Goal: Task Accomplishment & Management: Manage account settings

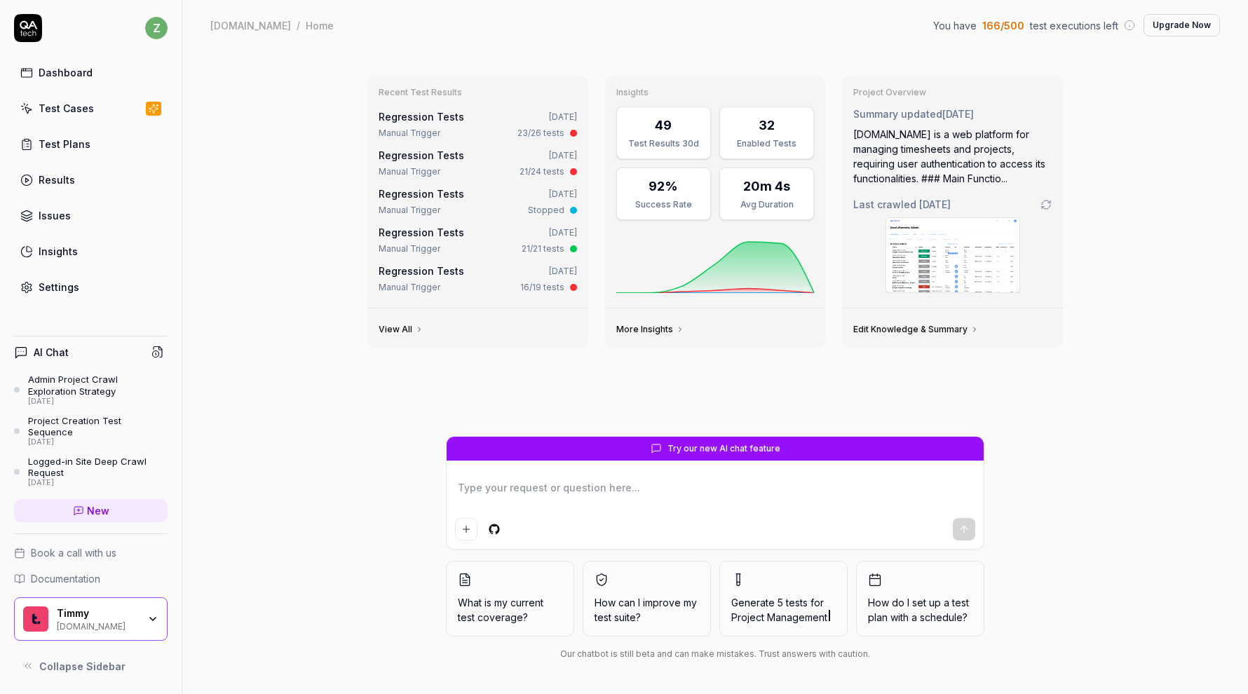
click at [86, 112] on div "Test Cases" at bounding box center [66, 108] width 55 height 15
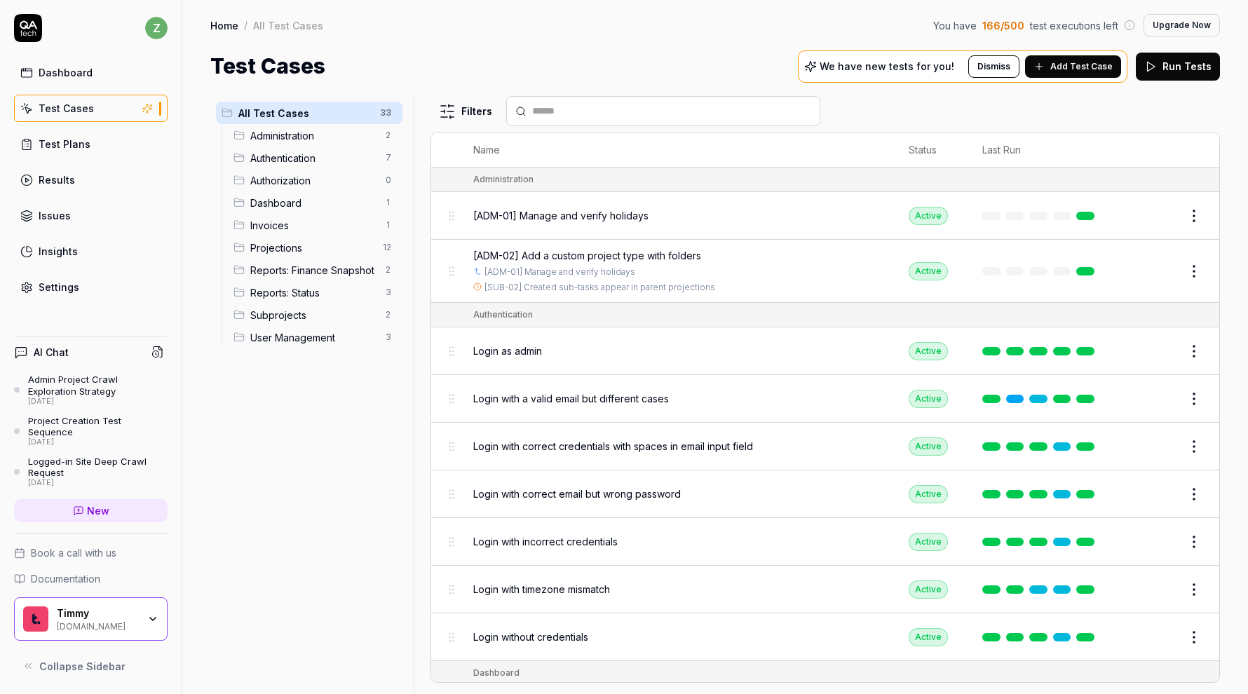
click at [104, 77] on link "Dashboard" at bounding box center [91, 72] width 154 height 27
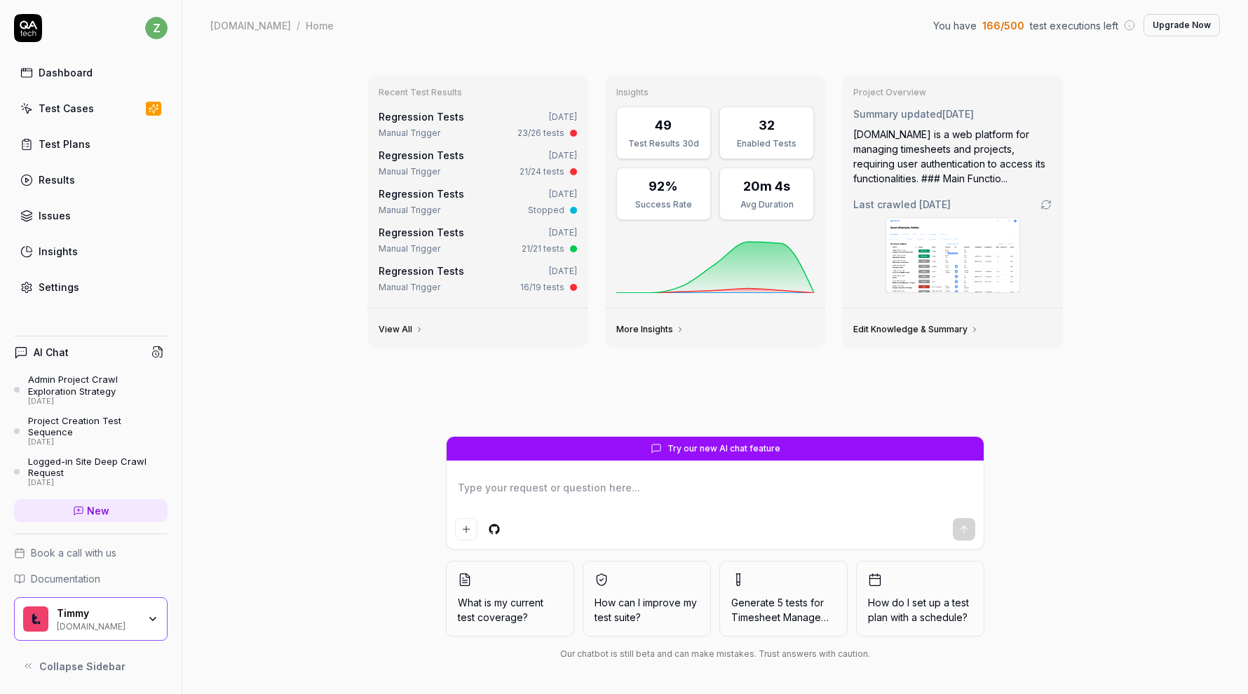
click at [86, 142] on div "Test Plans" at bounding box center [65, 144] width 52 height 15
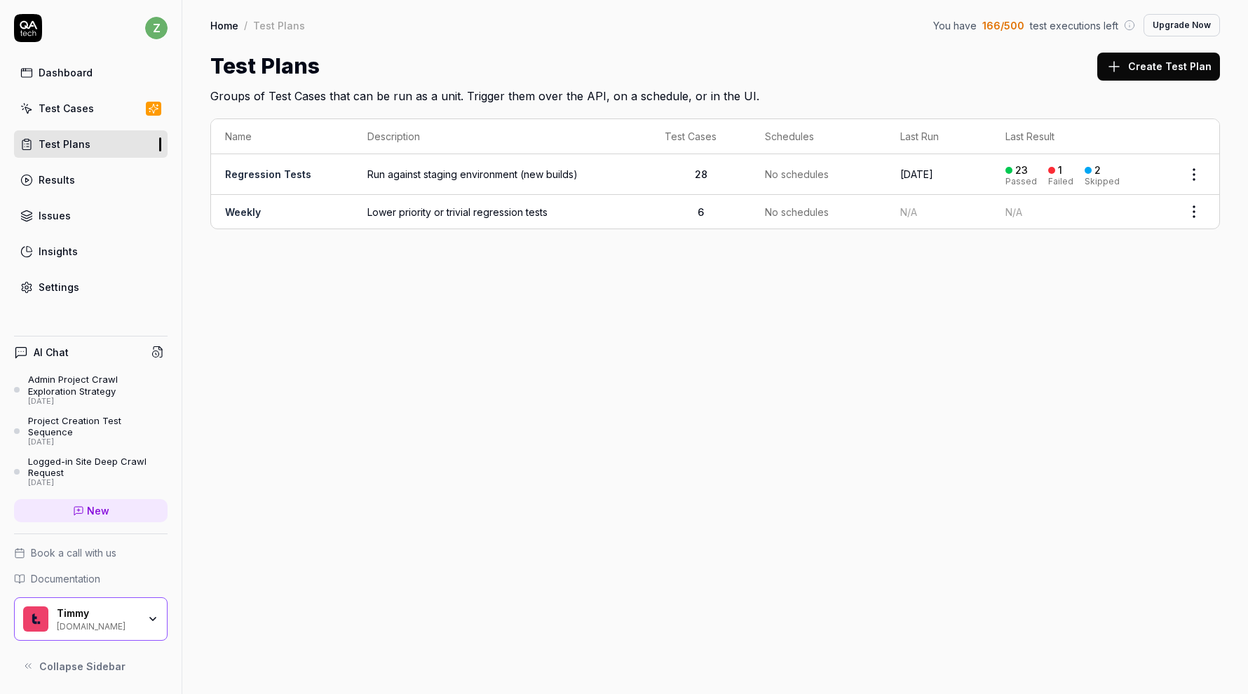
click at [144, 81] on link "Dashboard" at bounding box center [91, 72] width 154 height 27
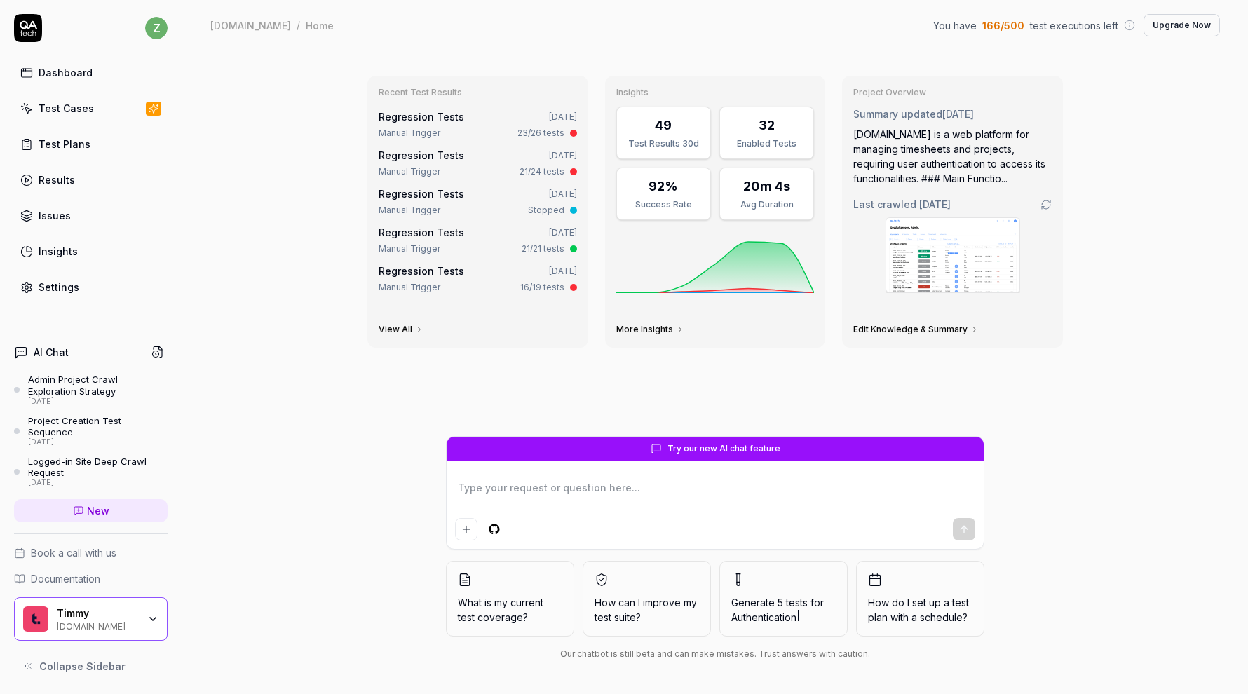
click at [465, 120] on div "Regression Tests 2 days ago" at bounding box center [478, 116] width 198 height 15
type textarea "*"
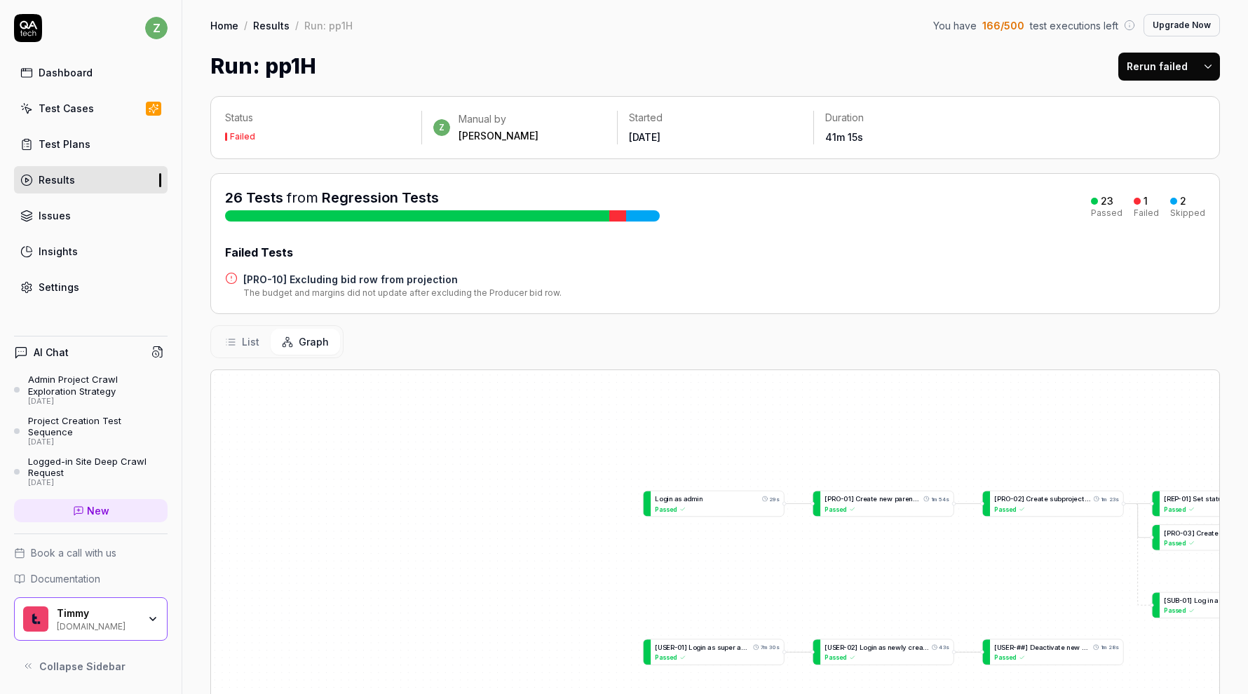
click at [870, 558] on div "[ I N V - 0 1 ] M o d i f y i n v o i c e t e m p l a t e a n d b i l l f i r s…" at bounding box center [715, 647] width 1008 height 554
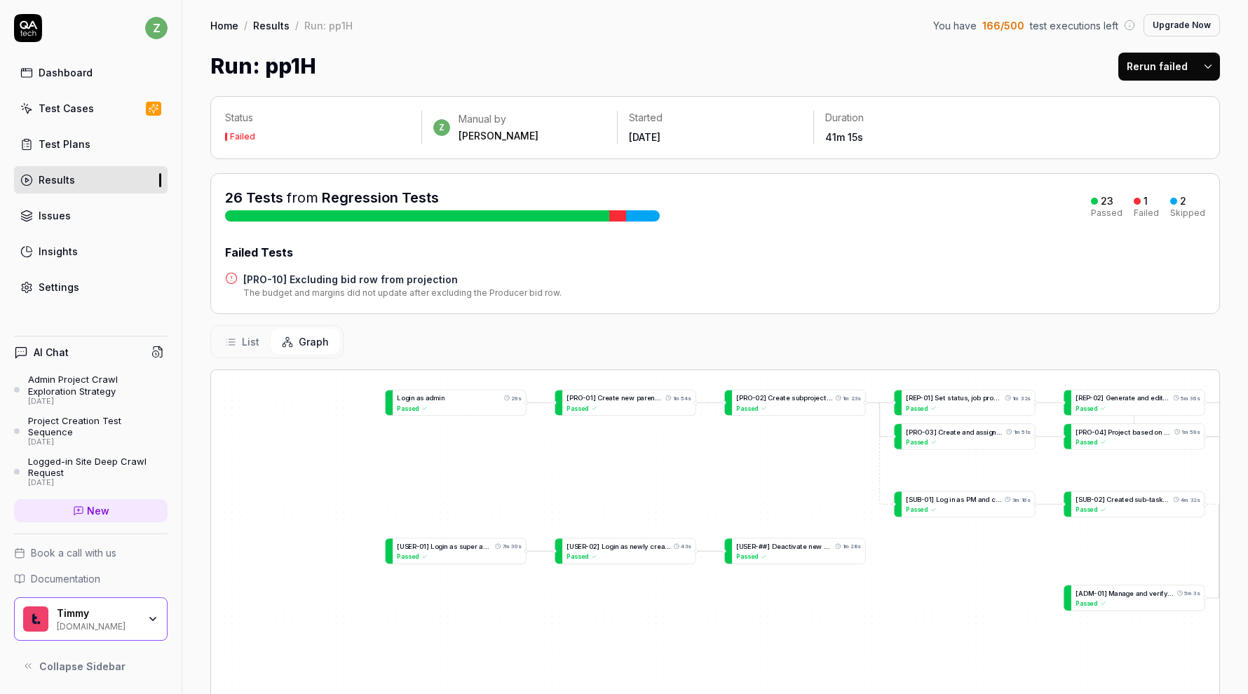
drag, startPoint x: 904, startPoint y: 574, endPoint x: 578, endPoint y: 428, distance: 358.0
click at [578, 428] on div "[ I N V - 0 1 ] M o d i f y i n v o i c e t e m p l a t e a n d b i l l f i r s…" at bounding box center [715, 647] width 1008 height 554
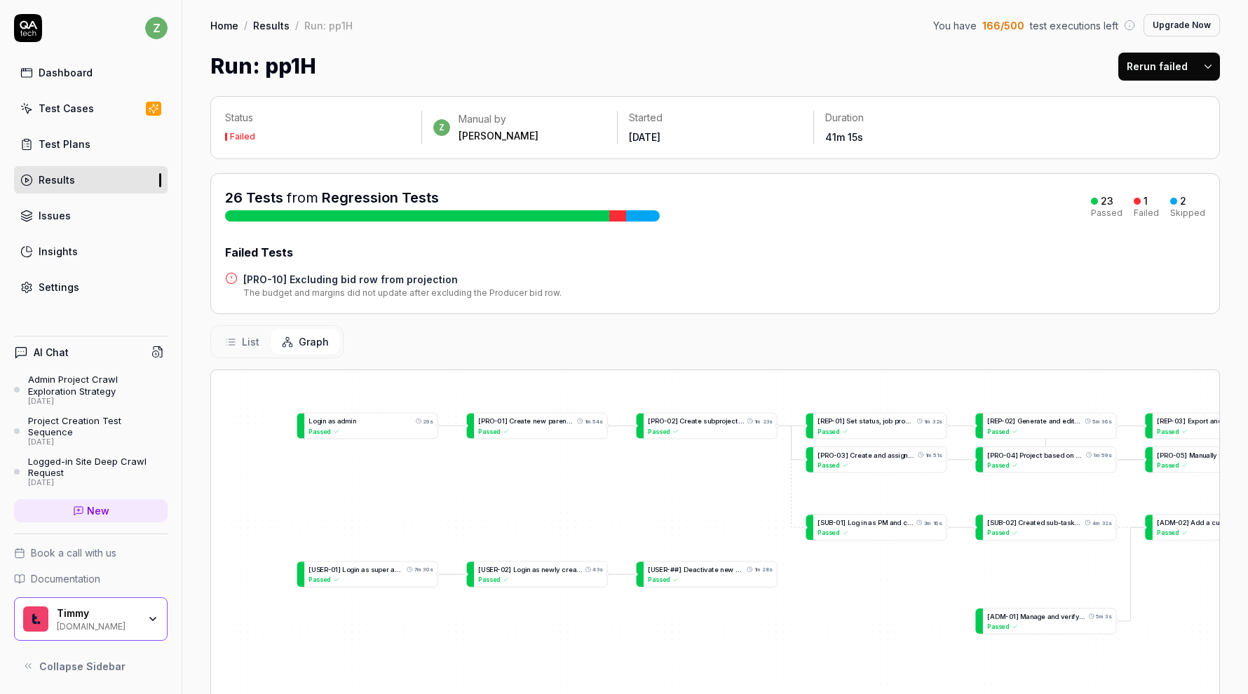
drag, startPoint x: 578, startPoint y: 428, endPoint x: 557, endPoint y: 496, distance: 71.6
click at [557, 496] on div "[ I N V - 0 1 ] M o d i f y i n v o i c e t e m p l a t e a n d b i l l f i r s…" at bounding box center [715, 647] width 1008 height 554
click at [1202, 74] on html "z Dashboard Test Cases Test Plans Results Issues Insights Settings AI Chat Admi…" at bounding box center [624, 347] width 1248 height 694
click at [1181, 104] on div "Rerun all" at bounding box center [1163, 102] width 111 height 31
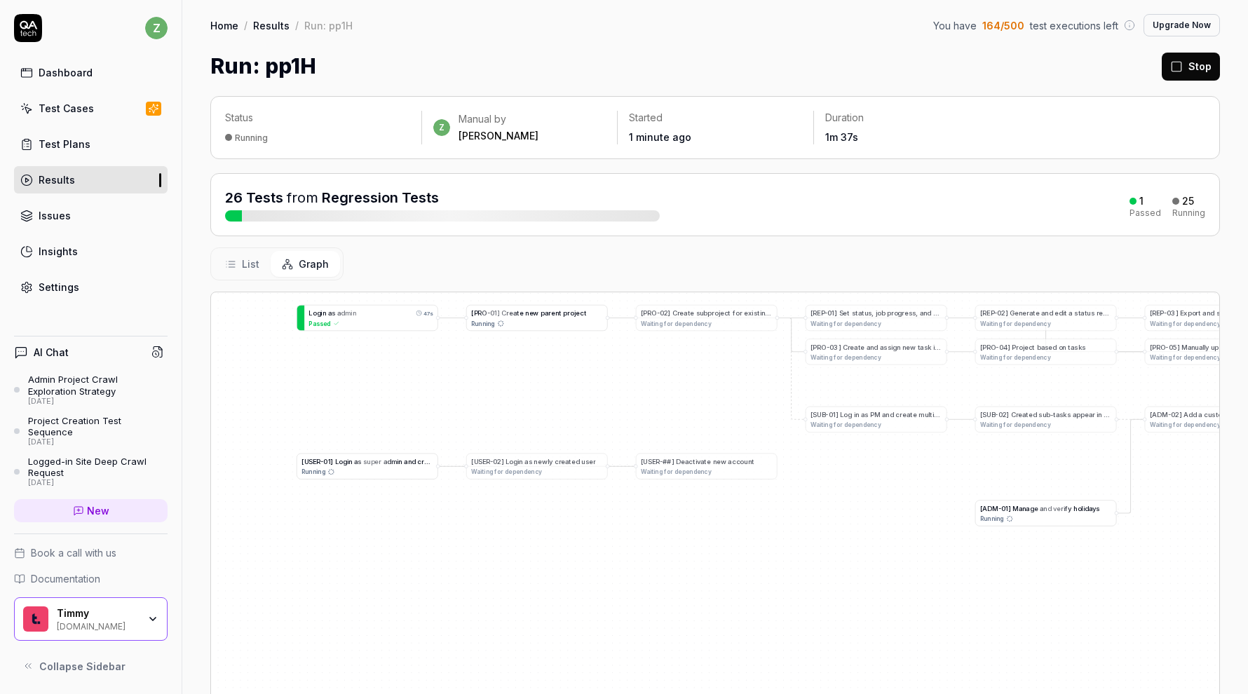
drag, startPoint x: 277, startPoint y: 423, endPoint x: 275, endPoint y: 287, distance: 136.7
click at [276, 288] on div "Status Running z Manual by zach Started 1 minute ago Duration 1m 37s 26 Tests f…" at bounding box center [714, 478] width 1065 height 793
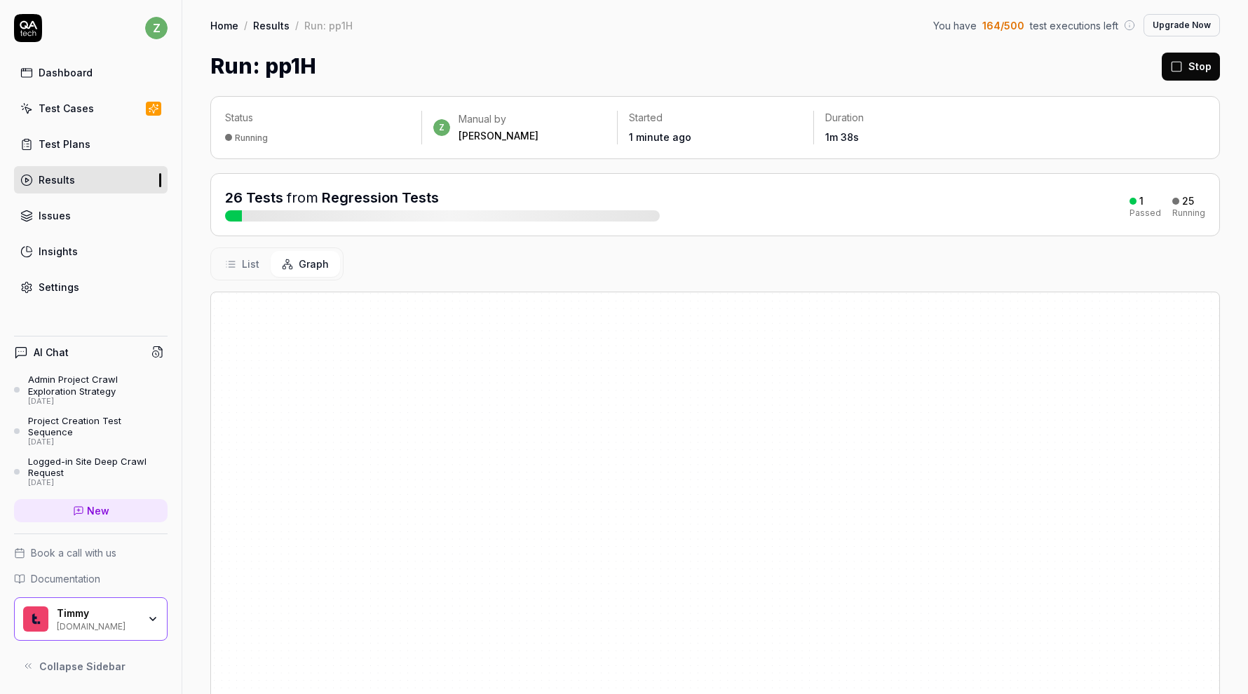
drag, startPoint x: 407, startPoint y: 528, endPoint x: 393, endPoint y: 243, distance: 284.9
click at [394, 245] on div "Status Running z Manual by zach Started 1 minute ago Duration 1m 38s 26 Tests f…" at bounding box center [714, 478] width 1065 height 793
drag, startPoint x: 452, startPoint y: 430, endPoint x: 347, endPoint y: 632, distance: 227.0
click at [347, 632] on div "[ I N V - 0 1 ] M o d i f y i n v o i c e t e m p l a t e a n d b i l l f i r s…" at bounding box center [715, 569] width 1008 height 554
drag, startPoint x: 582, startPoint y: 441, endPoint x: 367, endPoint y: 700, distance: 337.0
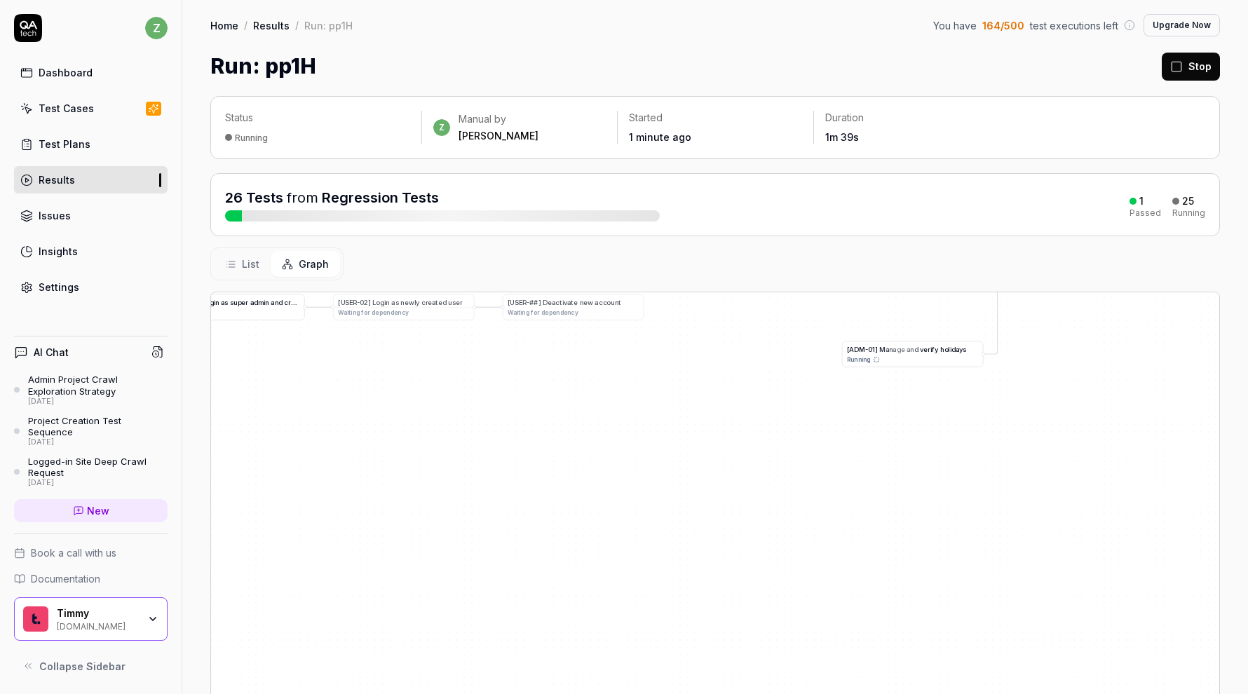
click at [367, 693] on html "z Dashboard Test Cases Test Plans Results Issues Insights Settings AI Chat Admi…" at bounding box center [624, 347] width 1248 height 694
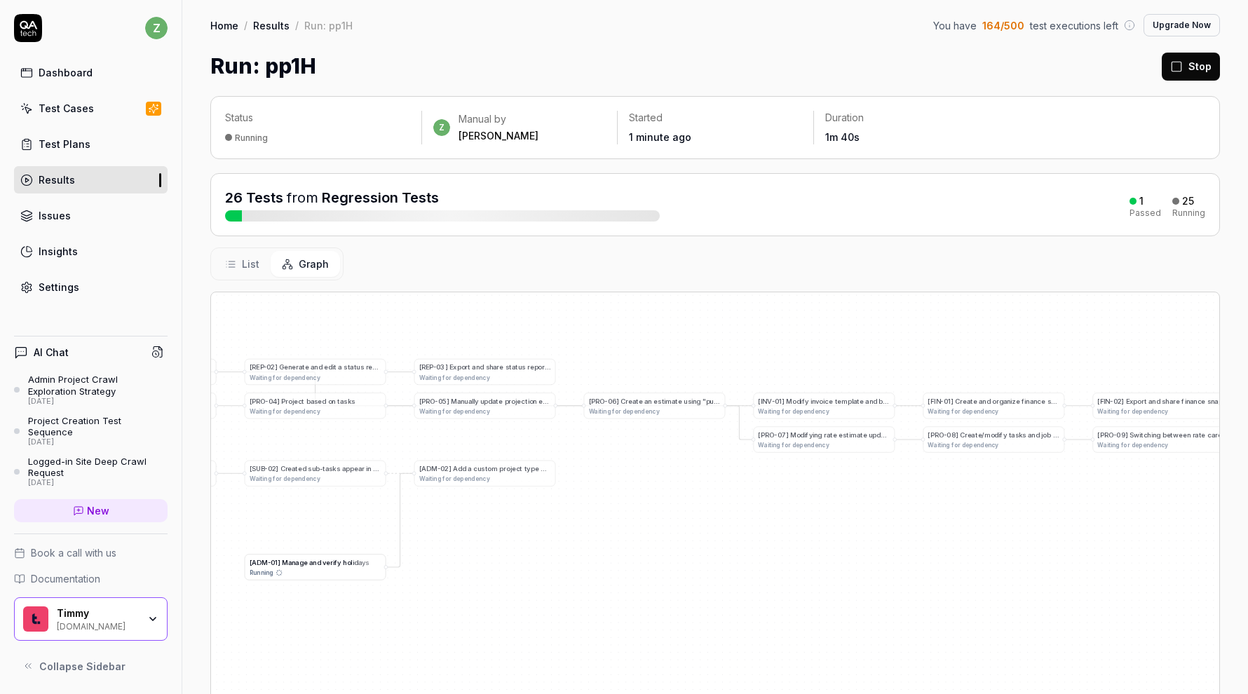
drag, startPoint x: 528, startPoint y: 491, endPoint x: 150, endPoint y: 438, distance: 381.5
click at [150, 441] on div "z Dashboard Test Cases Test Plans Results Issues Insights Settings AI Chat Admi…" at bounding box center [624, 347] width 1248 height 694
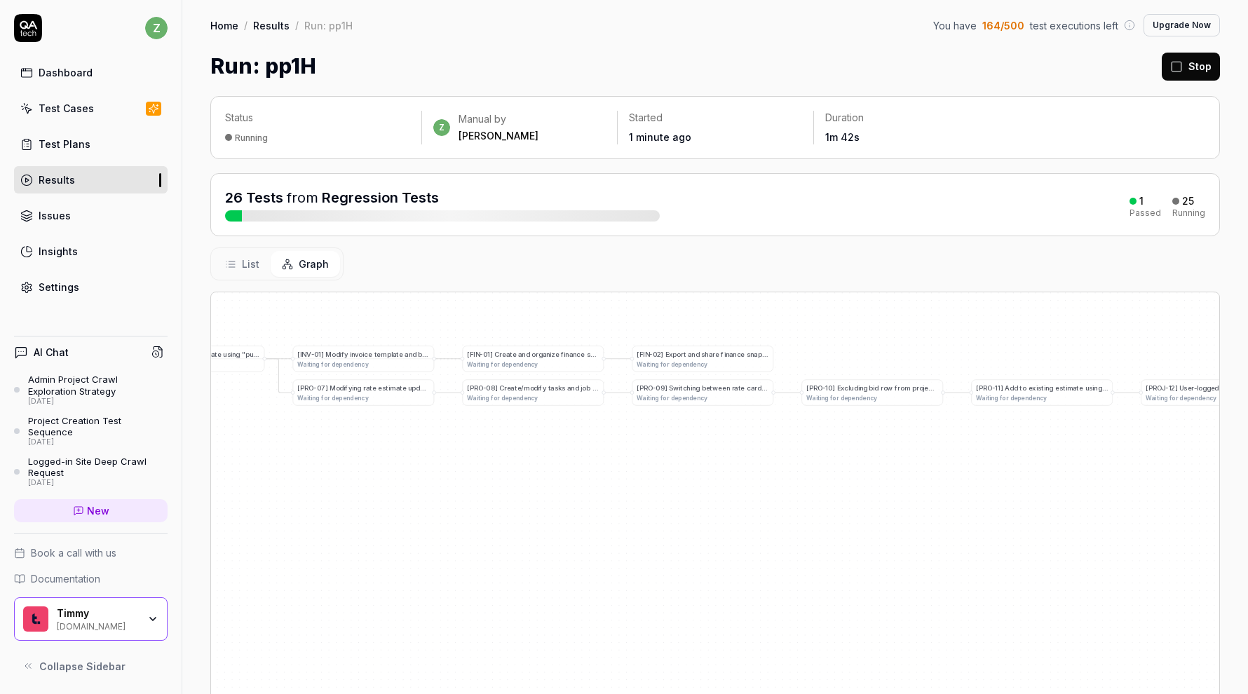
drag, startPoint x: 717, startPoint y: 429, endPoint x: 254, endPoint y: 386, distance: 465.4
click at [254, 386] on div "[ I N V - 0 1 ] M o d i f y i n v o i c e t e m p l a t e a n d b i l l f i r s…" at bounding box center [715, 569] width 1008 height 554
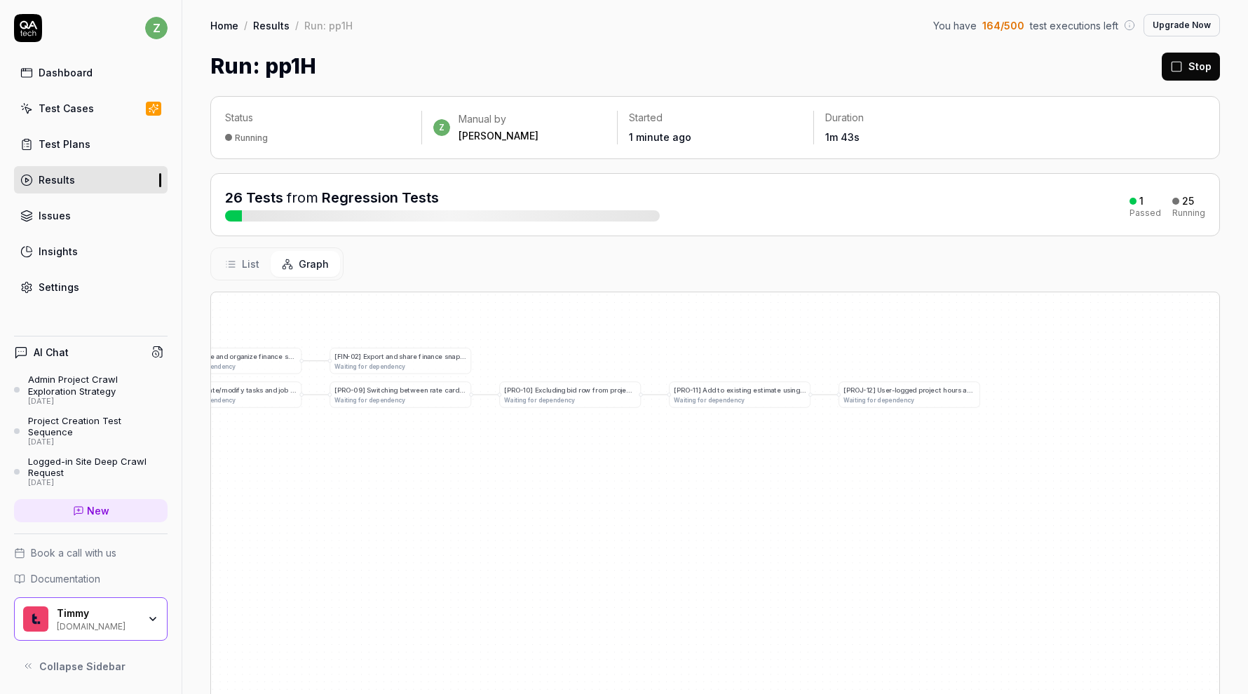
drag, startPoint x: 487, startPoint y: 415, endPoint x: 1175, endPoint y: 390, distance: 688.1
click at [1175, 390] on div "[ I N V - 0 1 ] M o d i f y i n v o i c e t e m p l a t e a n d b i l l f i r s…" at bounding box center [715, 569] width 1008 height 554
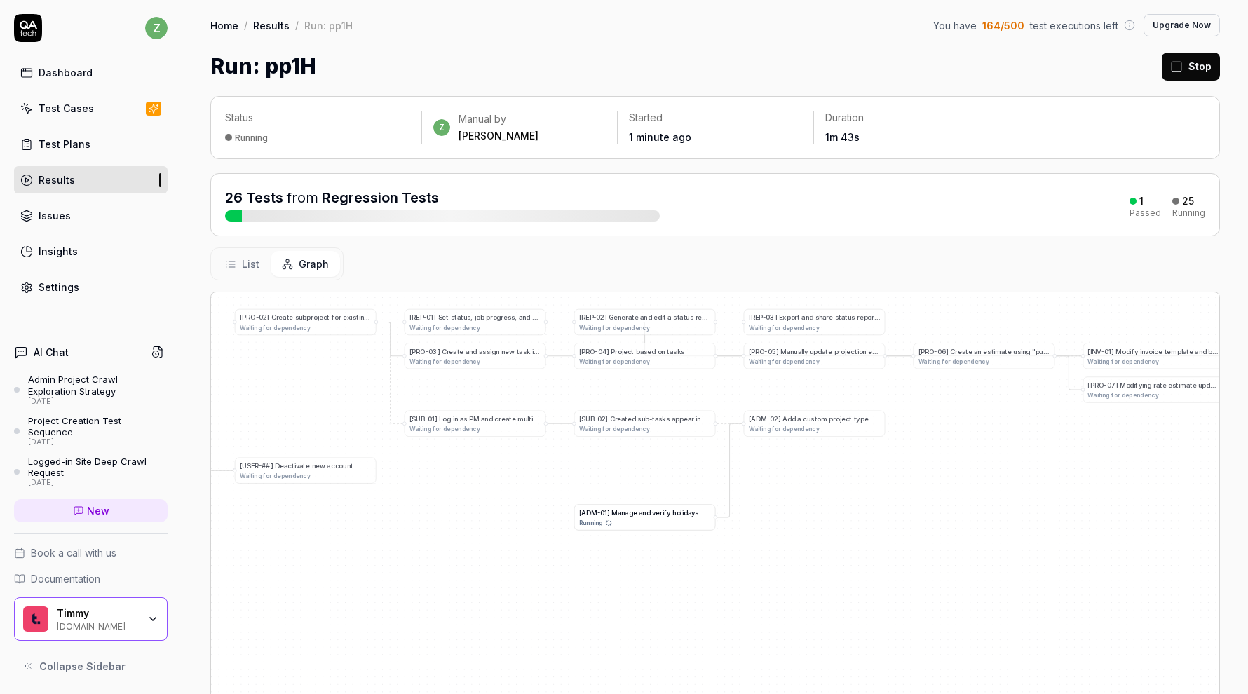
drag, startPoint x: 1136, startPoint y: 400, endPoint x: 1254, endPoint y: 428, distance: 121.1
click at [1247, 428] on html "z Dashboard Test Cases Test Plans Results Issues Insights Settings AI Chat Admi…" at bounding box center [624, 347] width 1248 height 694
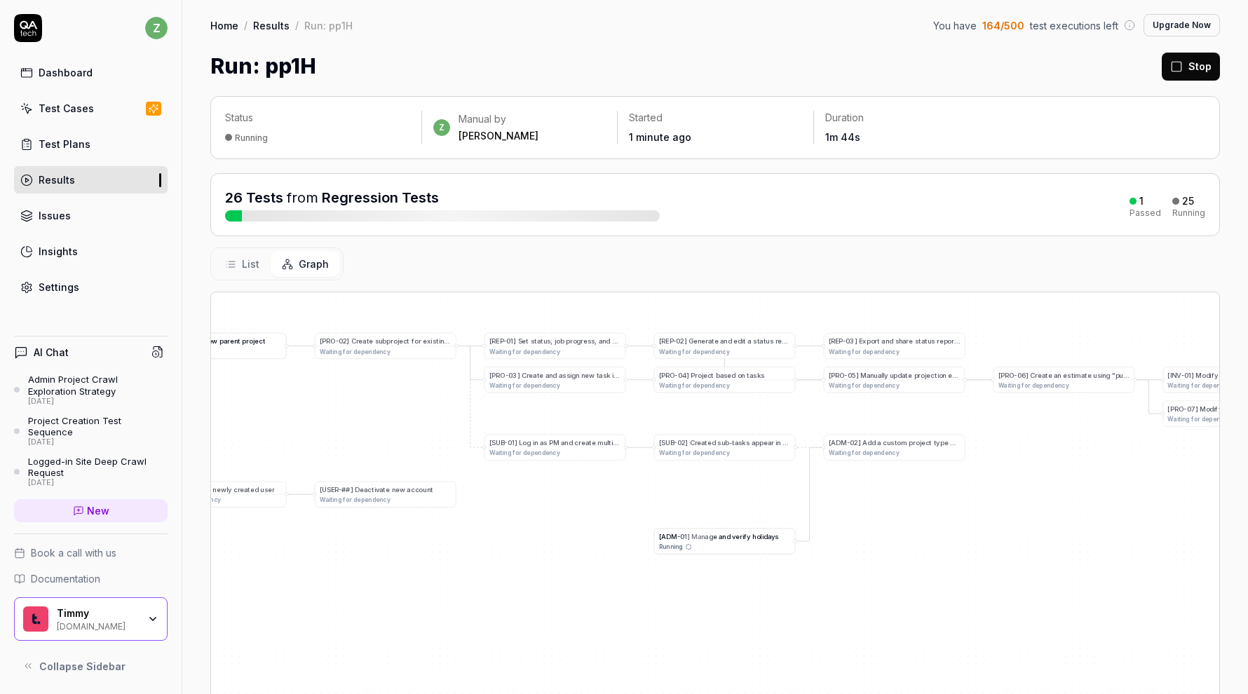
drag, startPoint x: 836, startPoint y: 442, endPoint x: 921, endPoint y: 463, distance: 87.6
click at [921, 463] on div "[ I N V - 0 1 ] M o d i f y i n v o i c e t e m p l a t e a n d b i l l f i r s…" at bounding box center [715, 569] width 1008 height 554
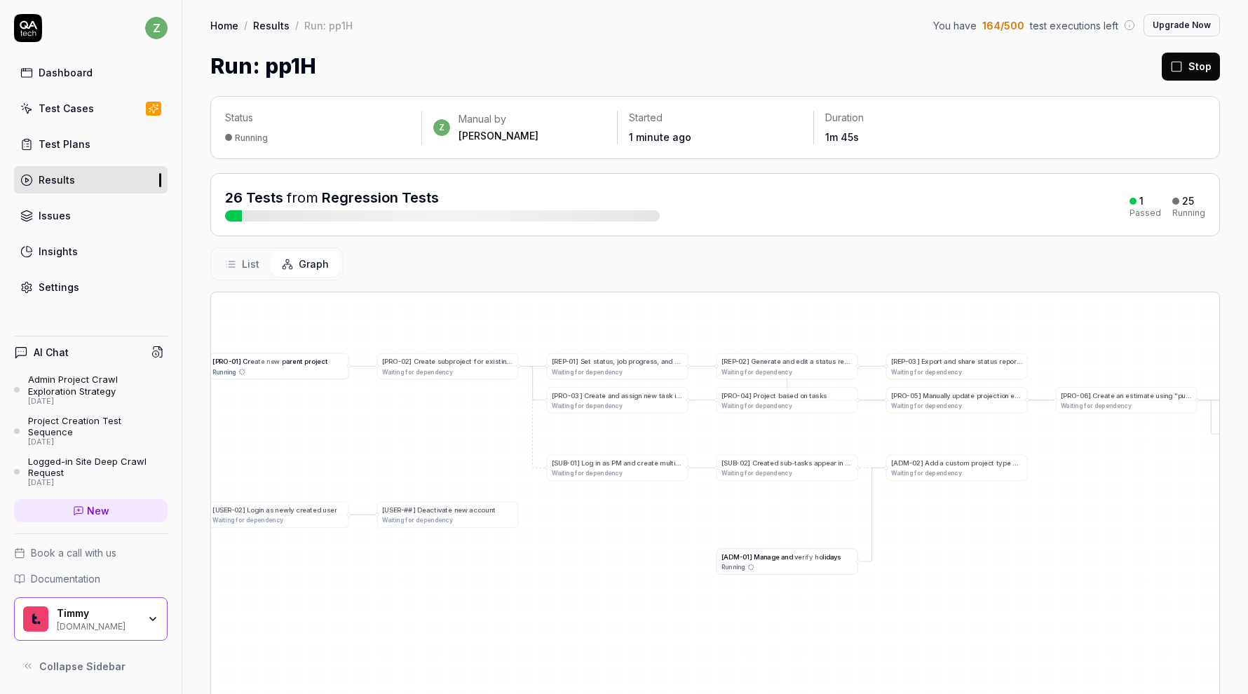
drag, startPoint x: 921, startPoint y: 463, endPoint x: 990, endPoint y: 483, distance: 71.4
click at [990, 483] on div "[ I N V - 0 1 ] M o d i f y i n v o i c e t e m p l a t e a n d b i l l f i r s…" at bounding box center [715, 569] width 1008 height 554
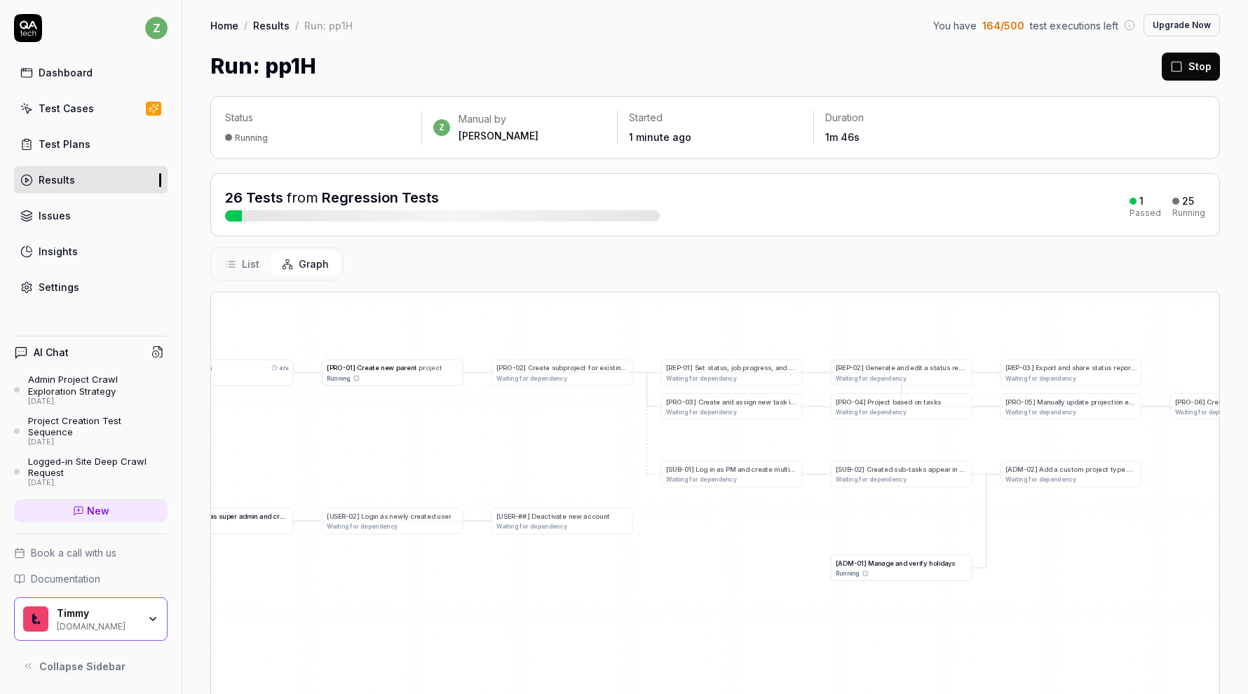
drag, startPoint x: 639, startPoint y: 559, endPoint x: 852, endPoint y: 566, distance: 212.5
click at [852, 566] on div "[ I N V - 0 1 ] M o d i f y i n v o i c e t e m p l a t e a n d b i l l f i r s…" at bounding box center [715, 569] width 1008 height 554
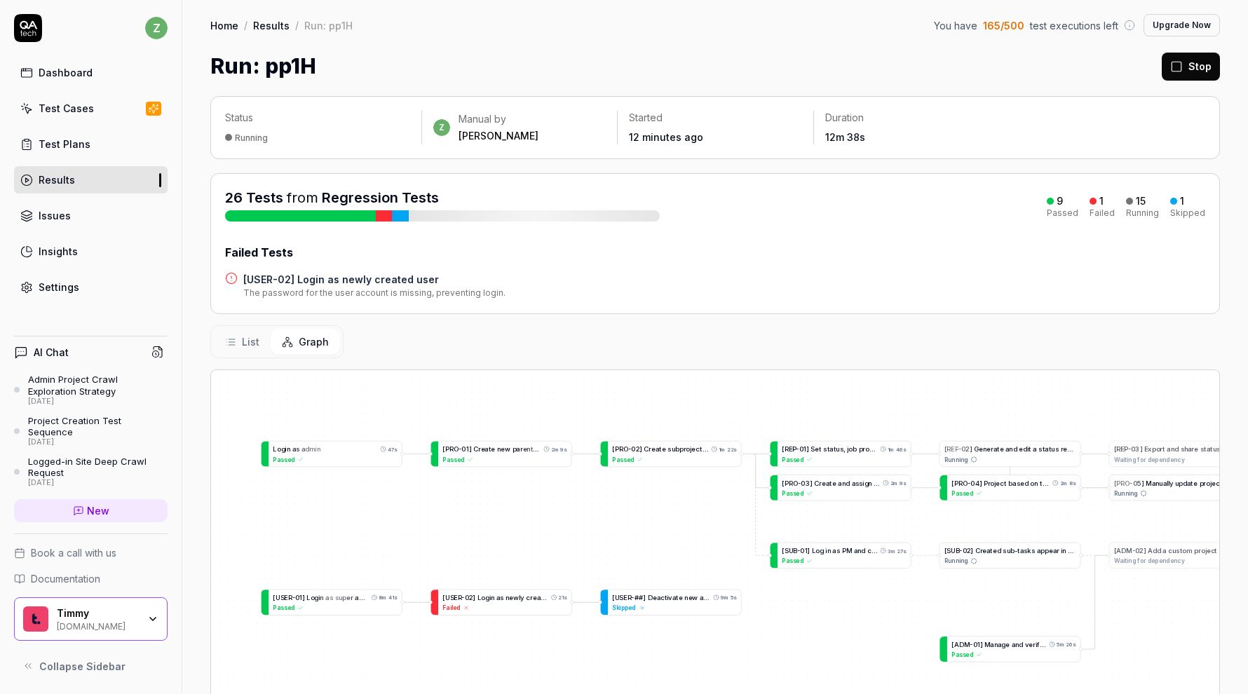
click at [398, 279] on h4 "[USER-02] Login as newly created user" at bounding box center [374, 279] width 262 height 15
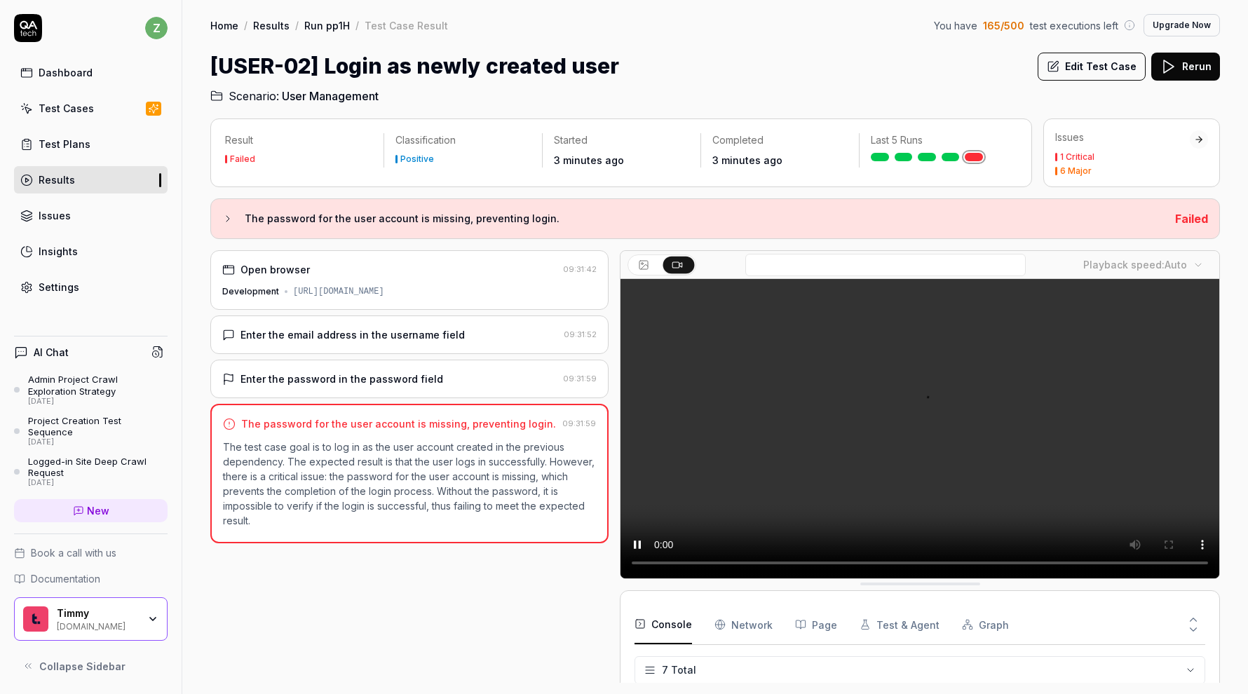
scroll to position [96, 0]
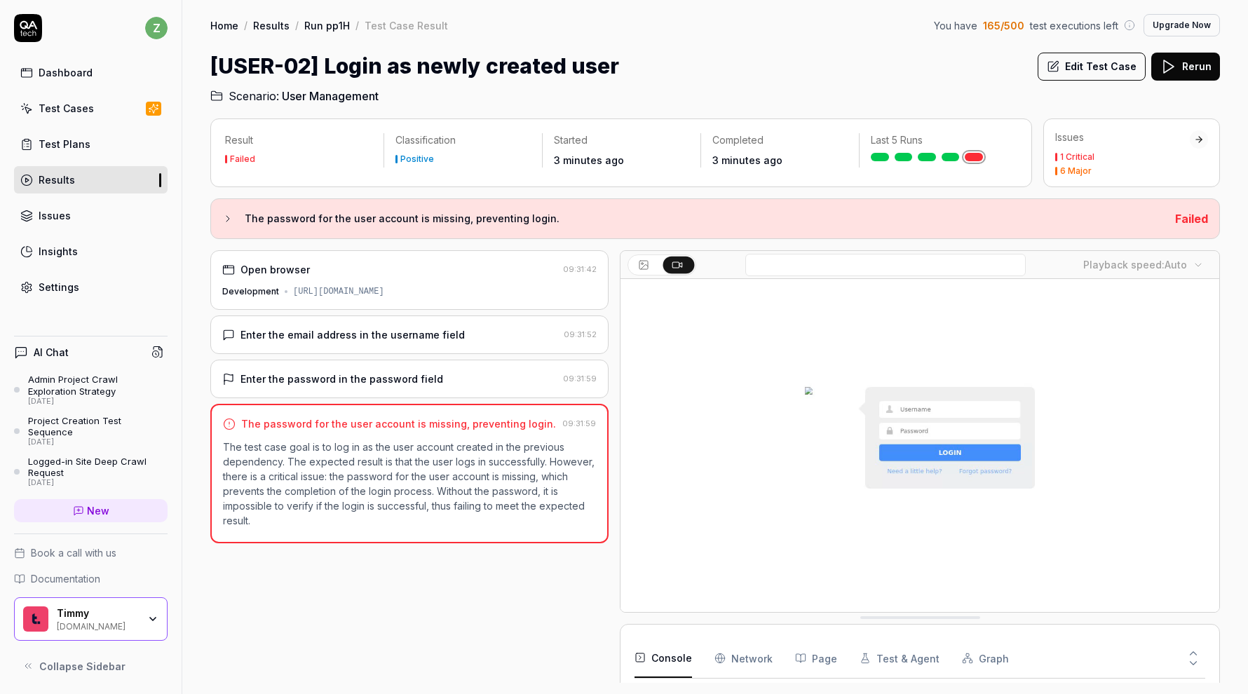
click at [330, 22] on link "Run pp1H" at bounding box center [327, 25] width 46 height 14
click at [339, 24] on link "Run pp1H" at bounding box center [327, 25] width 46 height 14
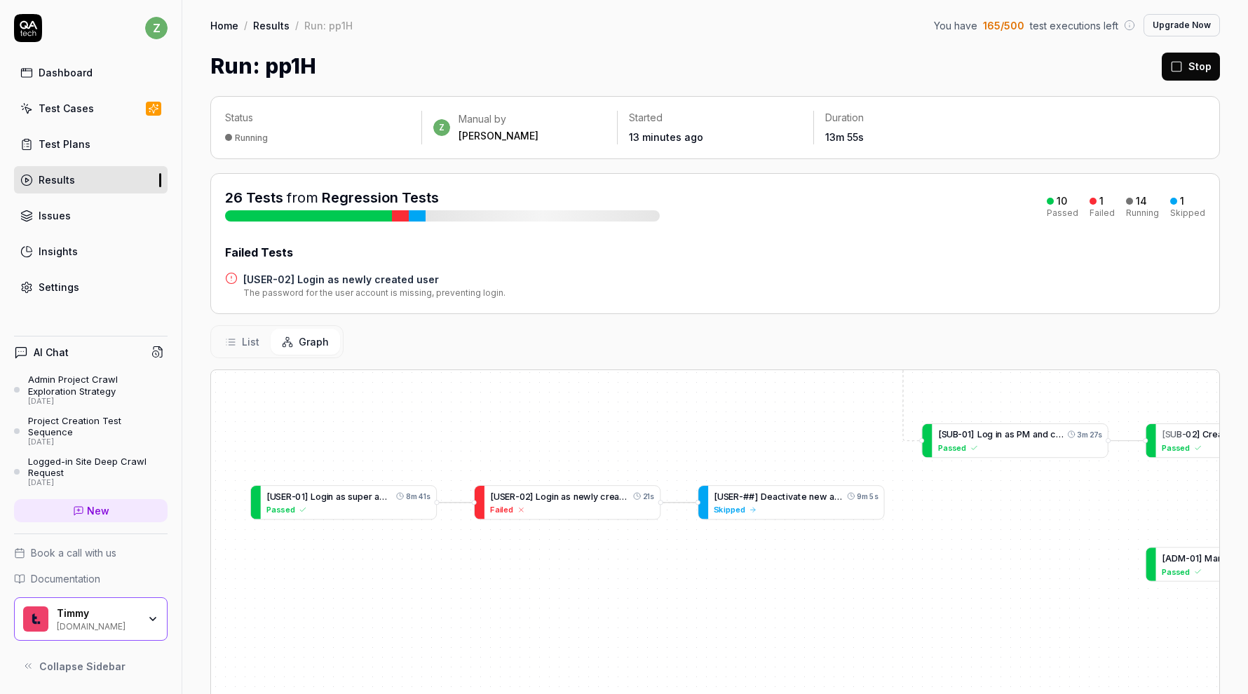
drag, startPoint x: 793, startPoint y: 513, endPoint x: 819, endPoint y: 419, distance: 97.3
click at [819, 419] on div "[ I N V - 0 1 ] M o d i f y i n v o i c e t e m p l a t e a n d b i l l f i r s…" at bounding box center [715, 647] width 1008 height 554
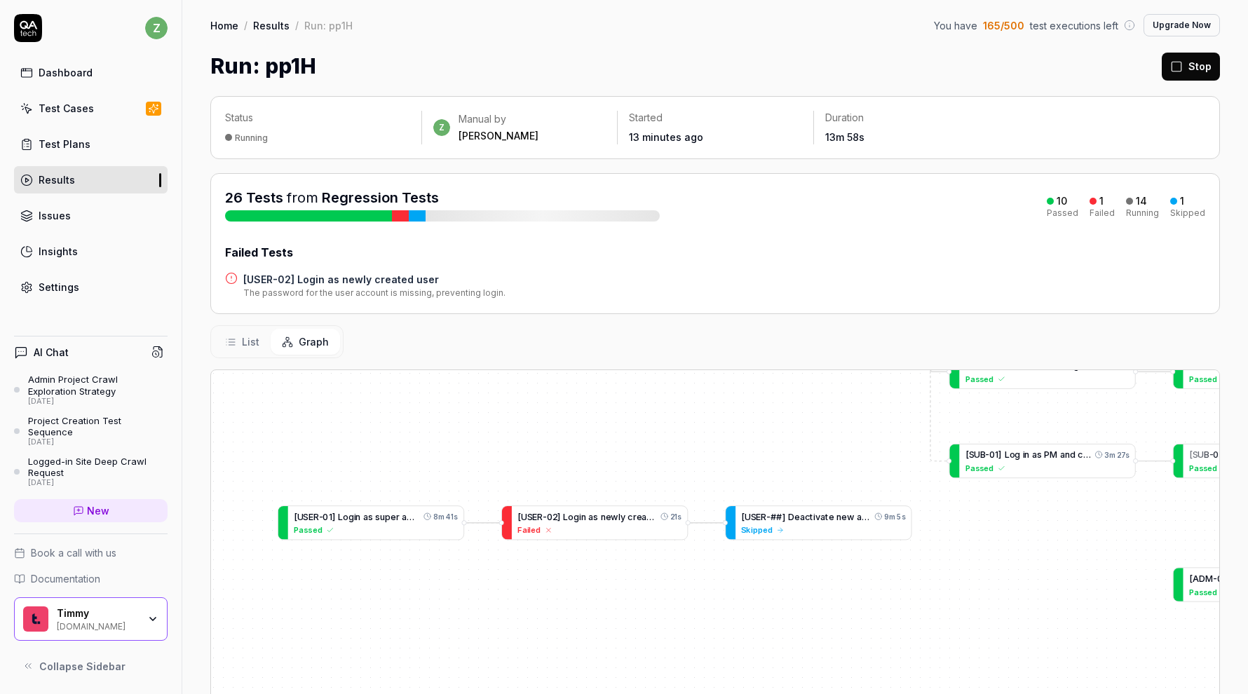
drag, startPoint x: 662, startPoint y: 444, endPoint x: 689, endPoint y: 464, distance: 34.1
click at [689, 464] on div "[ I N V - 0 1 ] M o d i f y i n v o i c e t e m p l a t e a n d b i l l f i r s…" at bounding box center [715, 647] width 1008 height 554
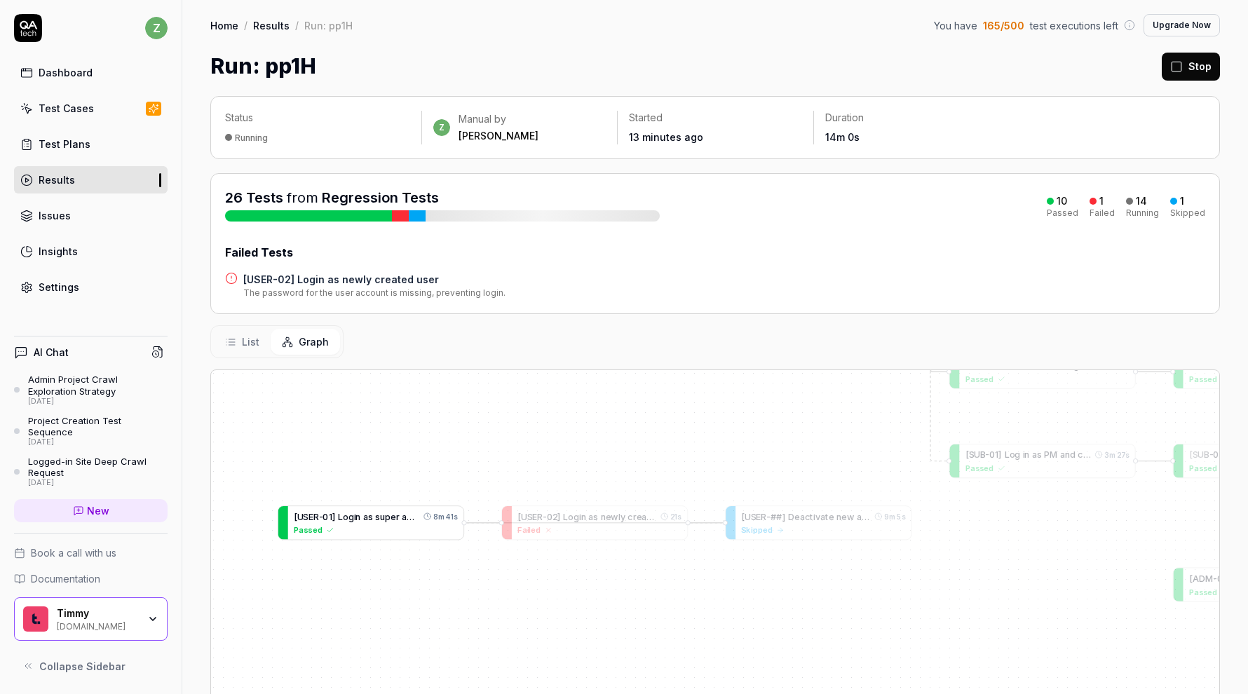
click at [359, 514] on span "n" at bounding box center [357, 516] width 5 height 11
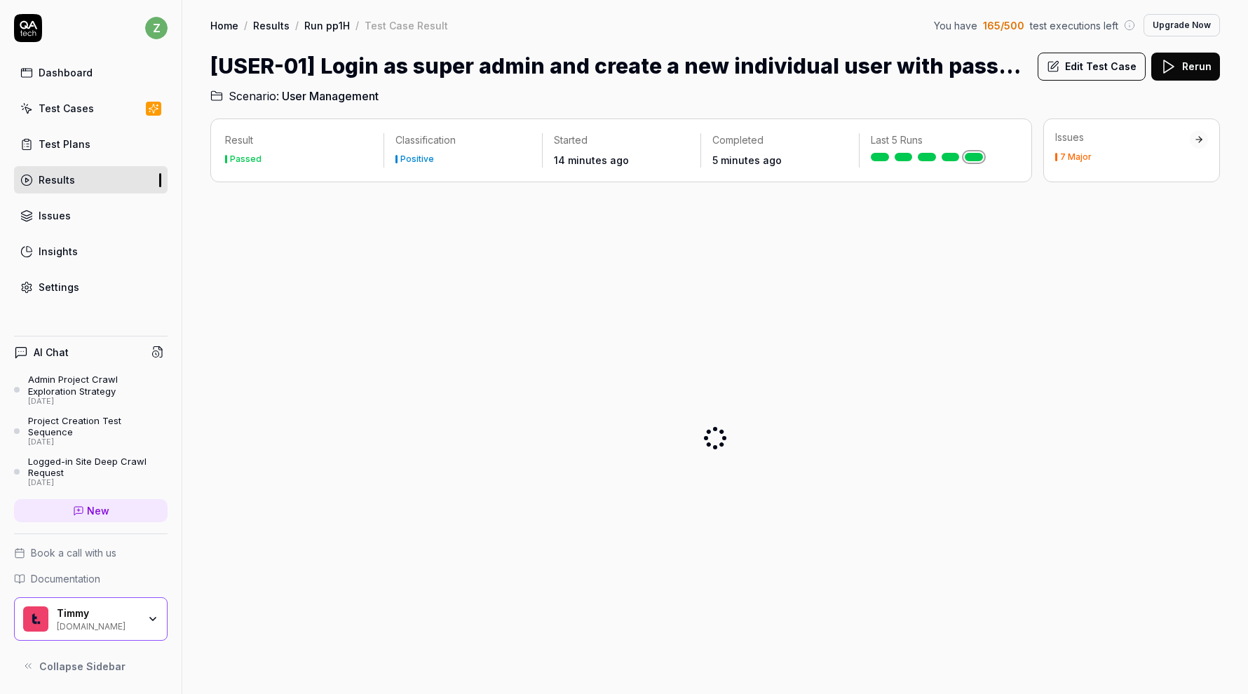
click at [1105, 69] on button "Edit Test Case" at bounding box center [1091, 67] width 108 height 28
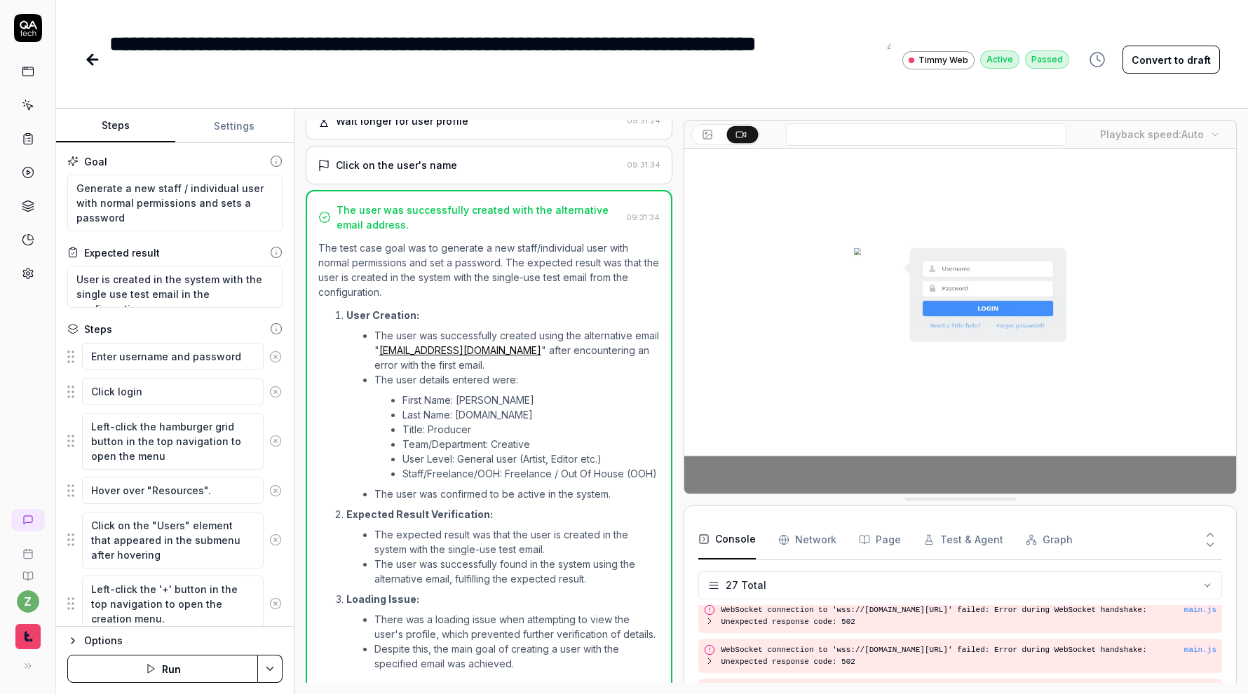
scroll to position [756, 0]
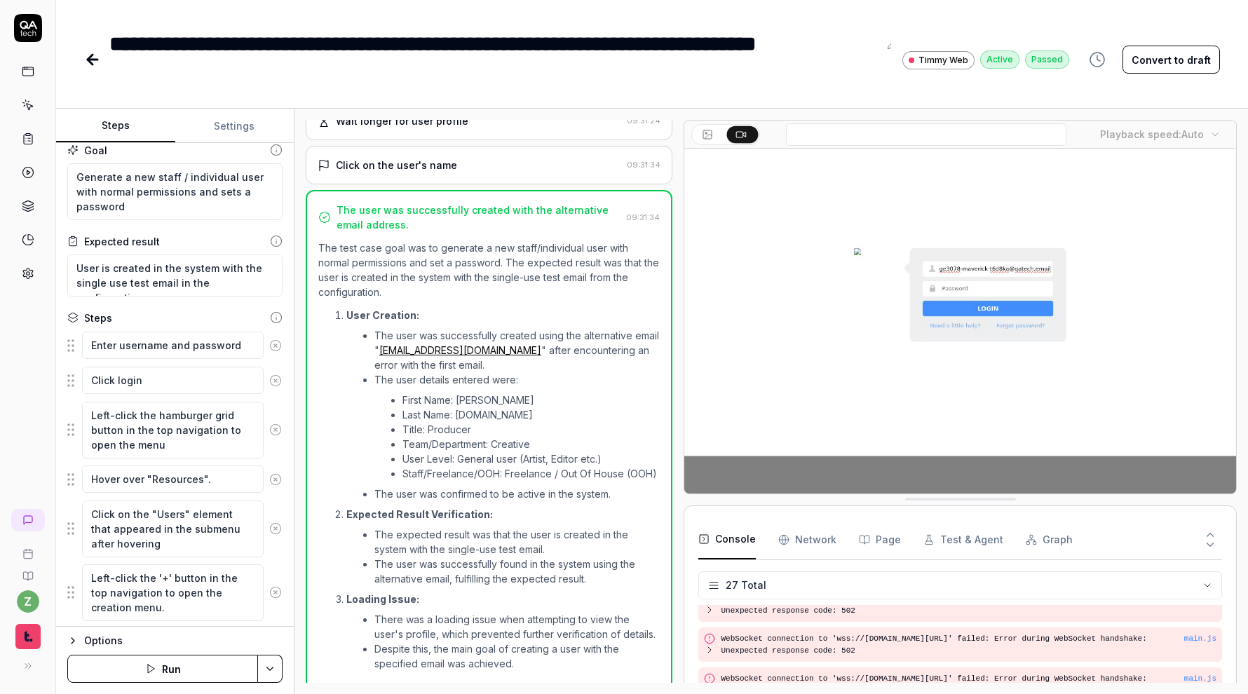
scroll to position [6, 0]
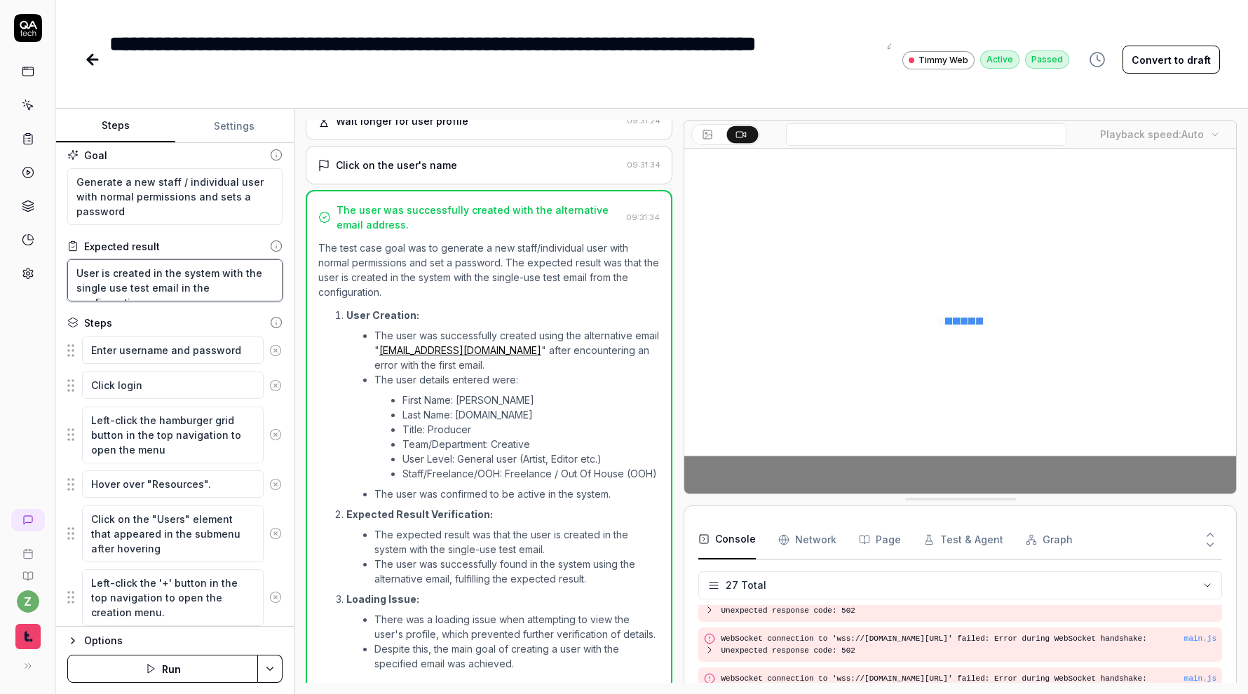
click at [278, 288] on textarea "User is created in the system with the single use test email in the configurati…" at bounding box center [174, 280] width 215 height 42
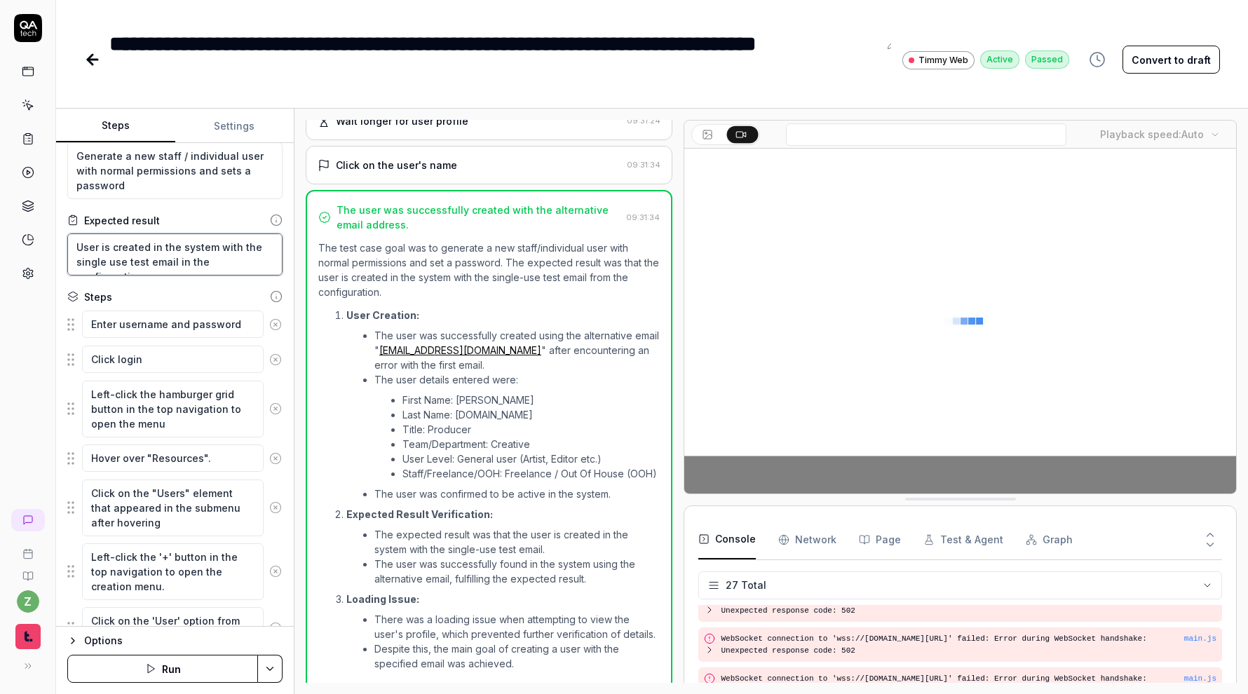
scroll to position [25, 0]
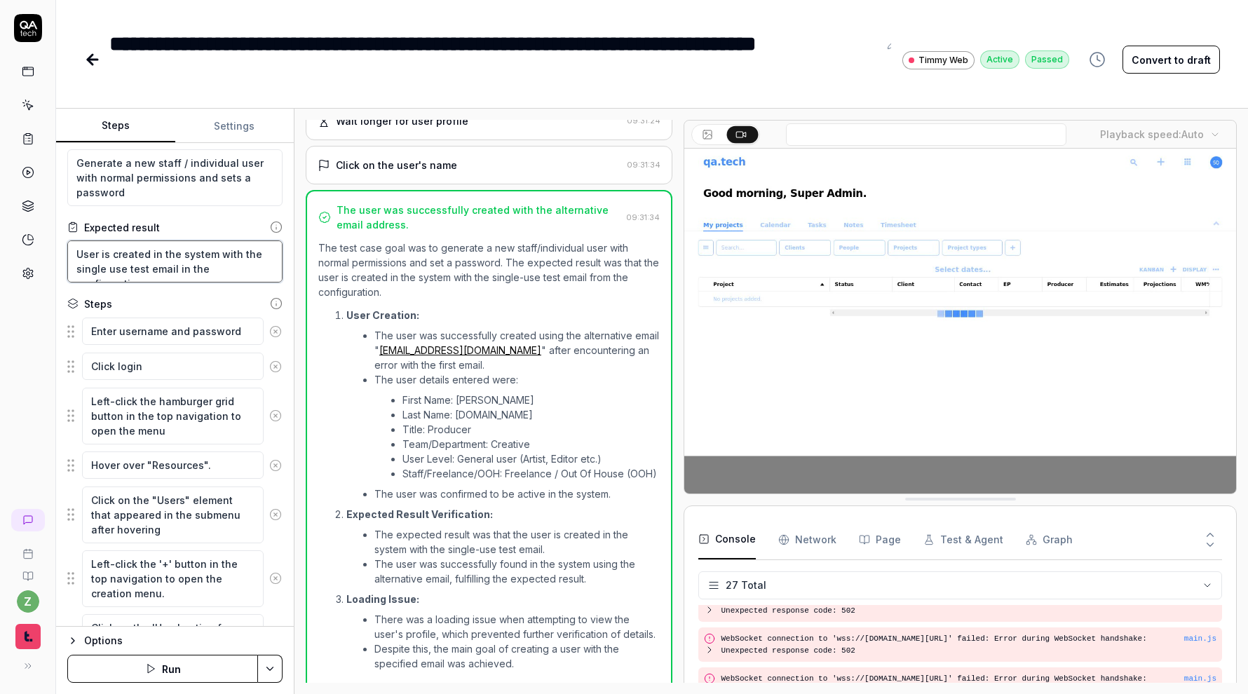
type textarea "*"
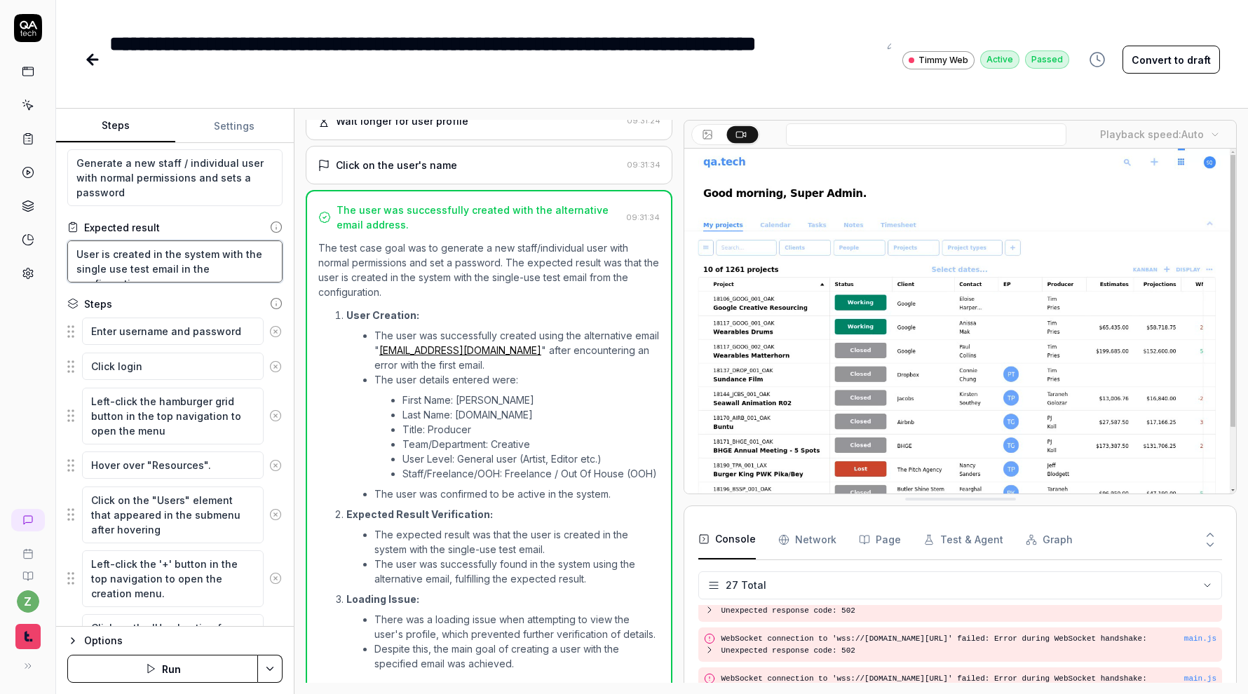
type textarea "User is created in the system with the single use test email in the configurati…"
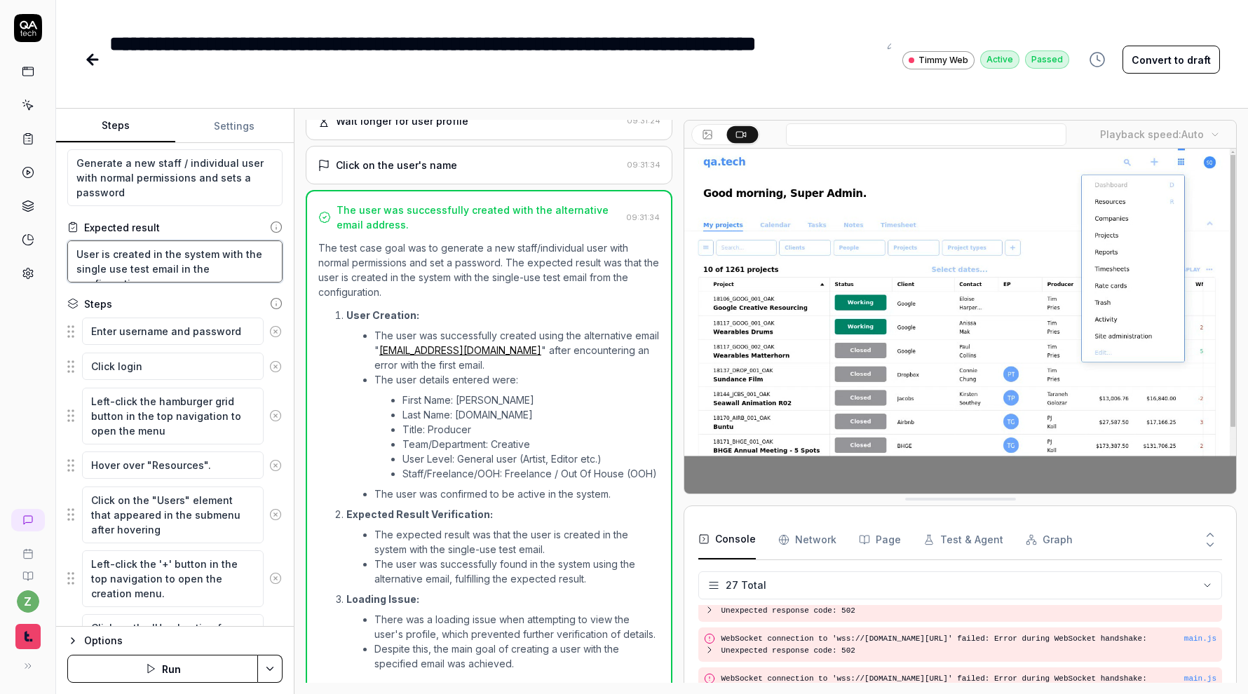
type textarea "*"
type textarea "User is created in the system with the single use test email in the configurati…"
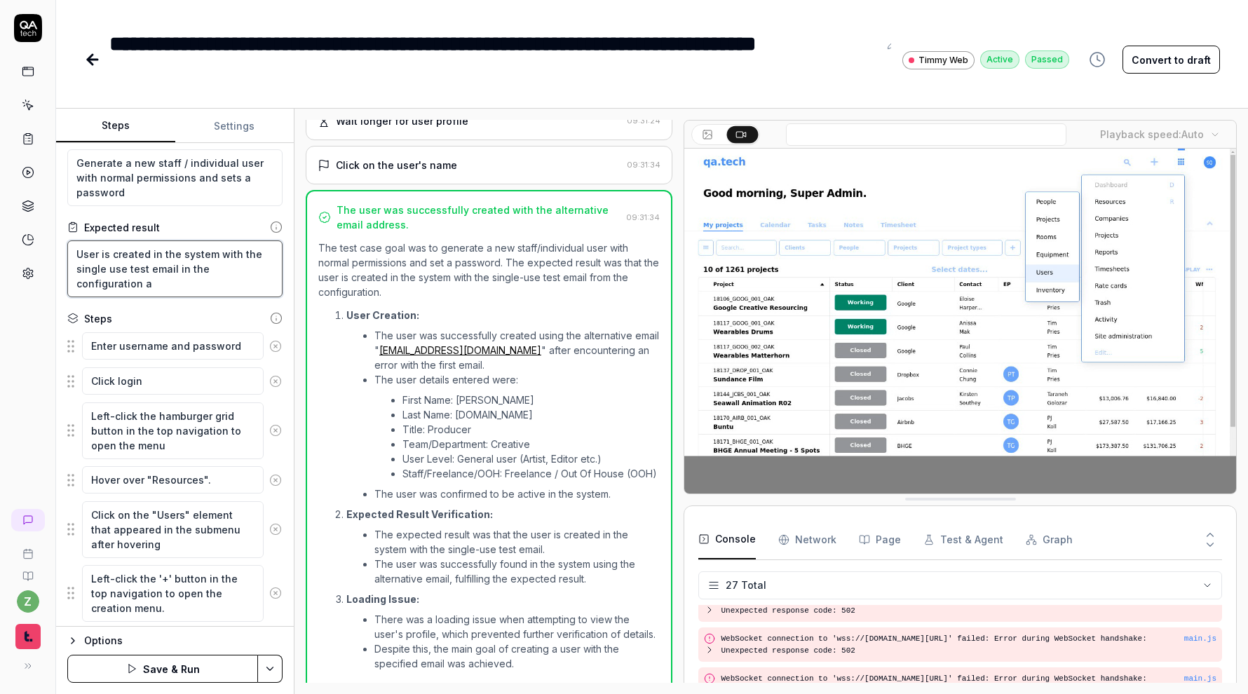
type textarea "*"
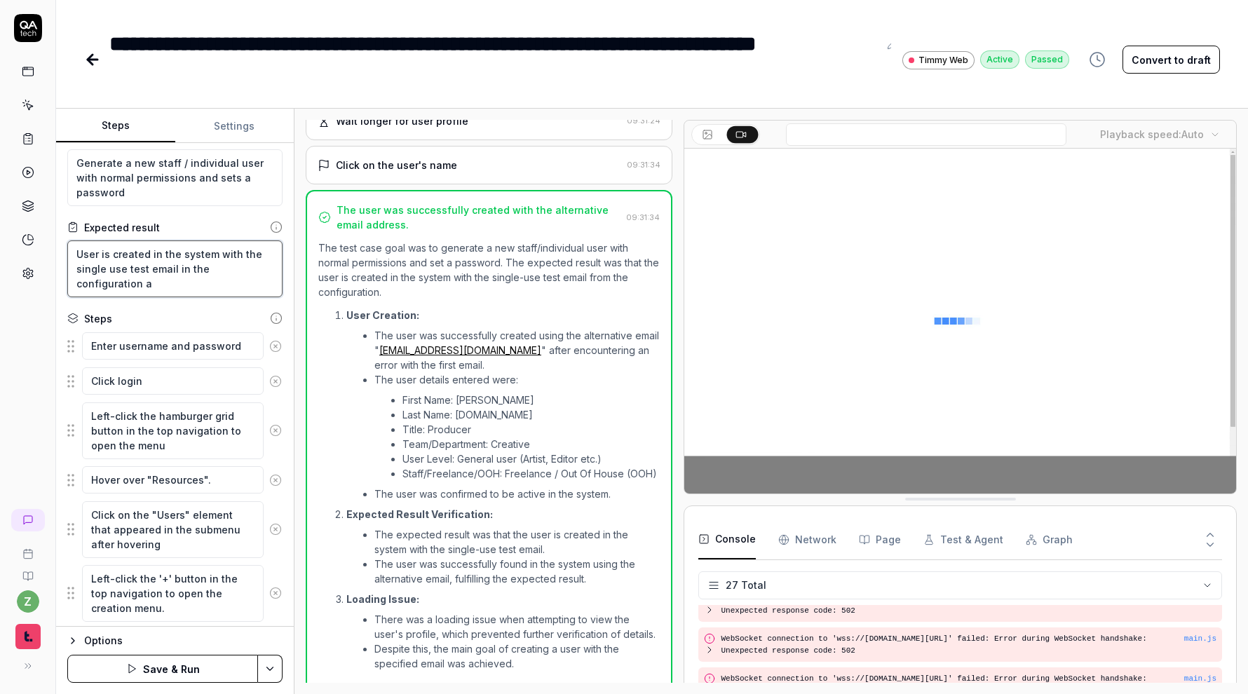
type textarea "User is created in the system with the single use test email in the configurati…"
type textarea "*"
type textarea "User is created in the system with the single use test email in the configurati…"
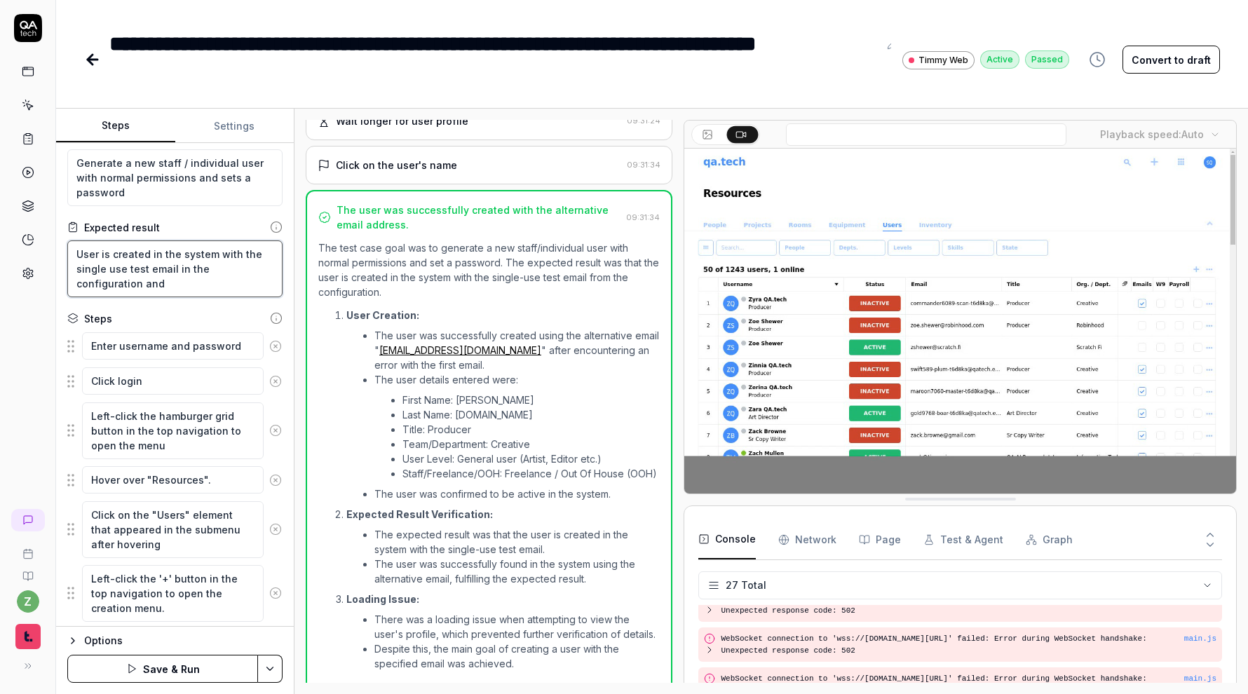
type textarea "*"
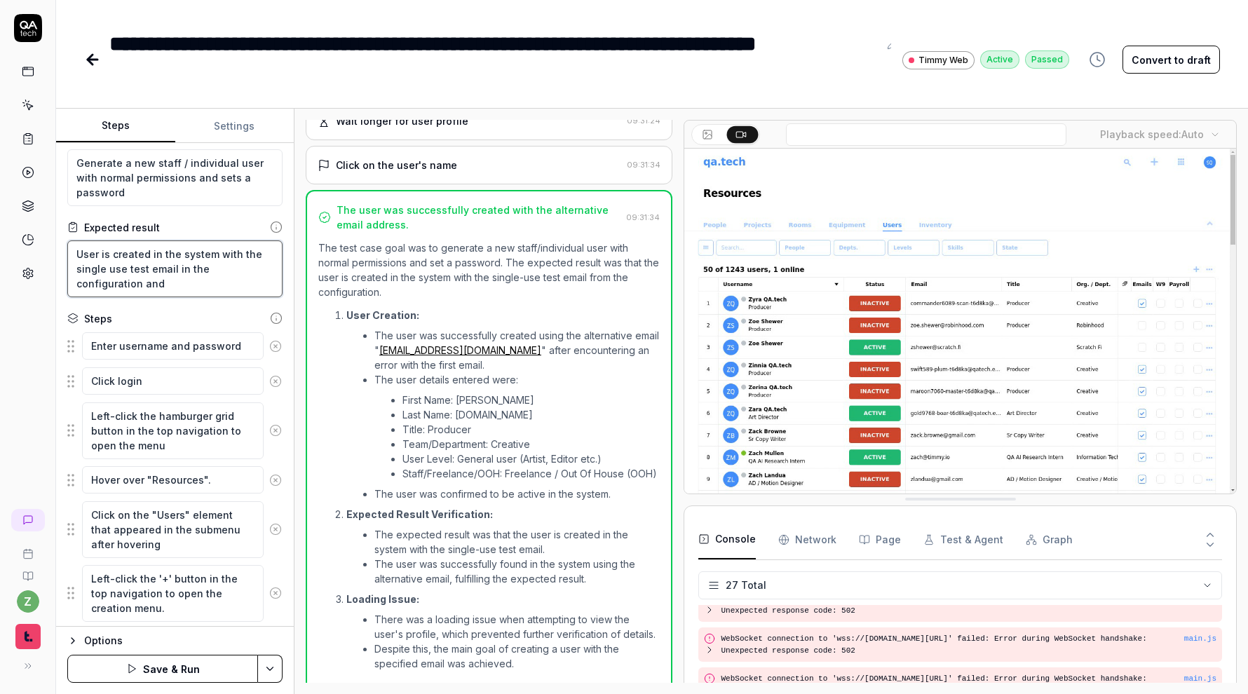
type textarea "User is created in the system with the single use test email in the configurati…"
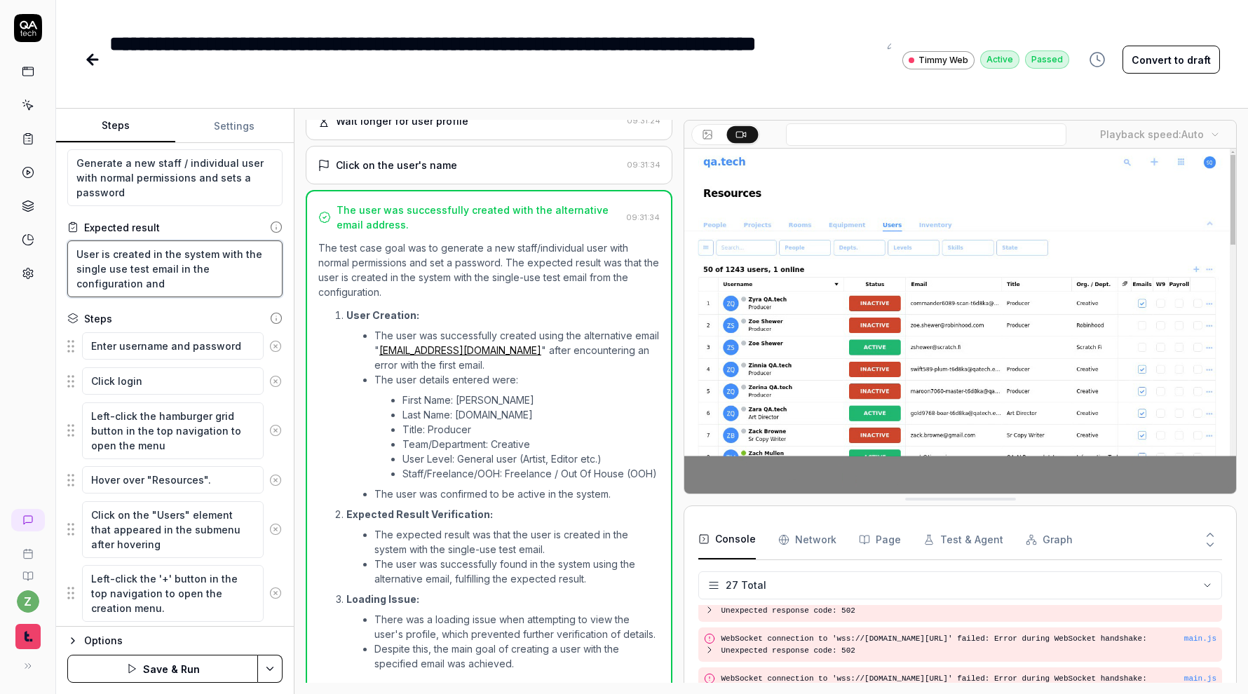
type textarea "*"
type textarea "User is created in the system with the single use test email in the configurati…"
type textarea "*"
type textarea "User is created in the system with the single use test email in the configurati…"
type textarea "*"
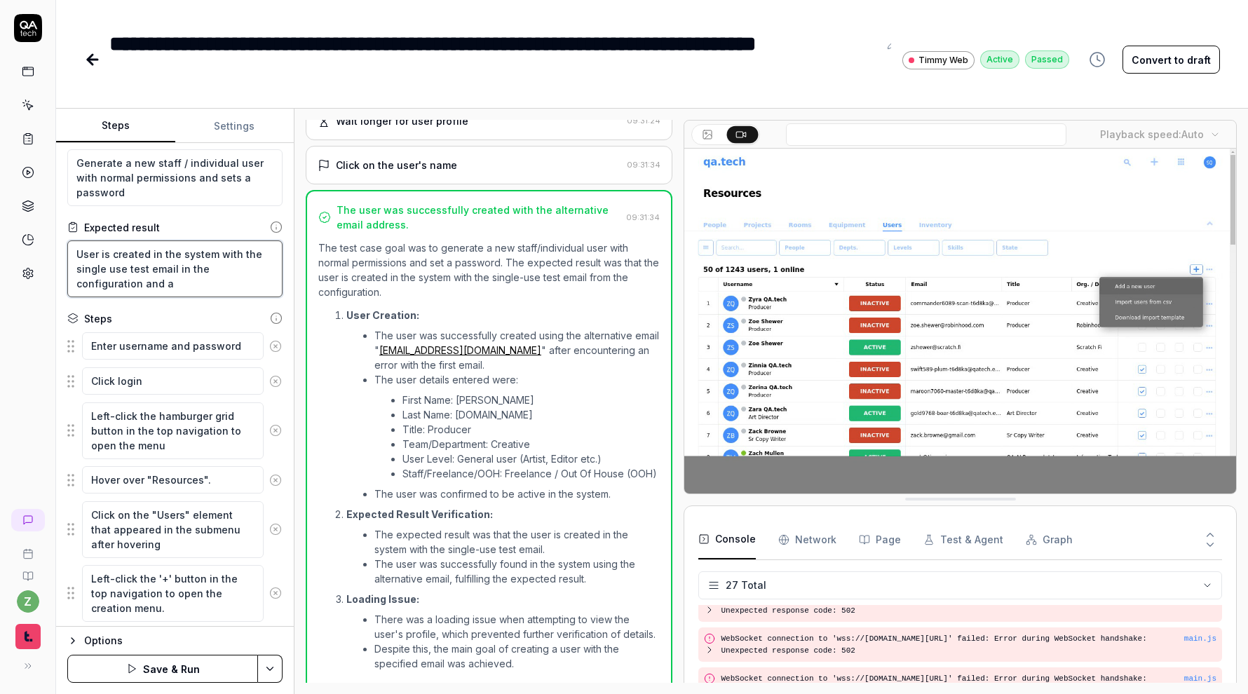
type textarea "User is created in the system with the single use test email in the configurati…"
type textarea "*"
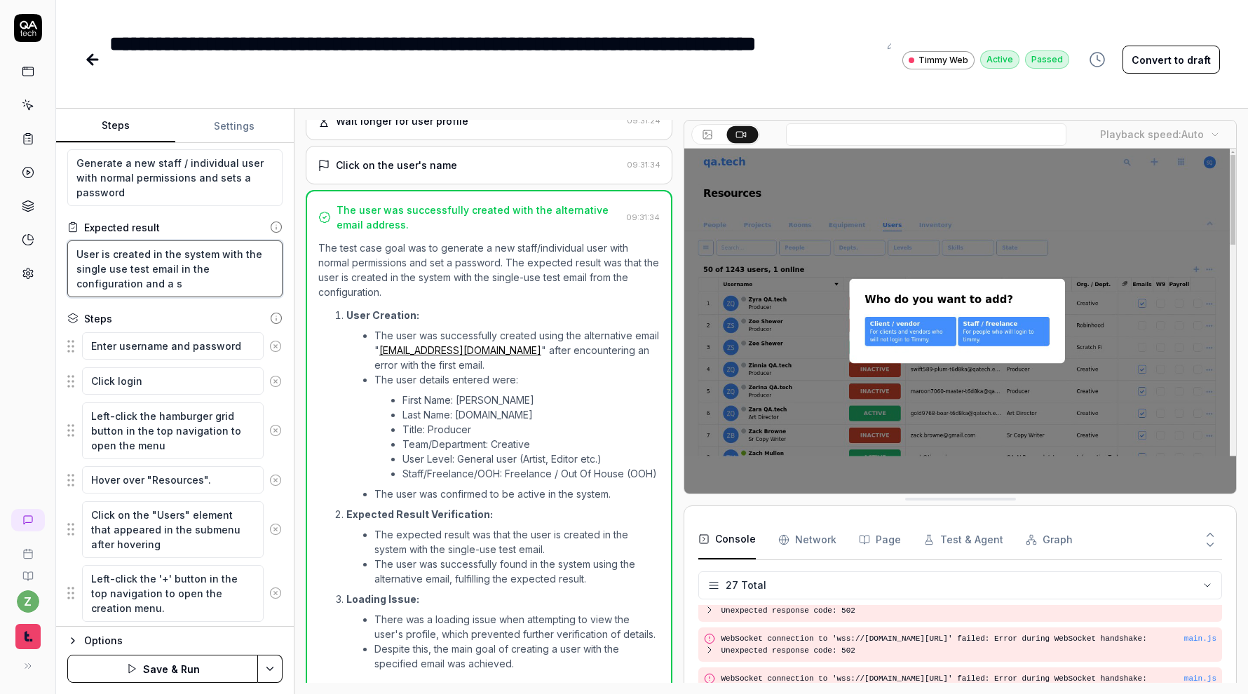
type textarea "User is created in the system with the single use test email in the configurati…"
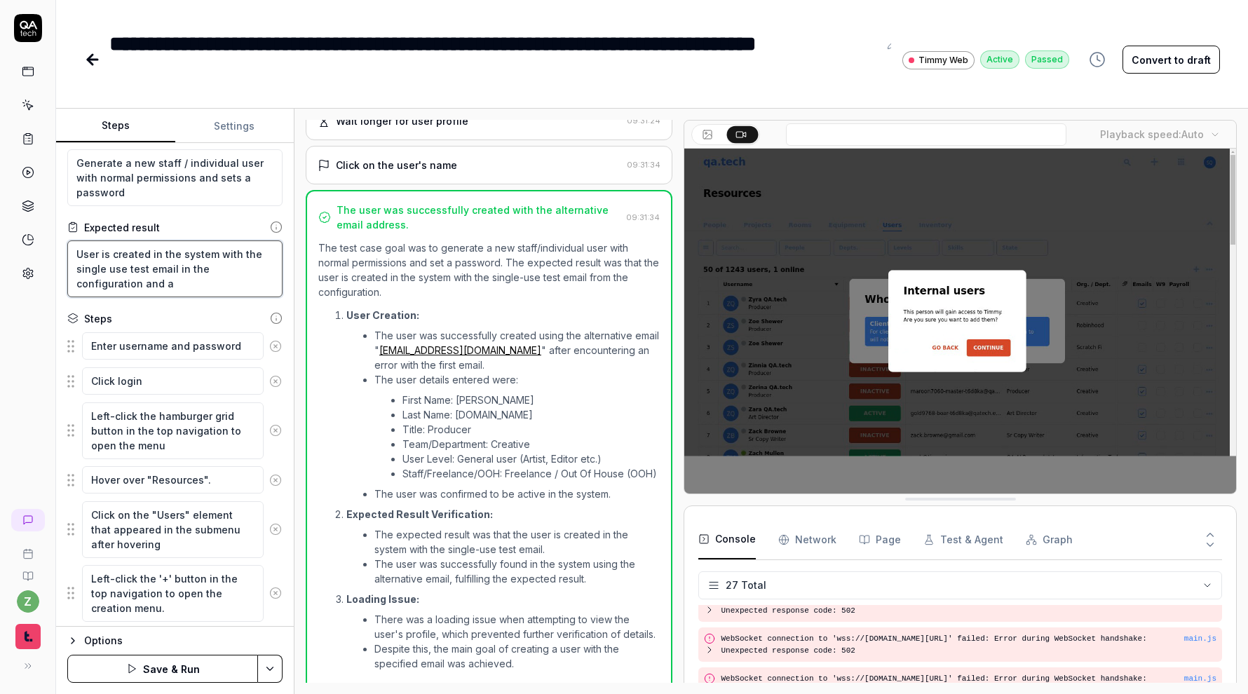
type textarea "*"
type textarea "User is created in the system with the single use test email in the configurati…"
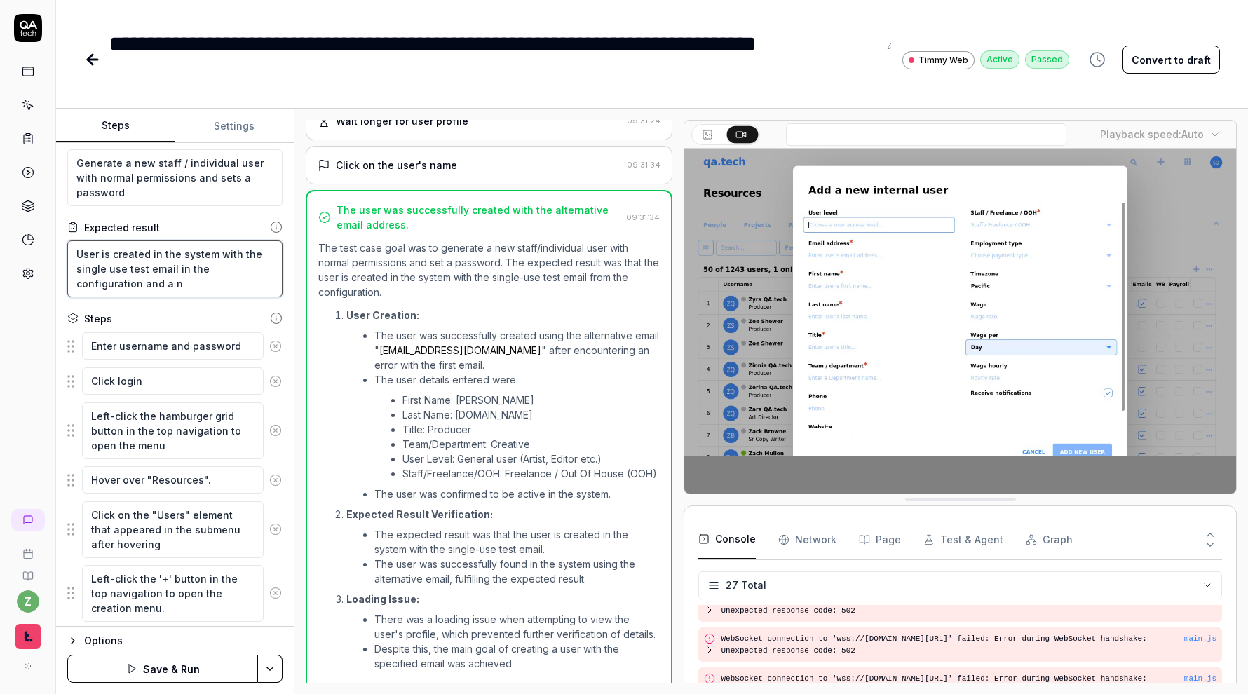
type textarea "*"
type textarea "User is created in the system with the single use test email in the configurati…"
type textarea "*"
type textarea "User is created in the system with the single use test email in the configurati…"
type textarea "*"
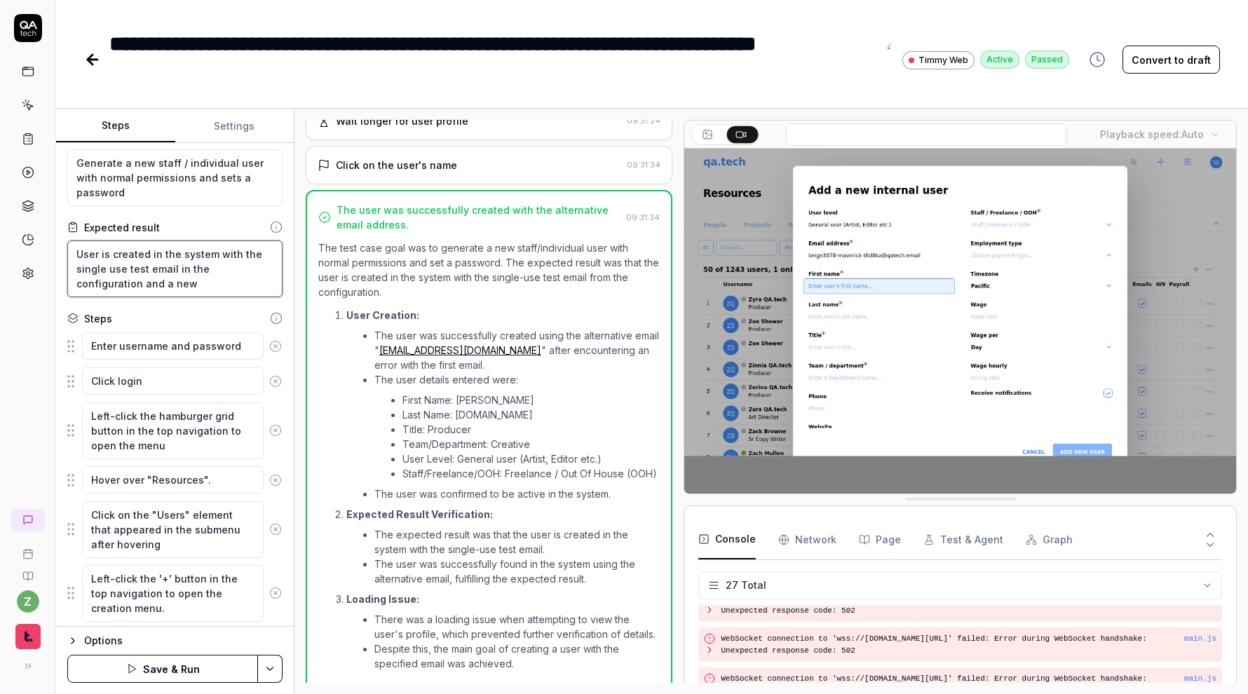
type textarea "User is created in the system with the single use test email in the configurati…"
type textarea "*"
type textarea "User is created in the system with the single use test email in the configurati…"
type textarea "*"
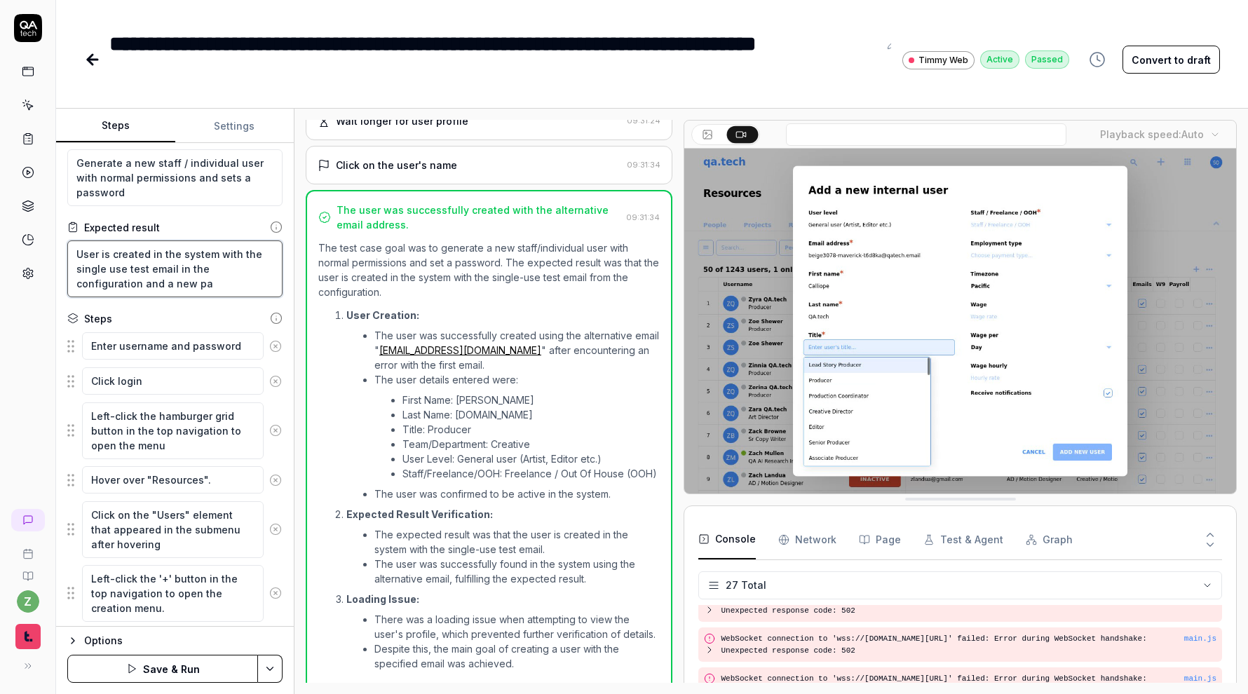
type textarea "User is created in the system with the single use test email in the configurati…"
type textarea "*"
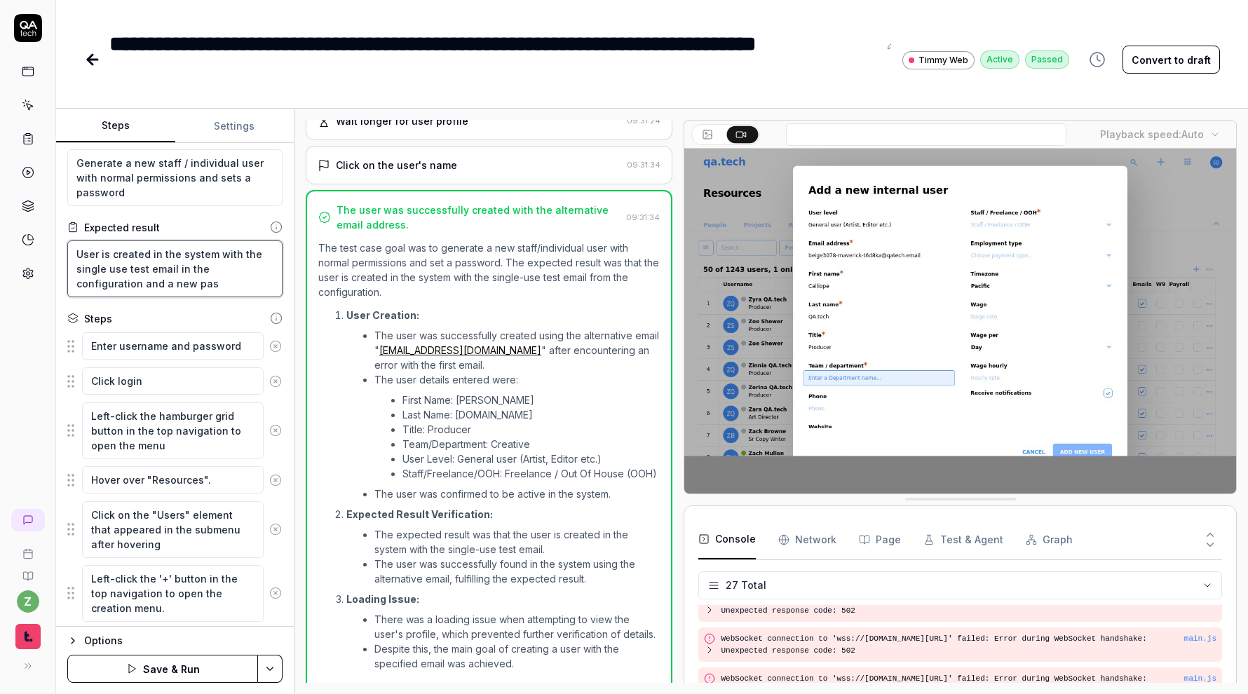
type textarea "User is created in the system with the single use test email in the configurati…"
type textarea "*"
type textarea "User is created in the system with the single use test email in the configurati…"
type textarea "*"
type textarea "User is created in the system with the single use test email in the configurati…"
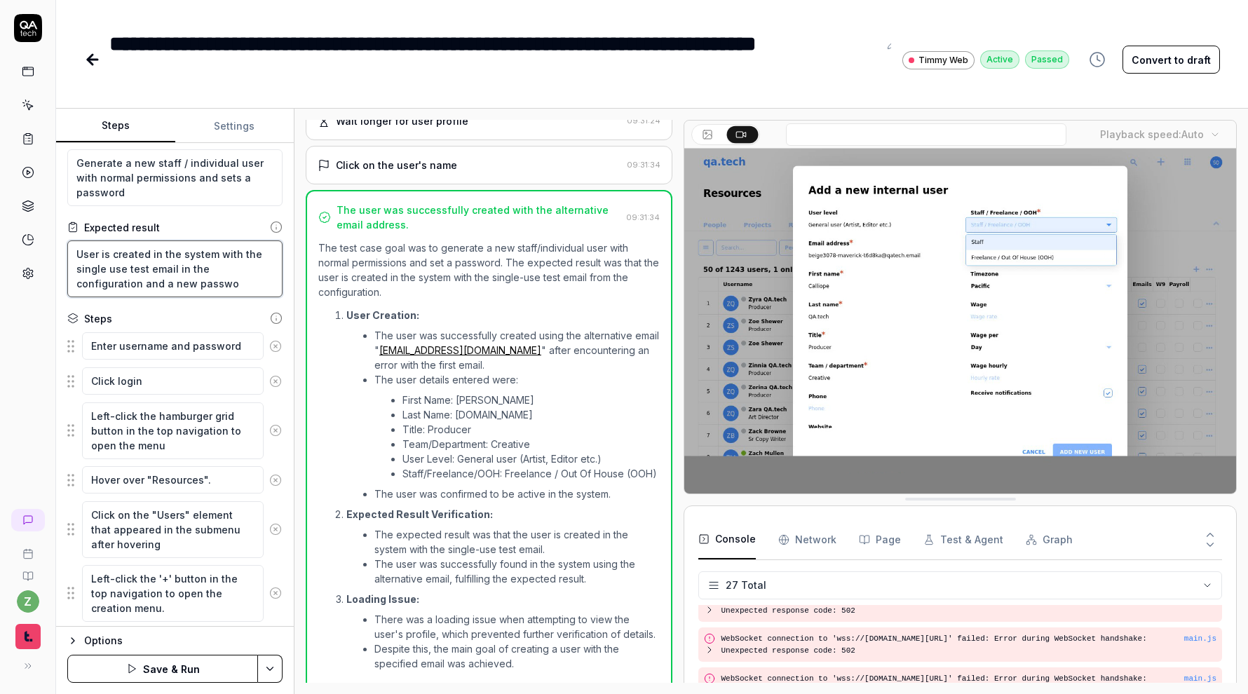
type textarea "*"
type textarea "User is created in the system with the single use test email in the configurati…"
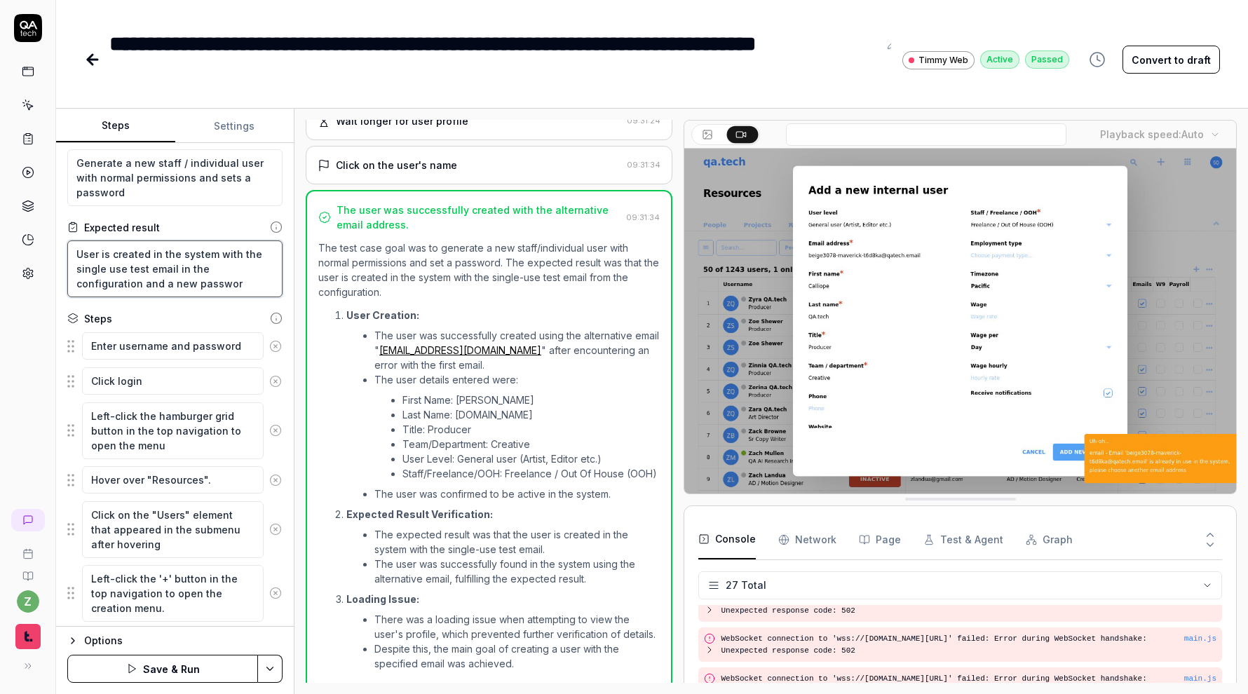
type textarea "*"
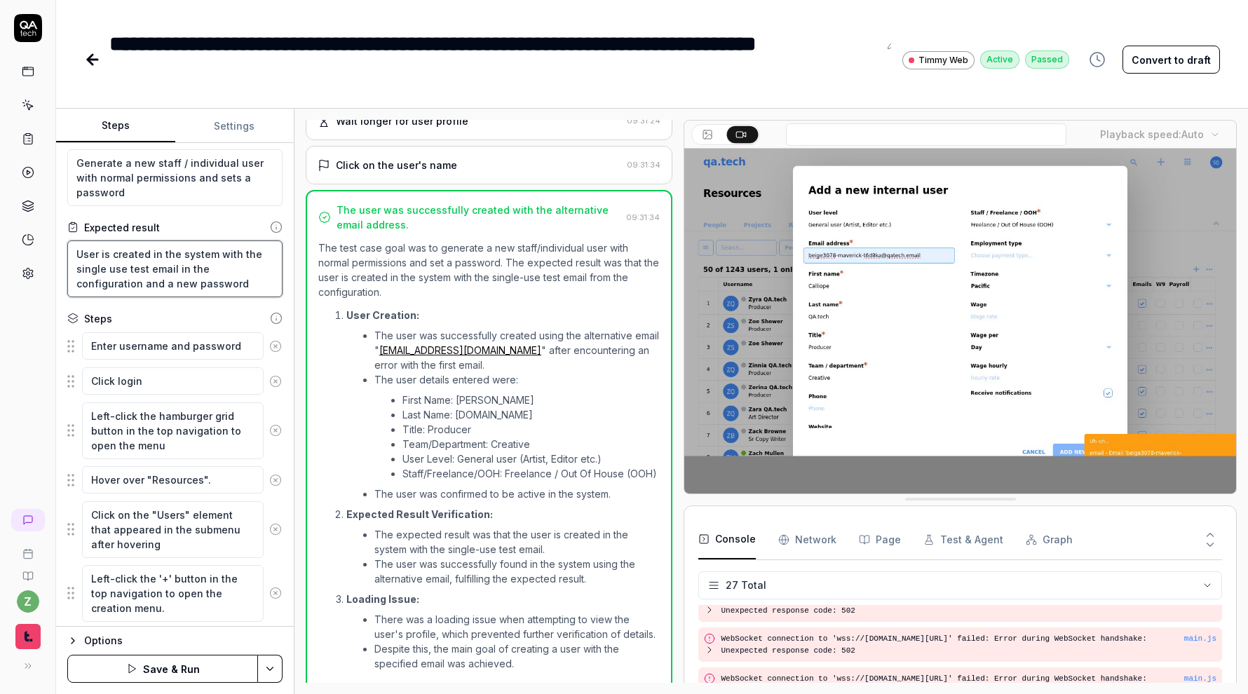
type textarea "User is created in the system with the single use test email in the configurati…"
click at [428, 95] on div "**********" at bounding box center [652, 347] width 1192 height 694
click at [268, 667] on html "**********" at bounding box center [624, 347] width 1248 height 694
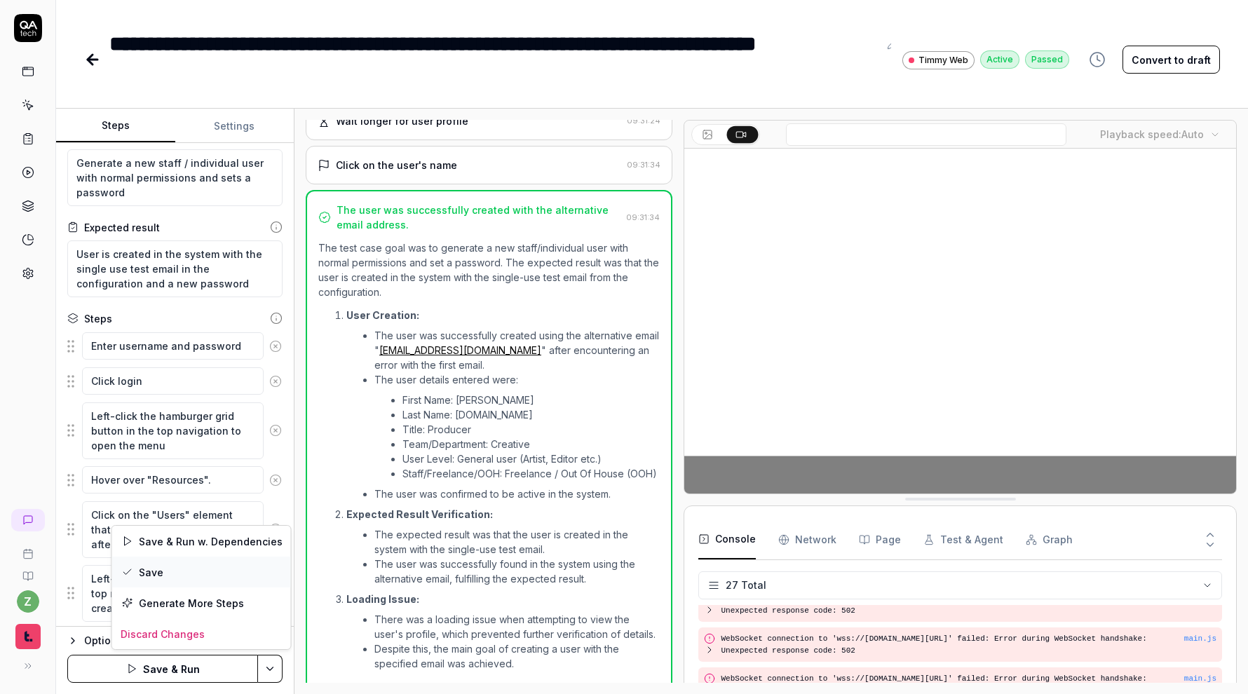
click at [252, 571] on div "Save" at bounding box center [201, 572] width 179 height 31
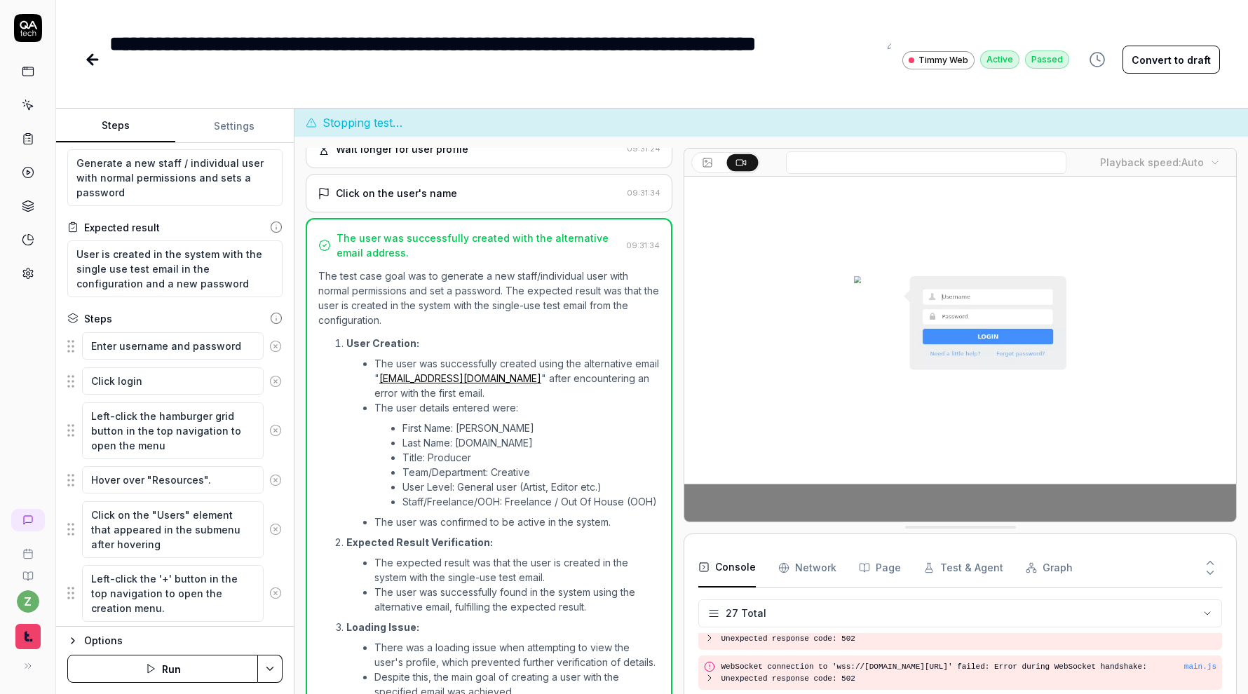
type textarea "*"
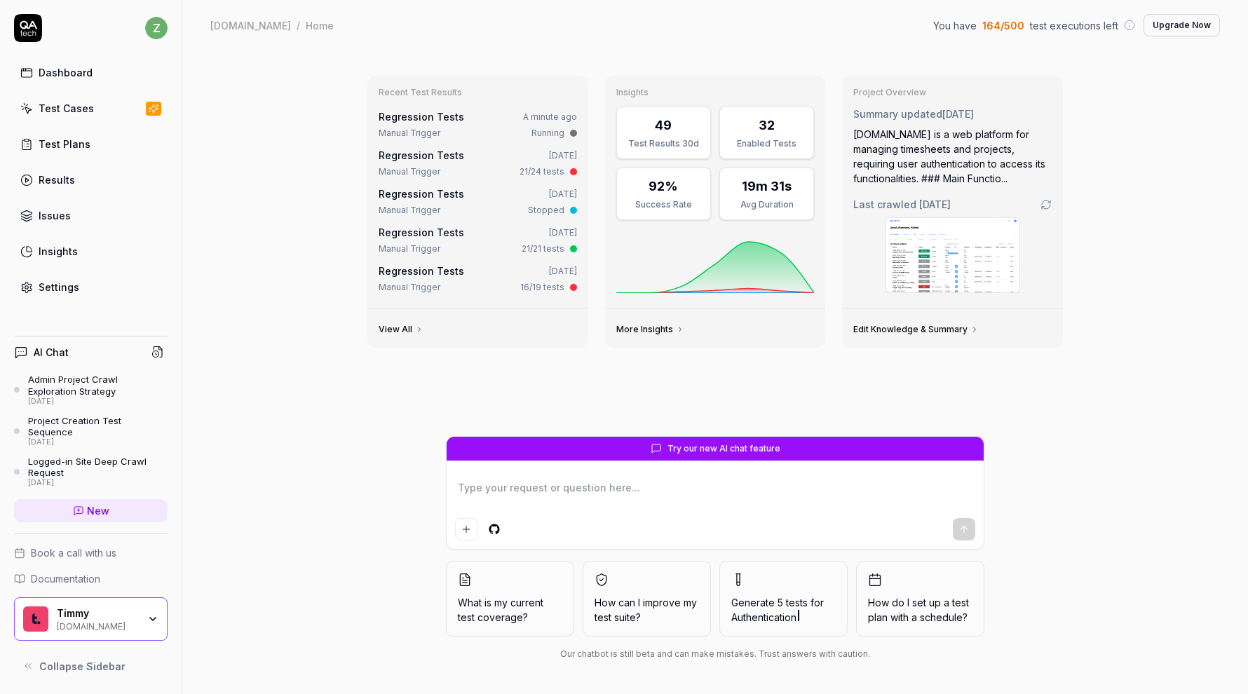
click at [114, 287] on link "Settings" at bounding box center [91, 286] width 154 height 27
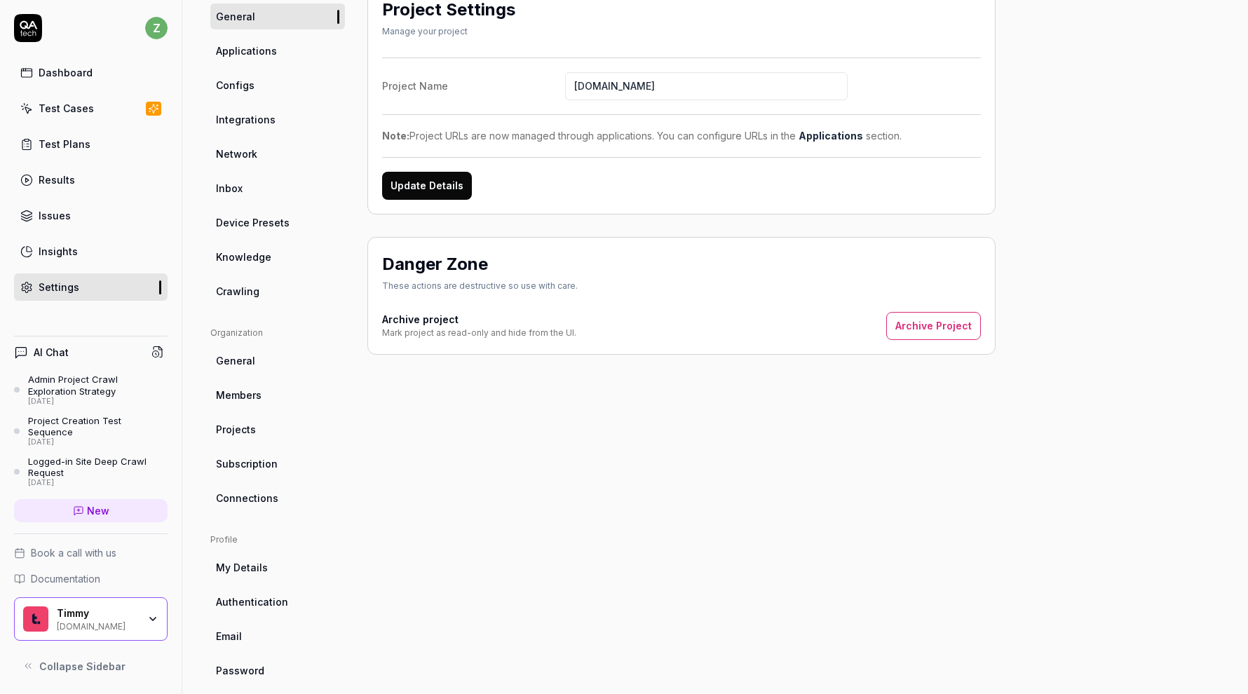
scroll to position [145, 0]
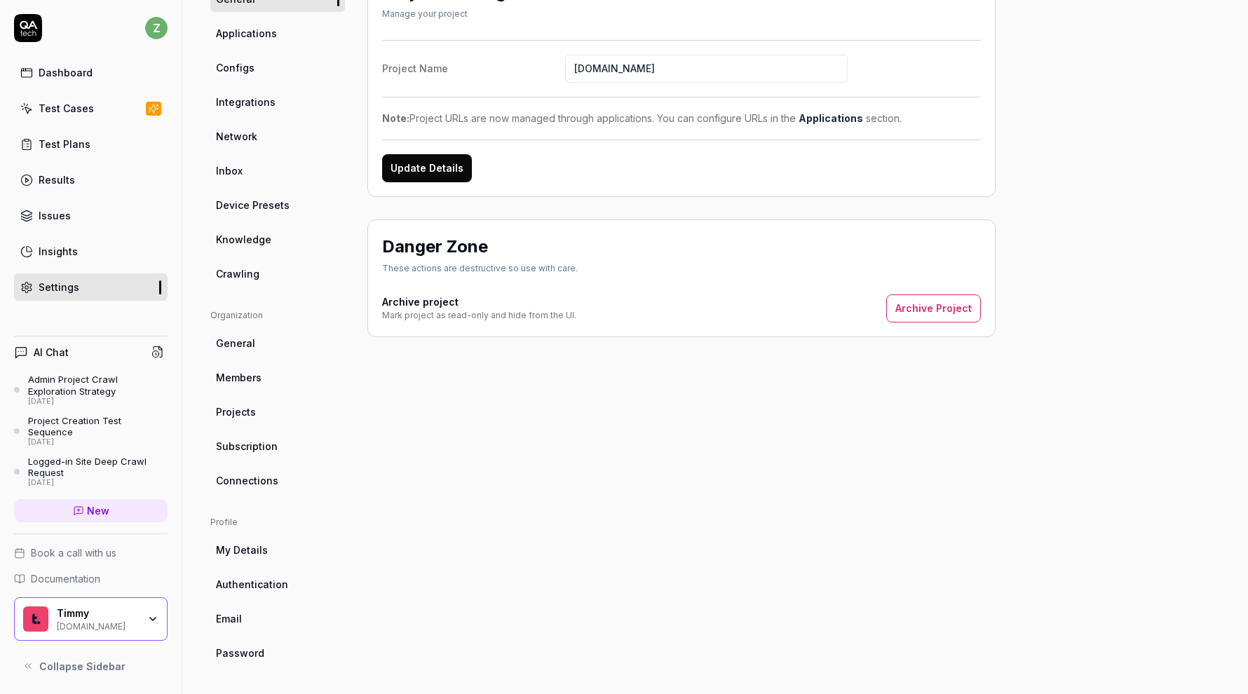
click at [275, 285] on link "Crawling" at bounding box center [277, 274] width 135 height 26
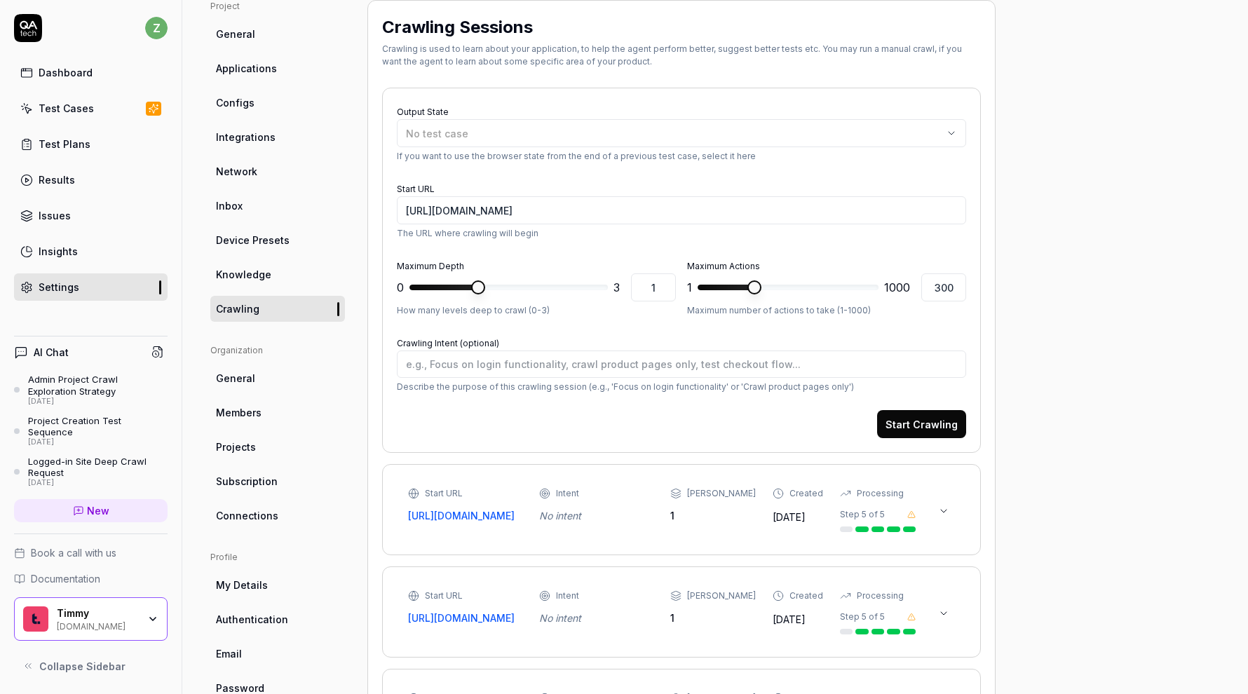
type textarea "*"
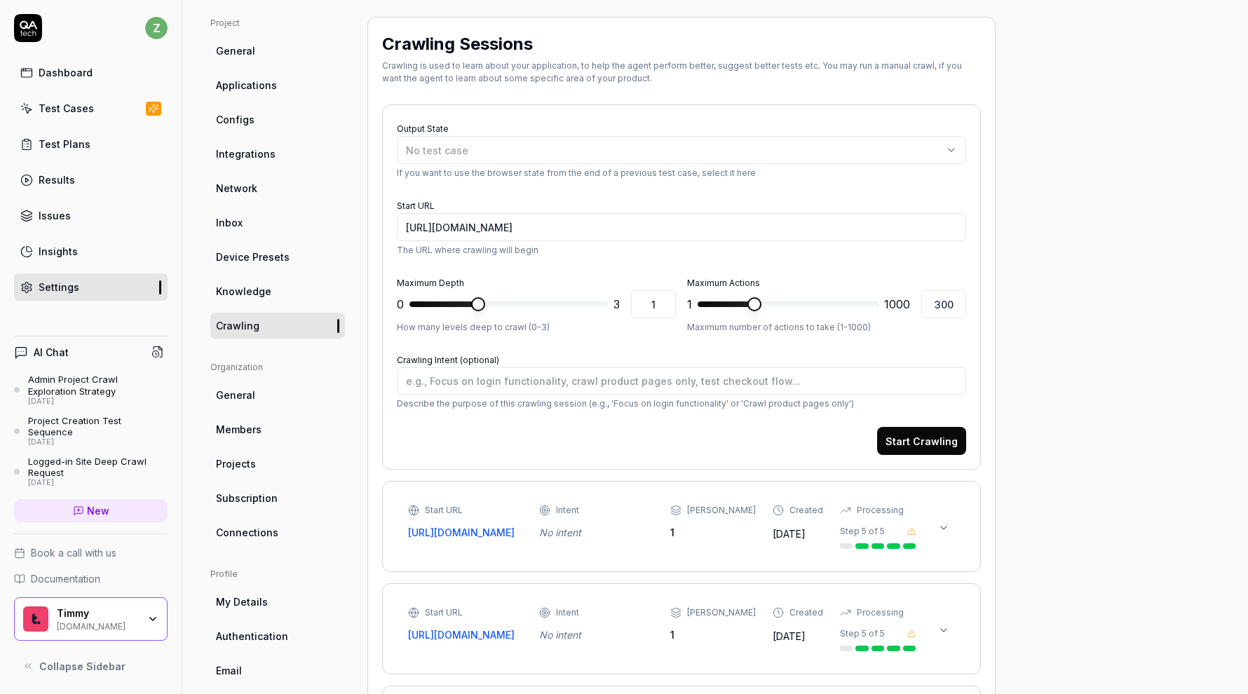
scroll to position [102, 0]
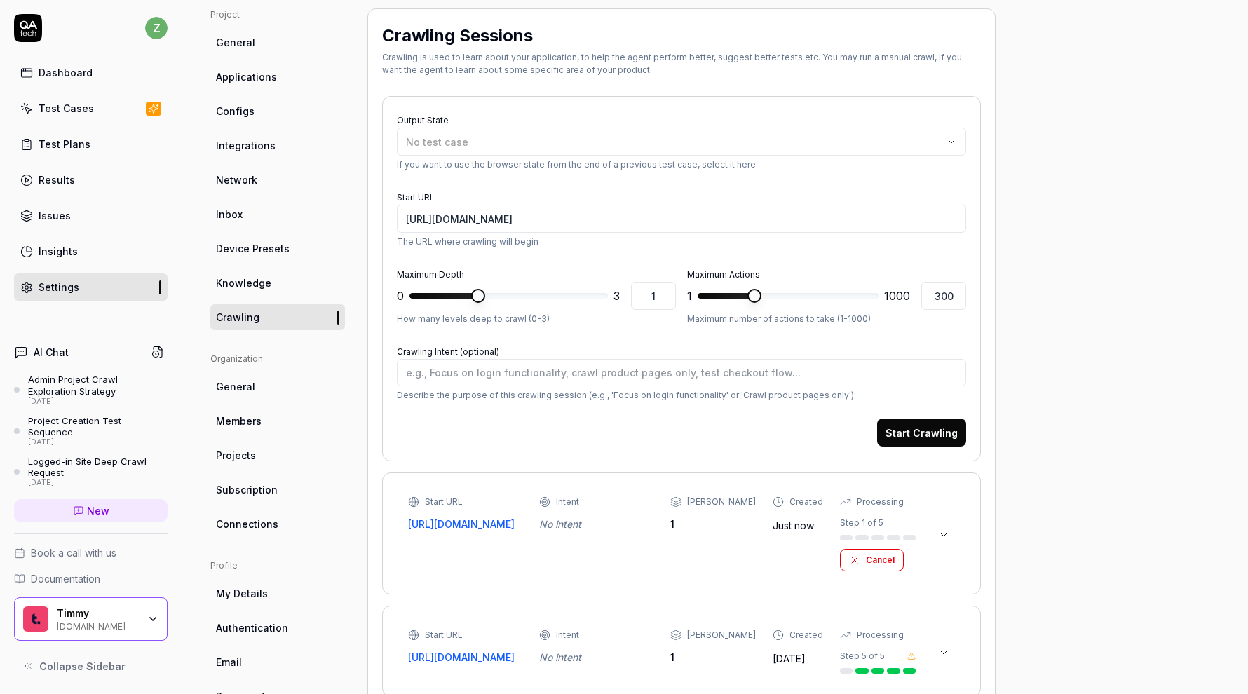
click at [885, 567] on button "Cancel" at bounding box center [872, 560] width 64 height 22
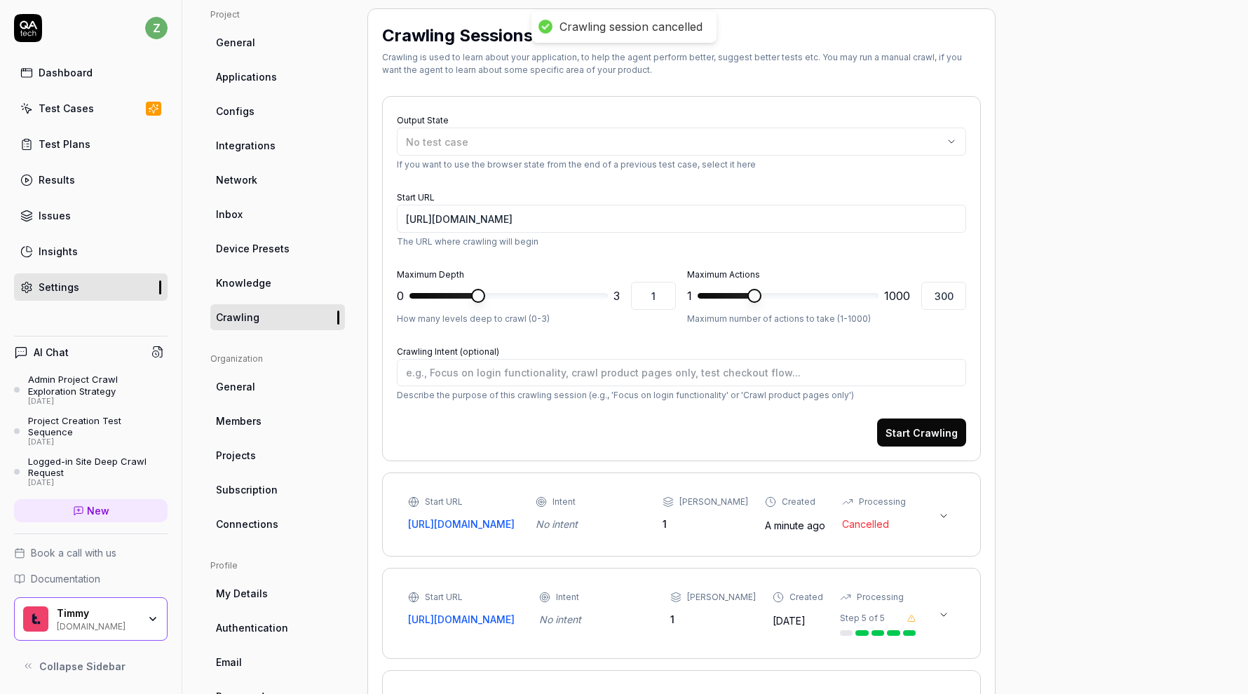
click at [742, 334] on form "Output State No test case If you want to use the browser state from the end of …" at bounding box center [681, 279] width 569 height 336
type textarea "*"
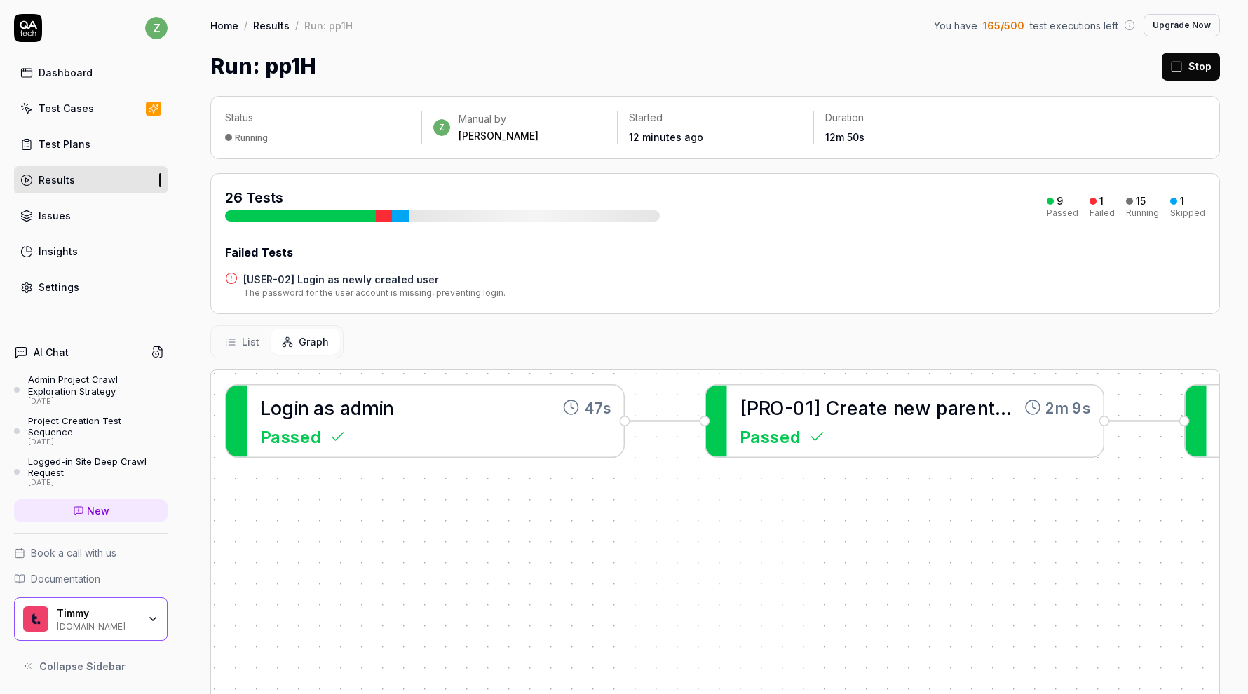
scroll to position [257, 0]
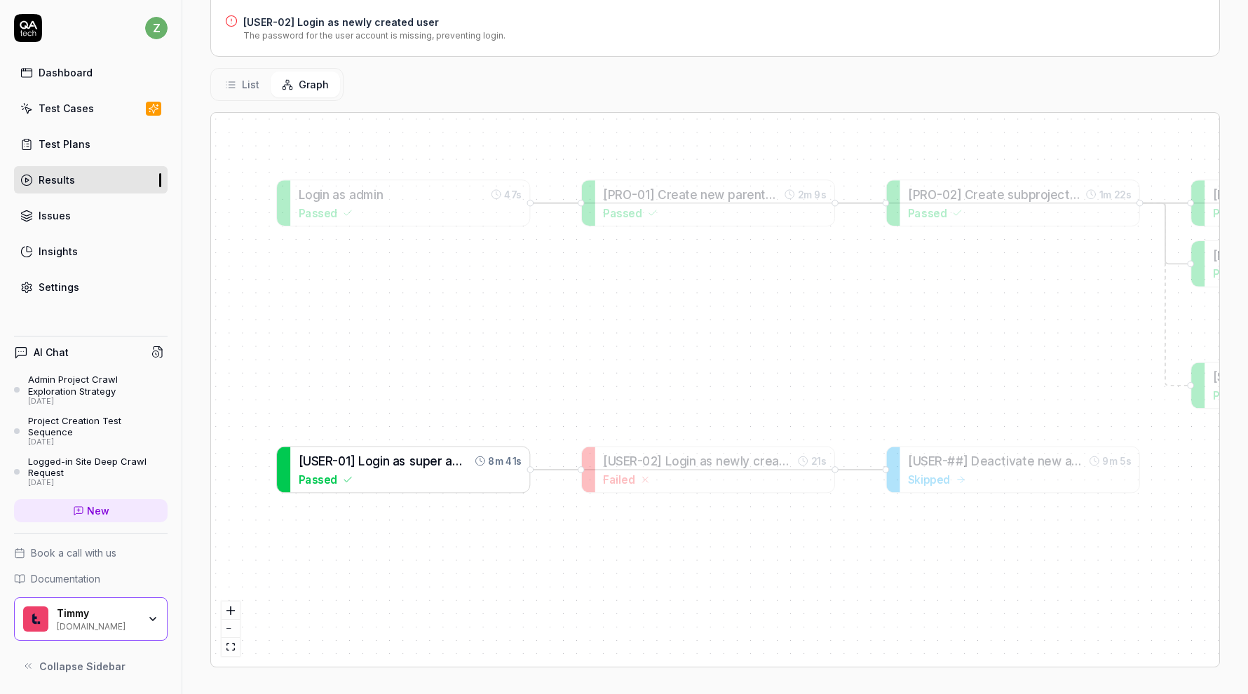
click at [390, 465] on span "n" at bounding box center [386, 461] width 7 height 14
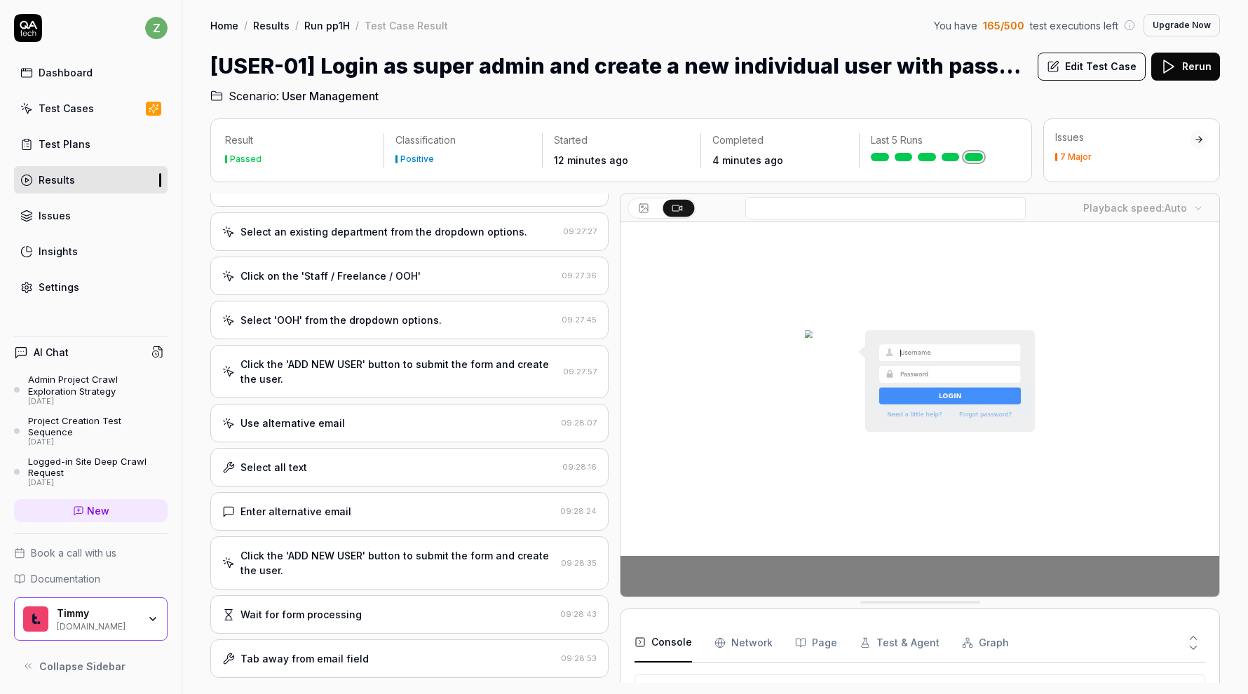
click at [362, 419] on div "Use alternative email 09:28:07" at bounding box center [409, 423] width 398 height 39
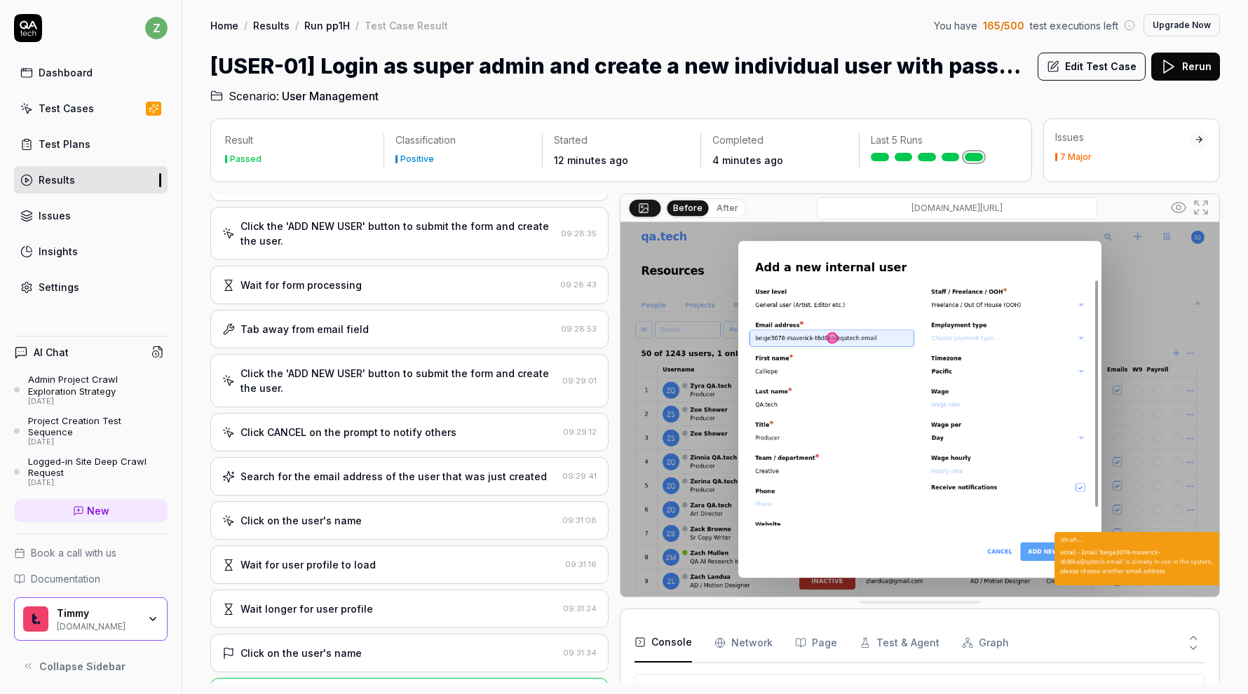
scroll to position [1494, 0]
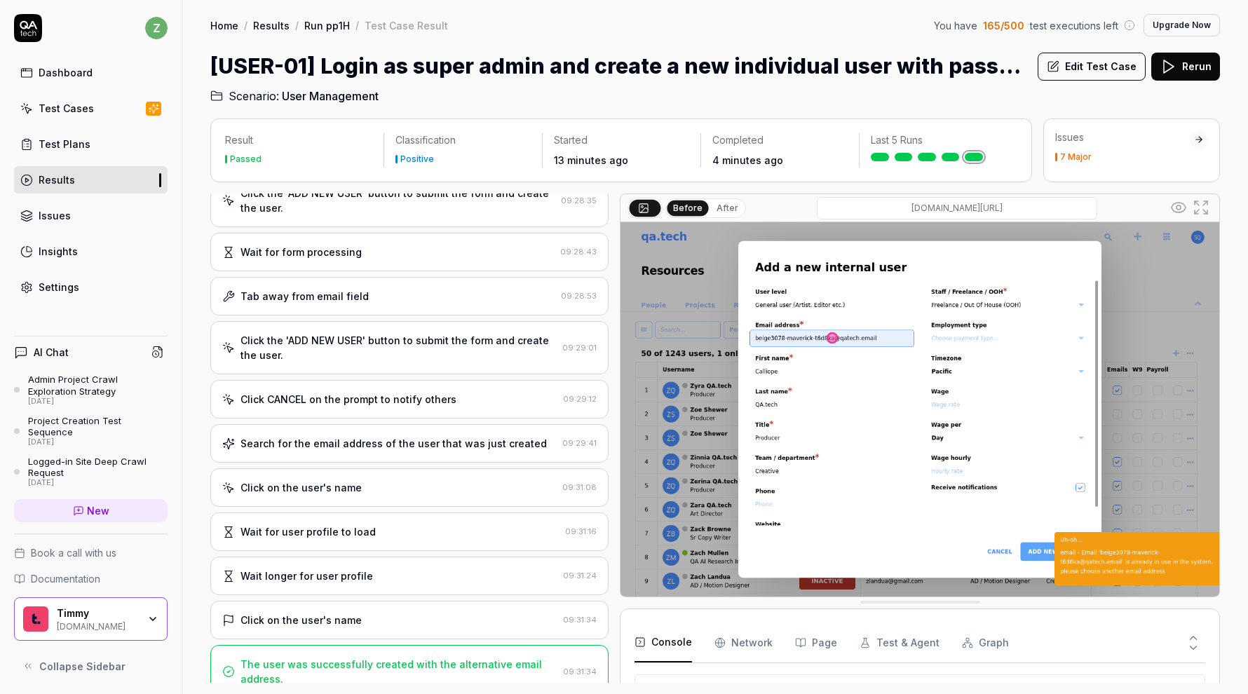
click at [336, 613] on div "Click on the user's name" at bounding box center [300, 620] width 121 height 15
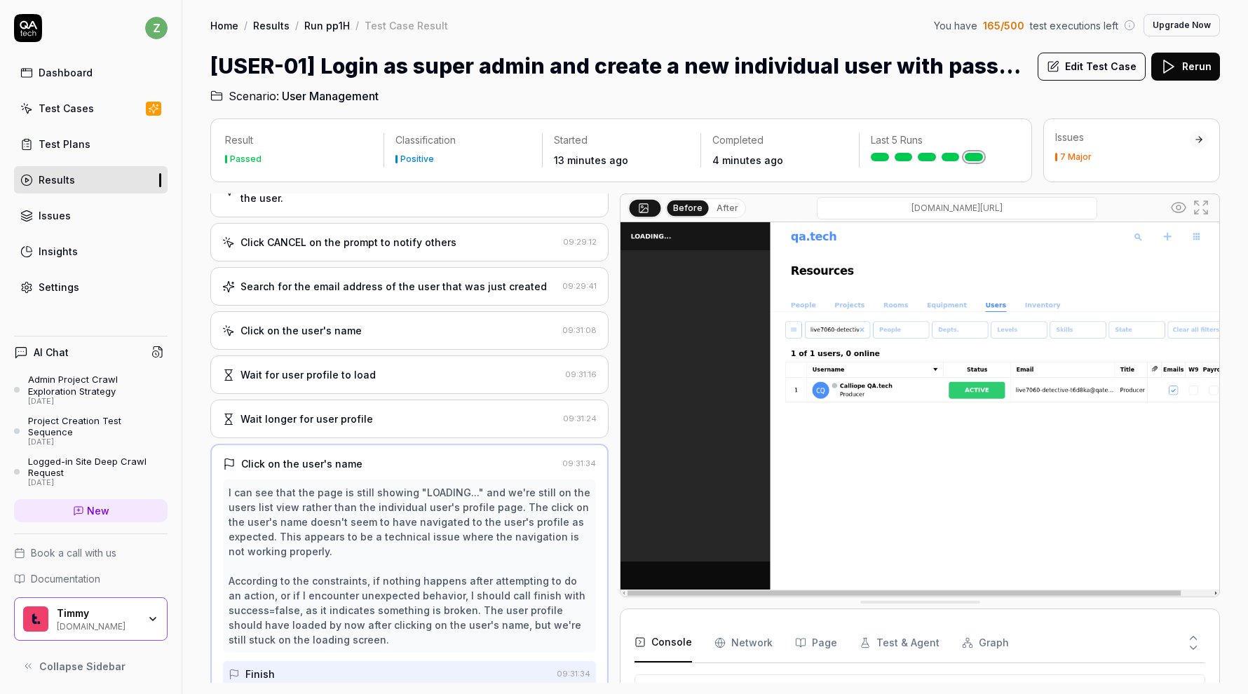
scroll to position [1406, 0]
click at [366, 409] on div "Wait longer for user profile 09:31:24" at bounding box center [409, 417] width 398 height 39
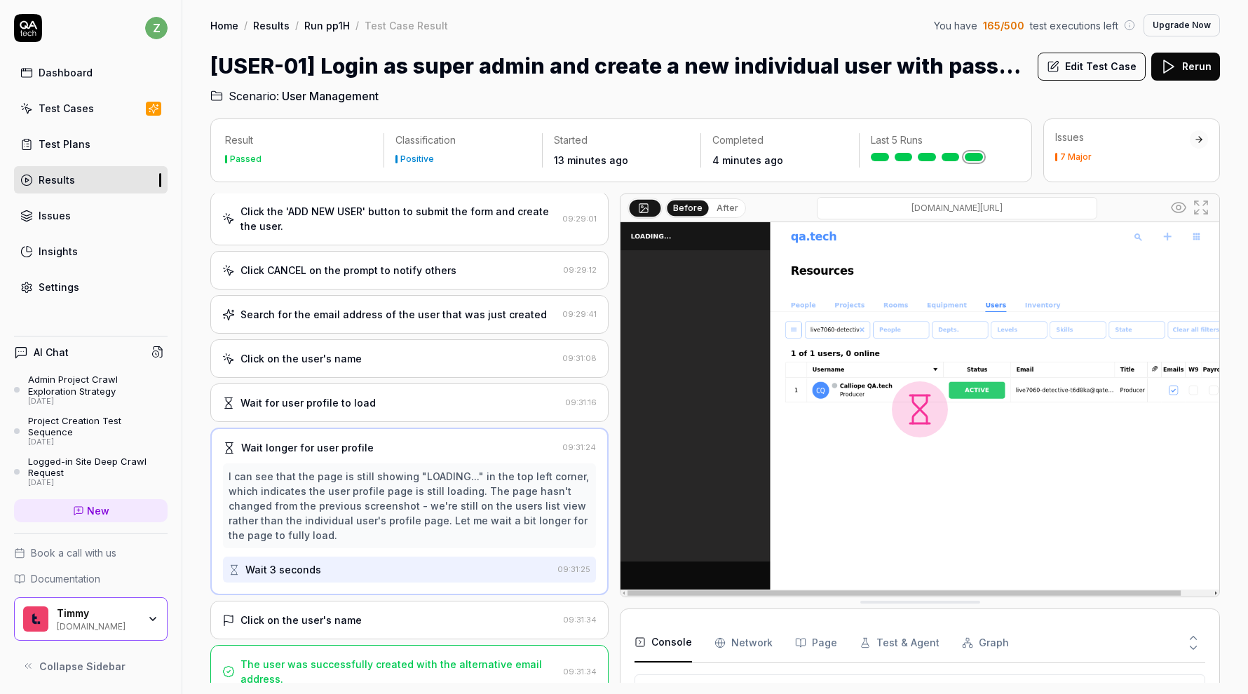
click at [332, 613] on div "Click on the user's name" at bounding box center [300, 620] width 121 height 15
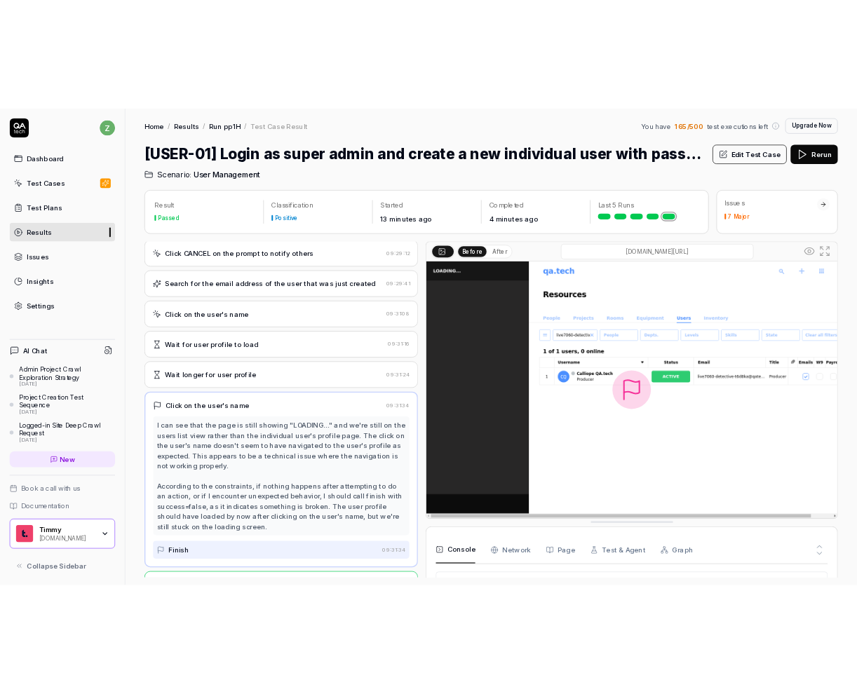
scroll to position [1465, 0]
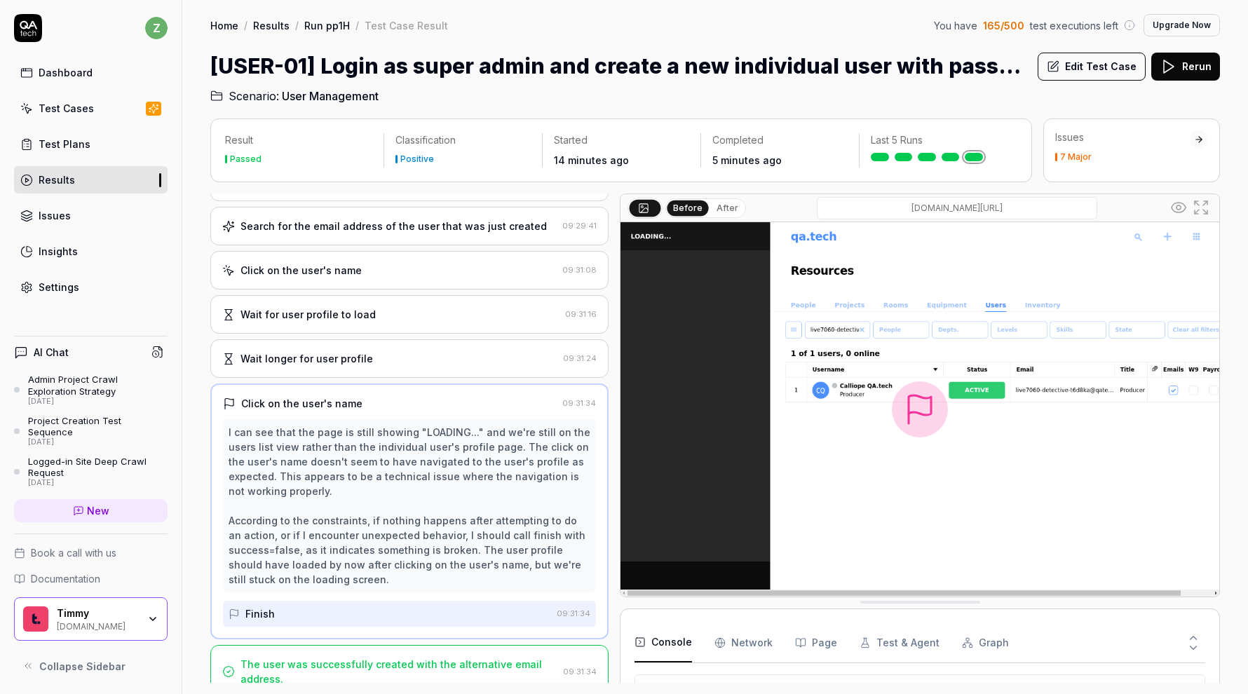
click at [313, 23] on link "Run pp1H" at bounding box center [327, 25] width 46 height 14
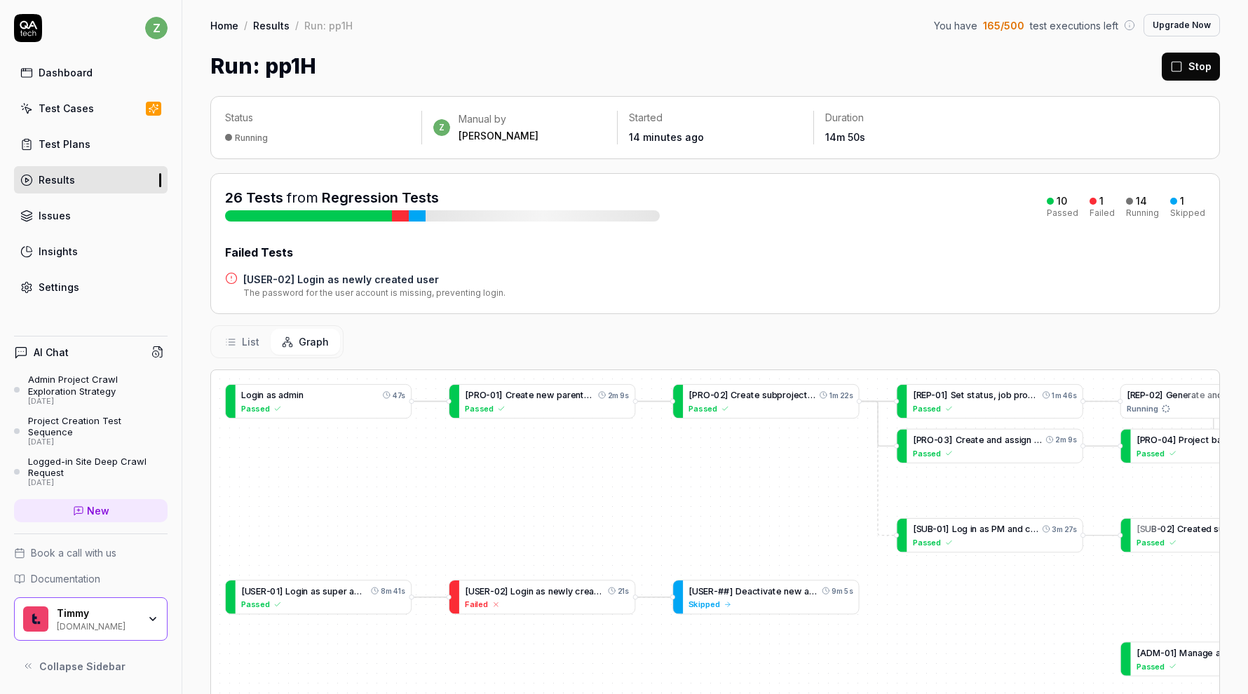
click at [1181, 60] on icon at bounding box center [1176, 66] width 13 height 13
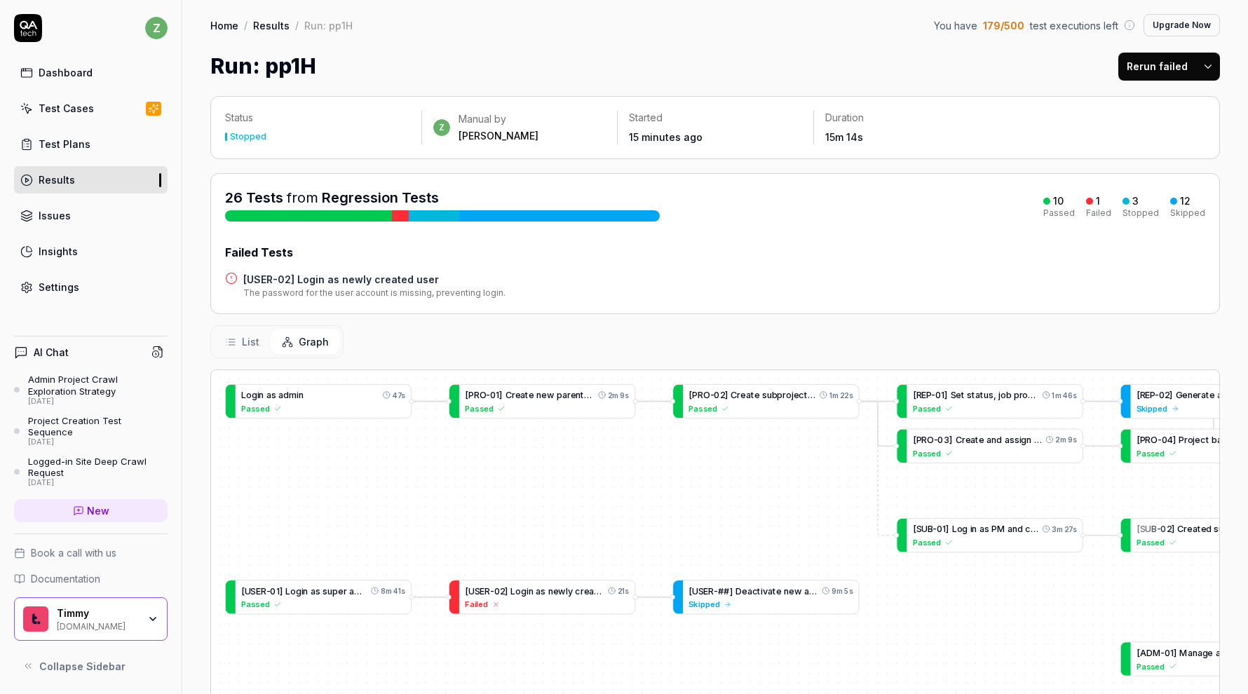
click at [1145, 136] on div "Status Stopped z Manual by zach Started 15 minutes ago Duration 15m 14s" at bounding box center [715, 128] width 980 height 34
click at [911, 56] on div "Run: pp1H Rerun failed" at bounding box center [714, 66] width 1009 height 32
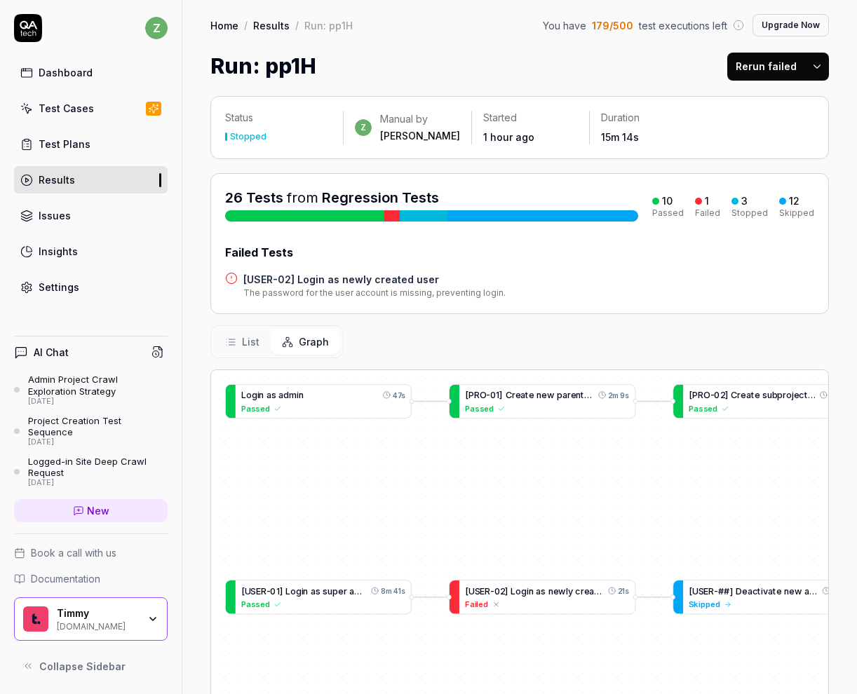
click at [57, 294] on link "Settings" at bounding box center [91, 286] width 154 height 27
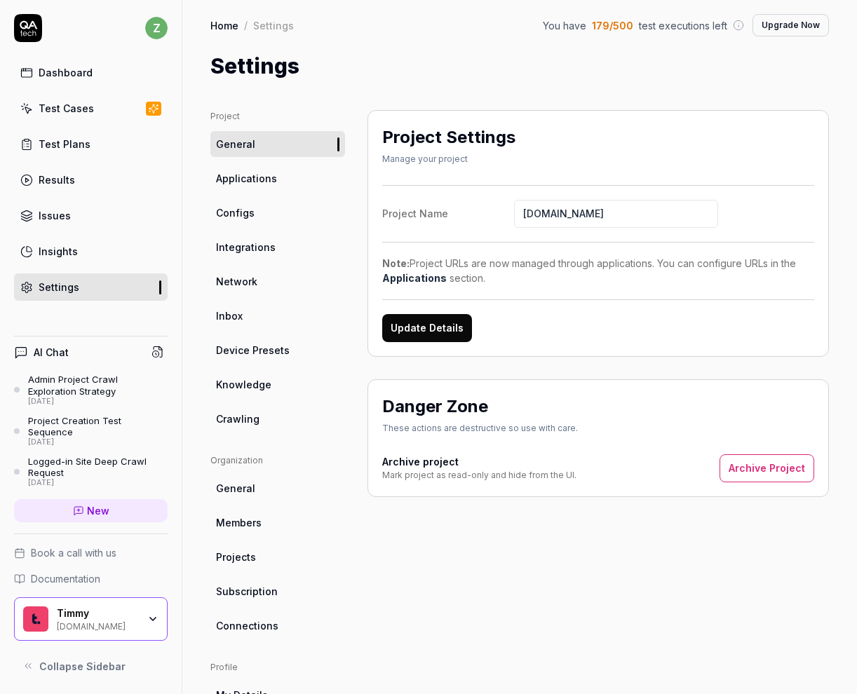
click at [280, 219] on link "Configs" at bounding box center [277, 213] width 135 height 26
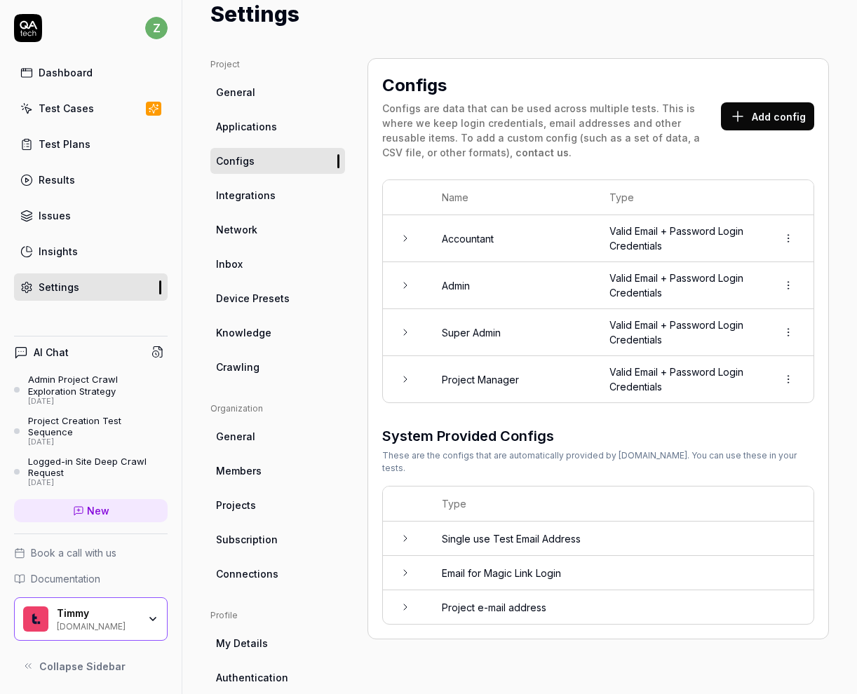
scroll to position [54, 0]
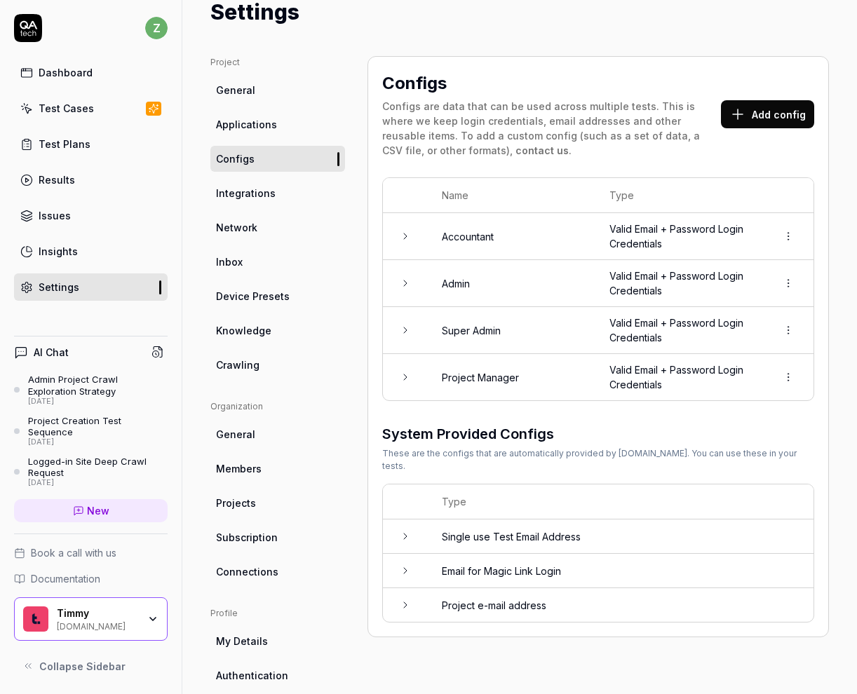
click at [138, 620] on div "Timmy qatech1.timmyio.dev" at bounding box center [102, 619] width 90 height 24
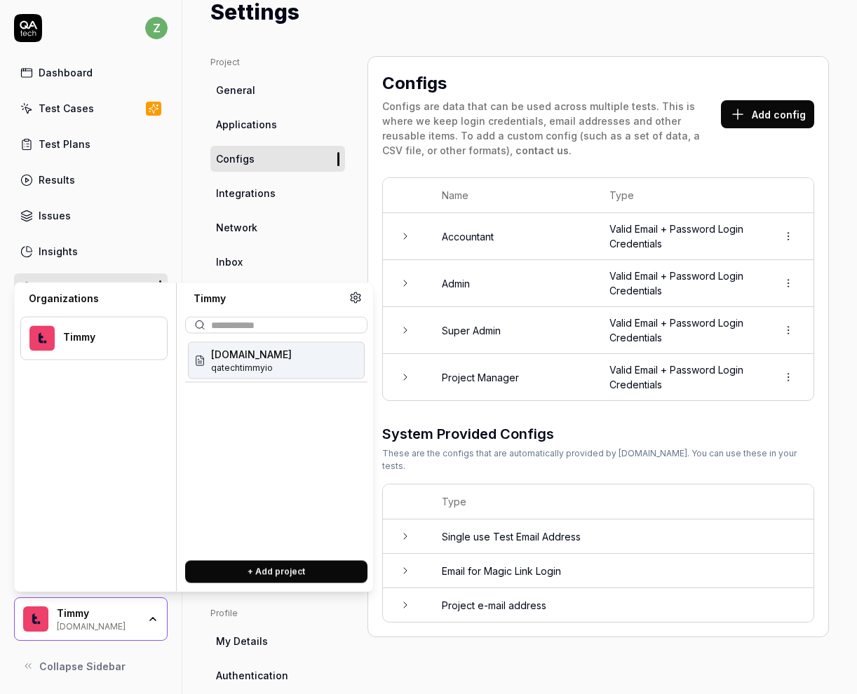
click at [146, 619] on div "Timmy qatech1.timmyio.dev" at bounding box center [102, 619] width 90 height 24
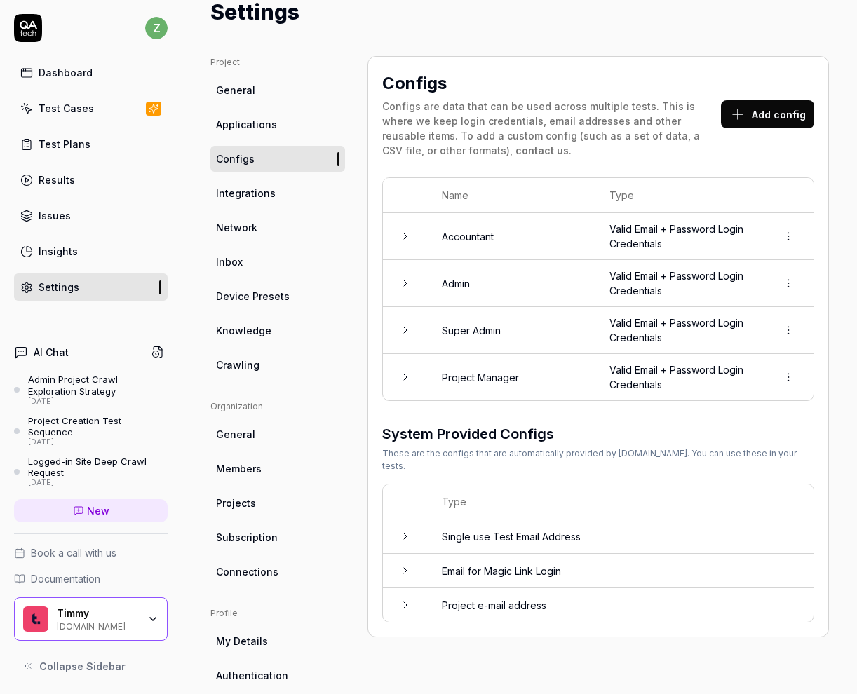
click at [146, 619] on div "Timmy qatech1.timmyio.dev" at bounding box center [102, 619] width 90 height 24
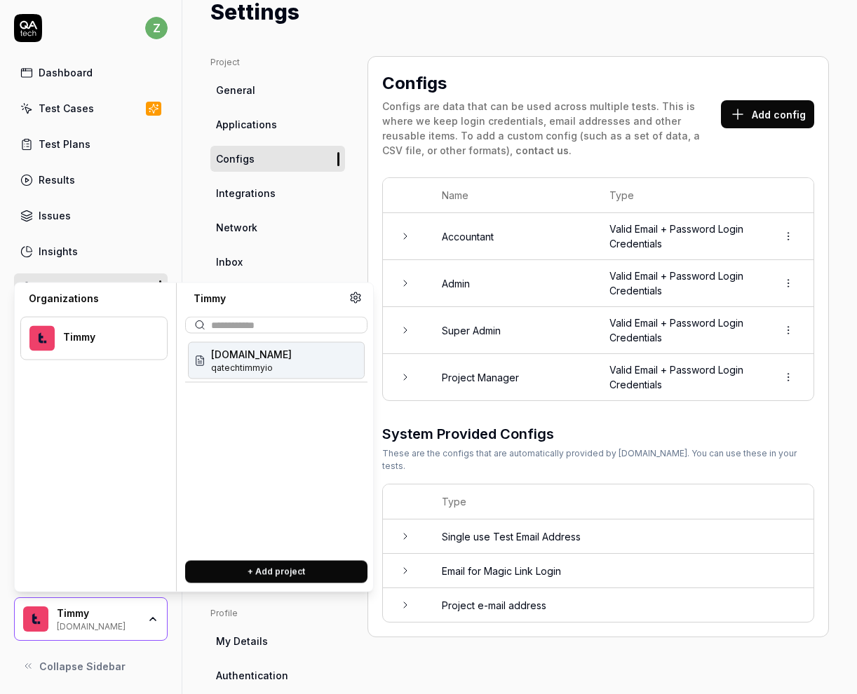
click at [283, 362] on span "qatechtimmyio" at bounding box center [251, 368] width 81 height 13
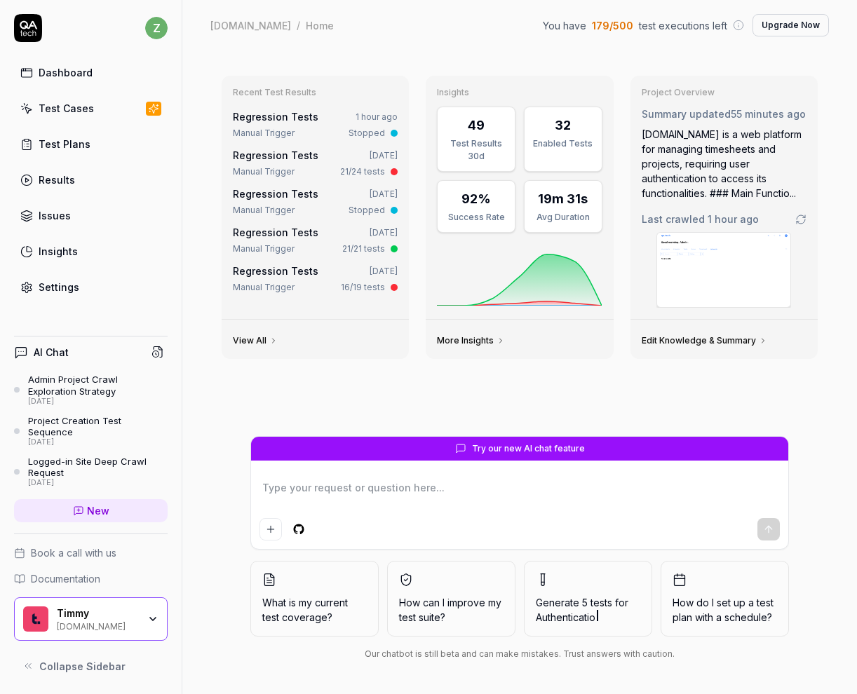
type textarea "*"
click at [107, 287] on link "Settings" at bounding box center [91, 286] width 154 height 27
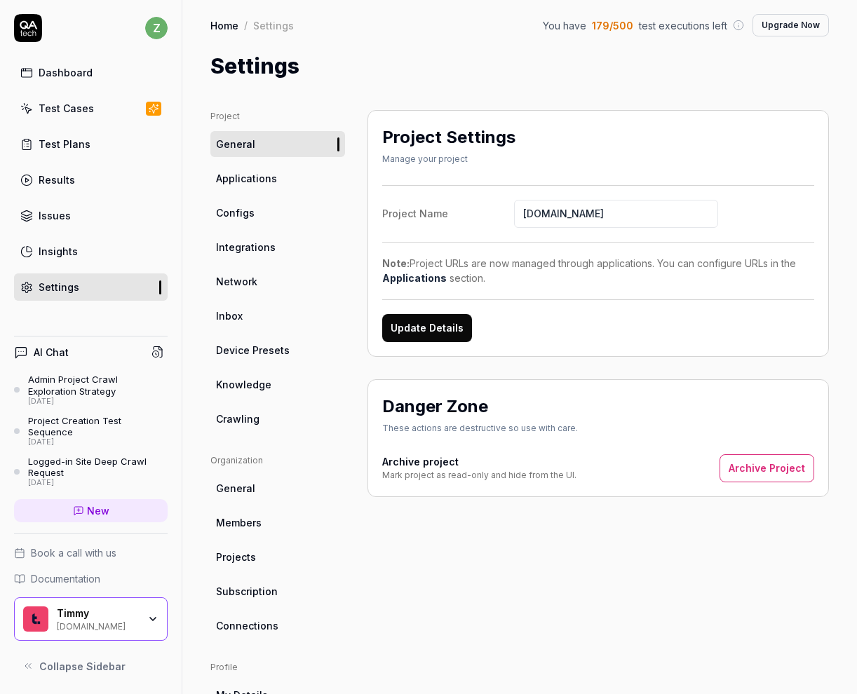
drag, startPoint x: 665, startPoint y: 210, endPoint x: 428, endPoint y: 222, distance: 236.5
click at [428, 219] on label "Project Name qatech1.timmyio.dev" at bounding box center [598, 214] width 432 height 28
click at [514, 219] on input "[DOMAIN_NAME]" at bounding box center [616, 214] width 204 height 28
drag, startPoint x: 659, startPoint y: 216, endPoint x: 491, endPoint y: 216, distance: 167.5
click at [491, 216] on label "Project Name qatech1.timmyio.dev" at bounding box center [598, 214] width 432 height 28
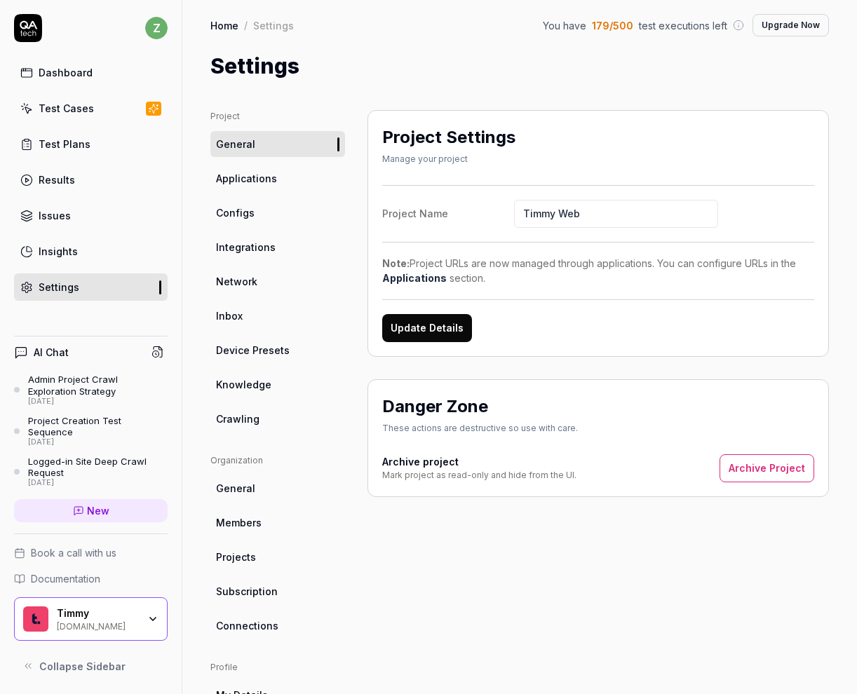
type input "Timmy Web"
click at [448, 325] on button "Update Details" at bounding box center [427, 328] width 90 height 28
click at [274, 179] on link "Applications" at bounding box center [277, 178] width 135 height 26
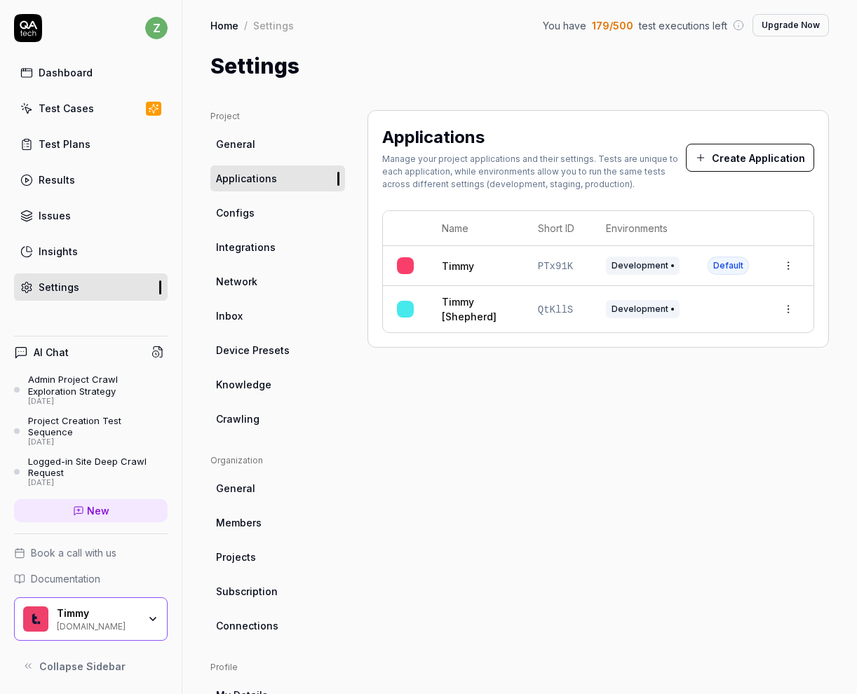
click at [789, 261] on html "z Dashboard Test Cases Test Plans Results Issues Insights Settings AI Chat Admi…" at bounding box center [428, 347] width 857 height 694
click at [675, 357] on span "Edit" at bounding box center [676, 357] width 18 height 15
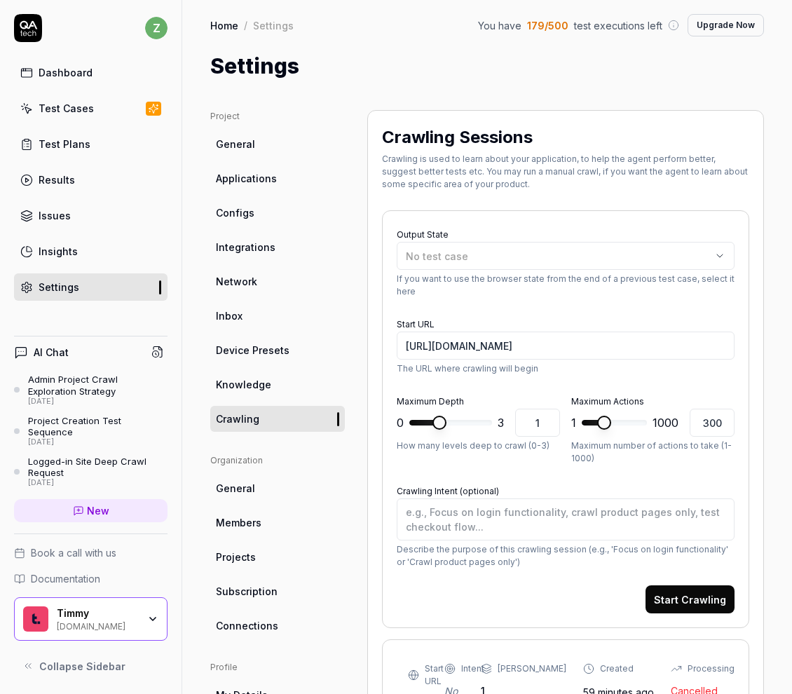
type textarea "*"
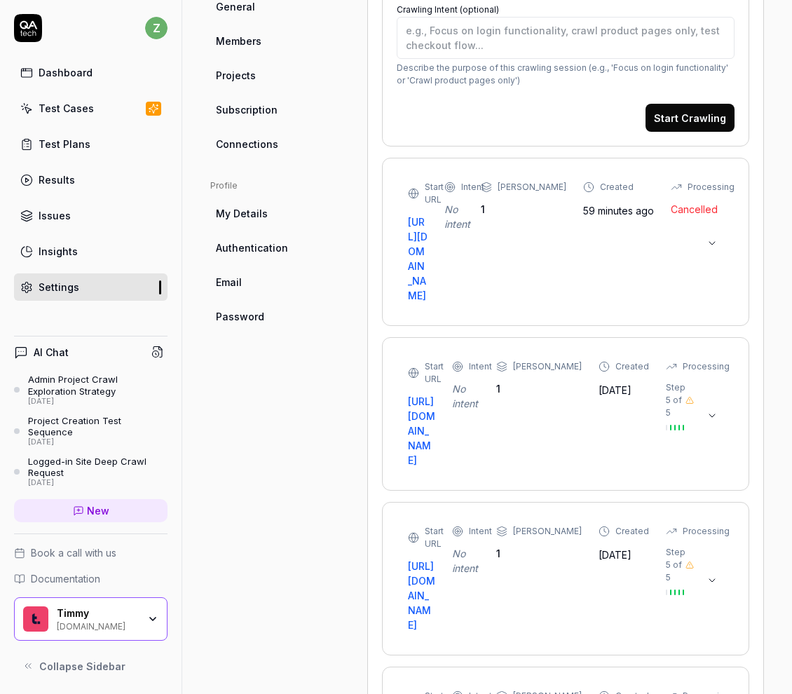
scroll to position [482, 0]
click at [84, 293] on link "Settings" at bounding box center [91, 286] width 154 height 27
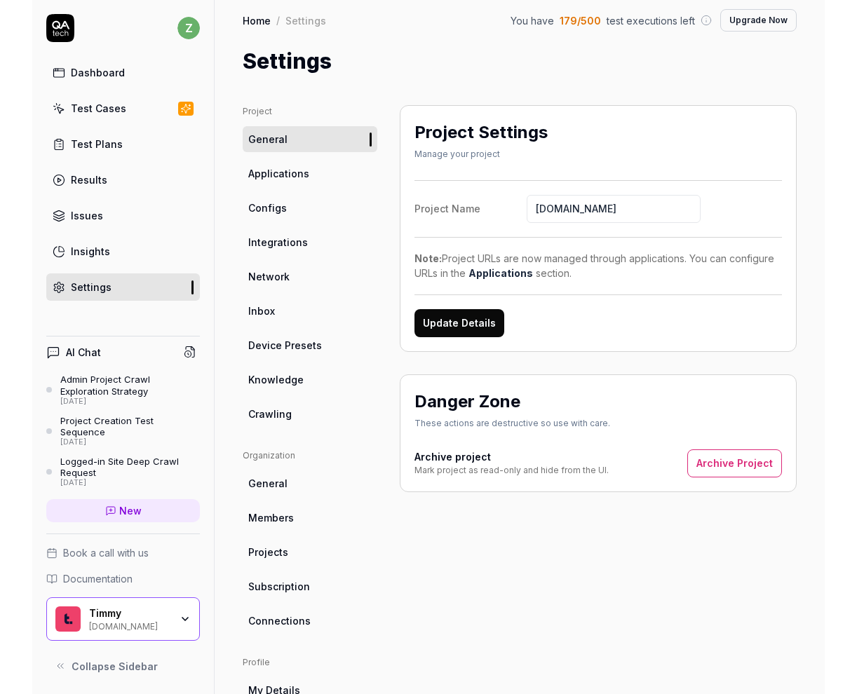
scroll to position [4, 0]
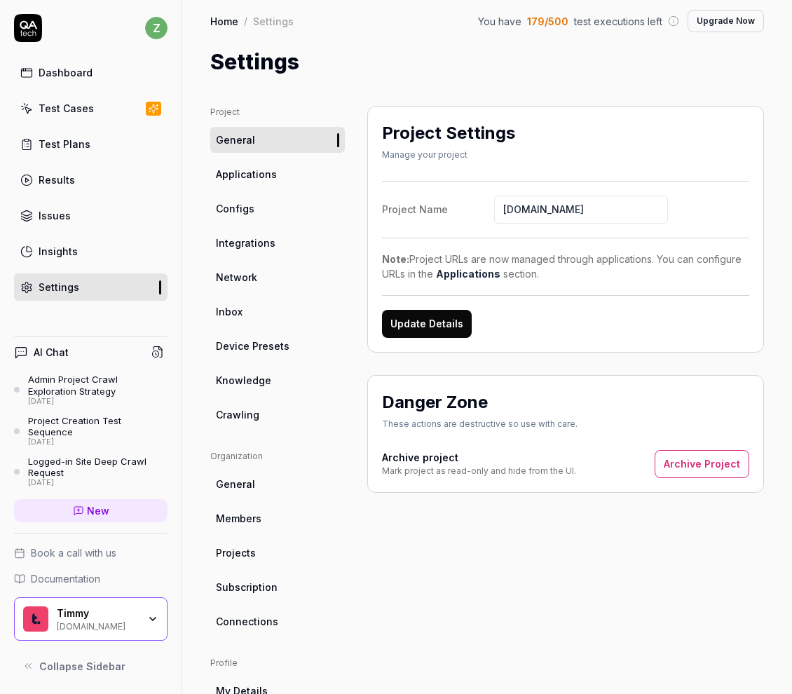
click at [258, 180] on span "Applications" at bounding box center [246, 174] width 61 height 15
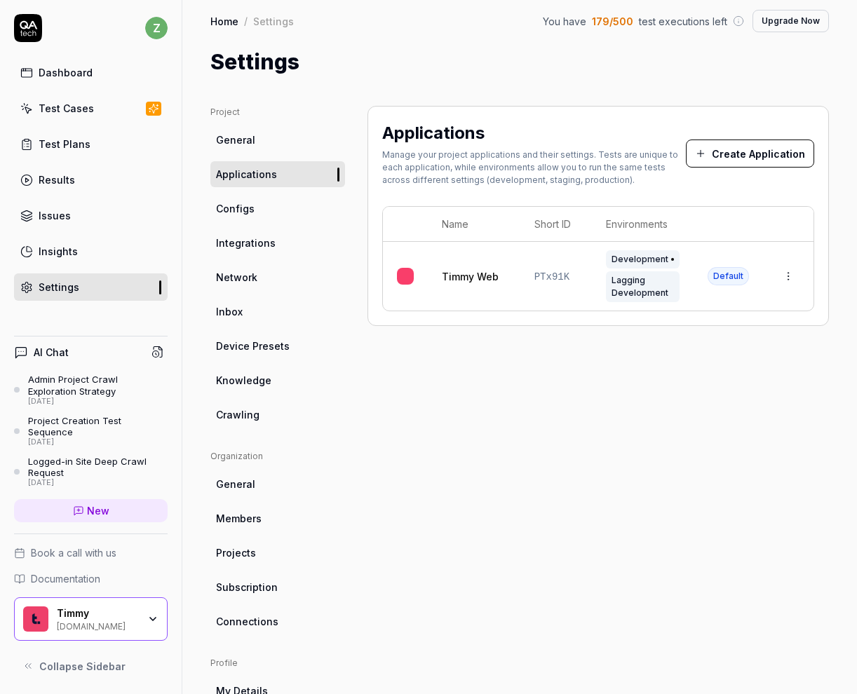
click at [110, 109] on link "Test Cases" at bounding box center [91, 108] width 154 height 27
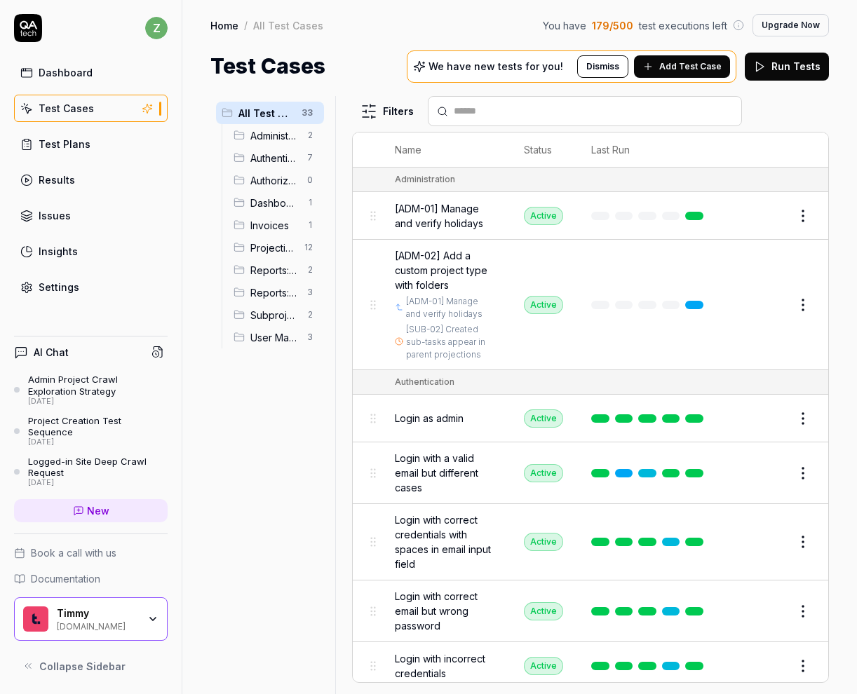
click at [109, 146] on link "Test Plans" at bounding box center [91, 143] width 154 height 27
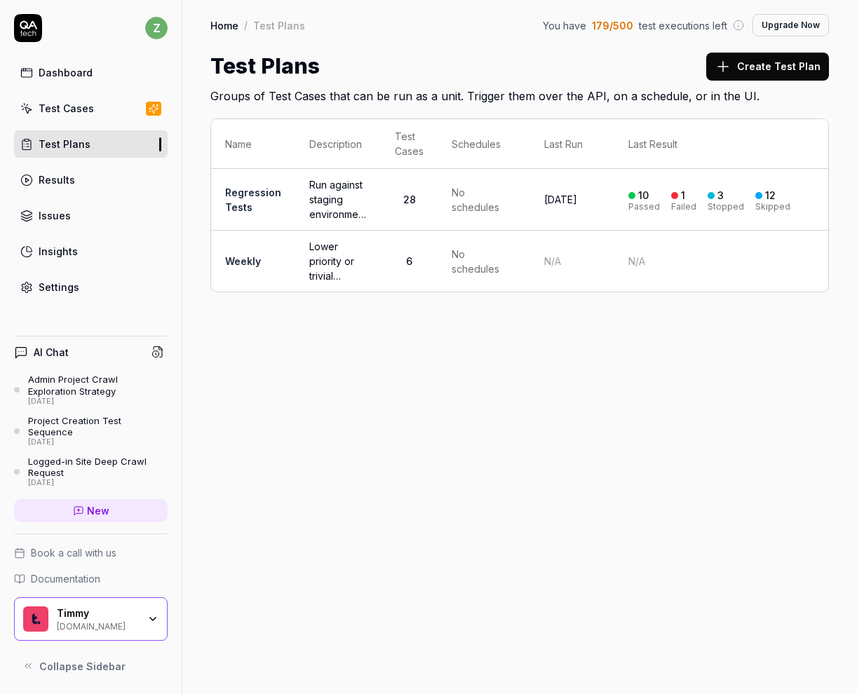
click at [256, 200] on td "Regression Tests" at bounding box center [253, 200] width 84 height 62
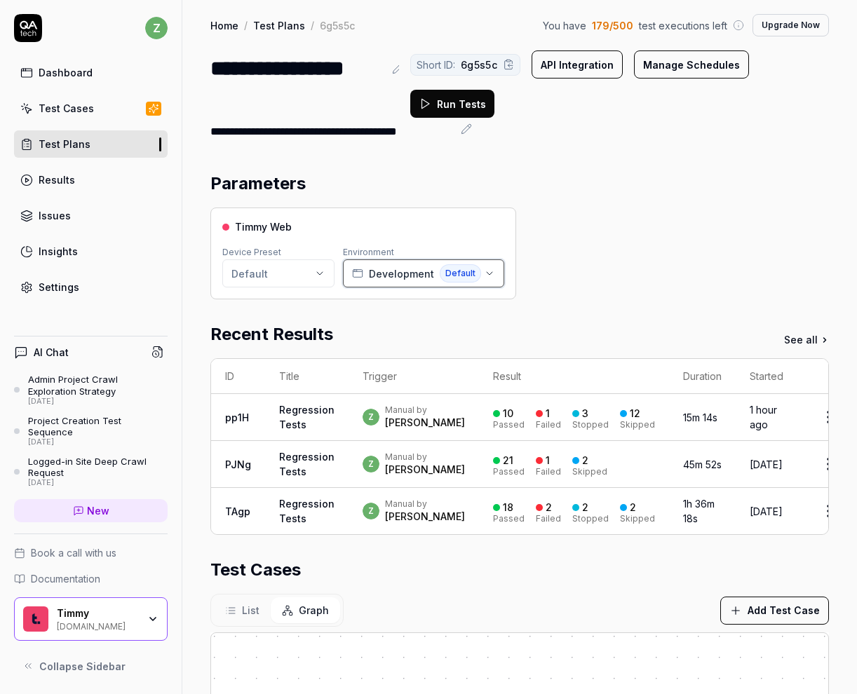
click at [388, 269] on span "Development" at bounding box center [401, 273] width 65 height 15
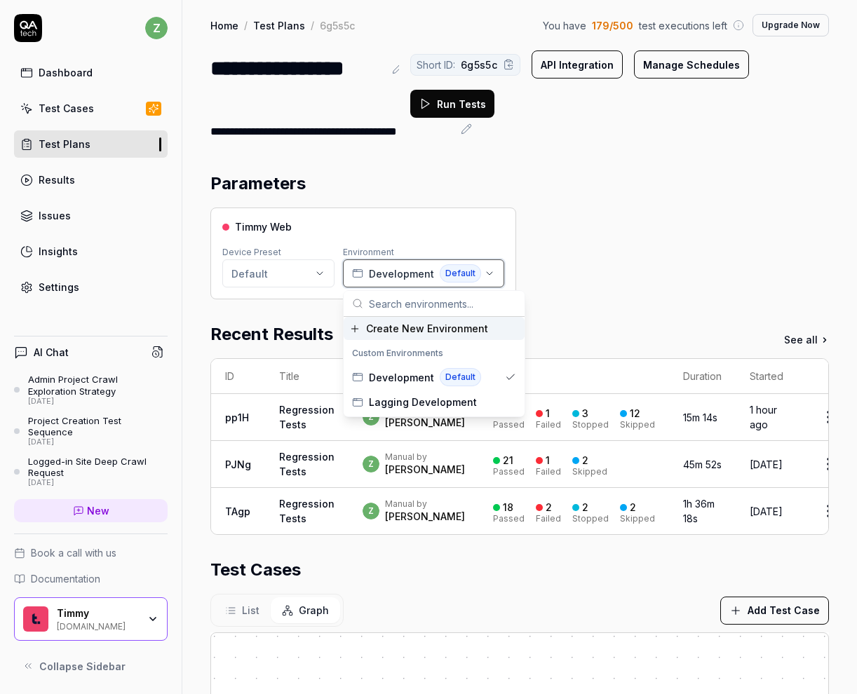
click at [388, 269] on span "Development" at bounding box center [401, 273] width 65 height 15
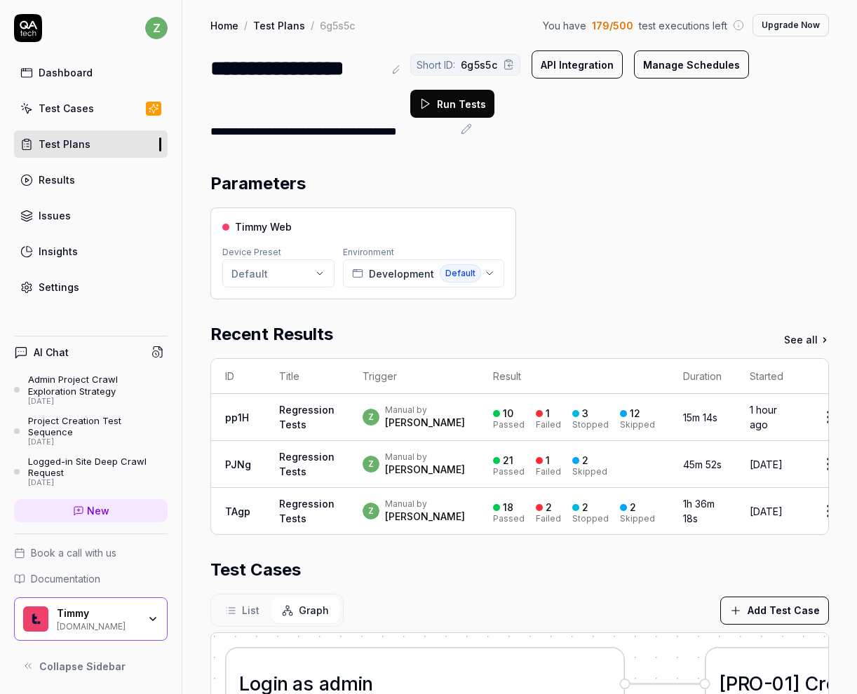
click at [382, 201] on section "Parameters Timmy Web Device Preset Default Environment Development Default" at bounding box center [519, 235] width 618 height 128
click at [93, 283] on link "Settings" at bounding box center [91, 286] width 154 height 27
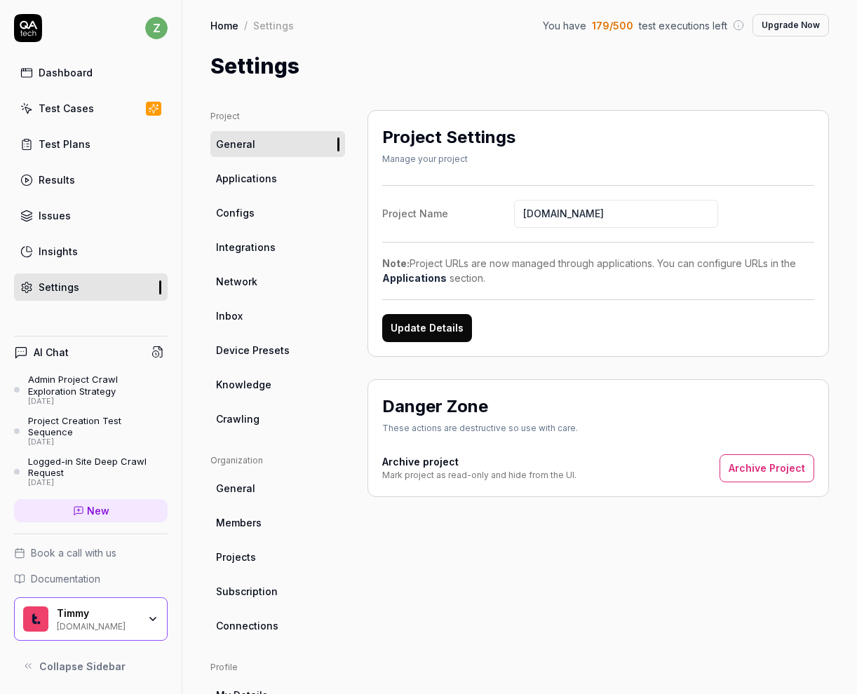
click at [280, 183] on link "Applications" at bounding box center [277, 178] width 135 height 26
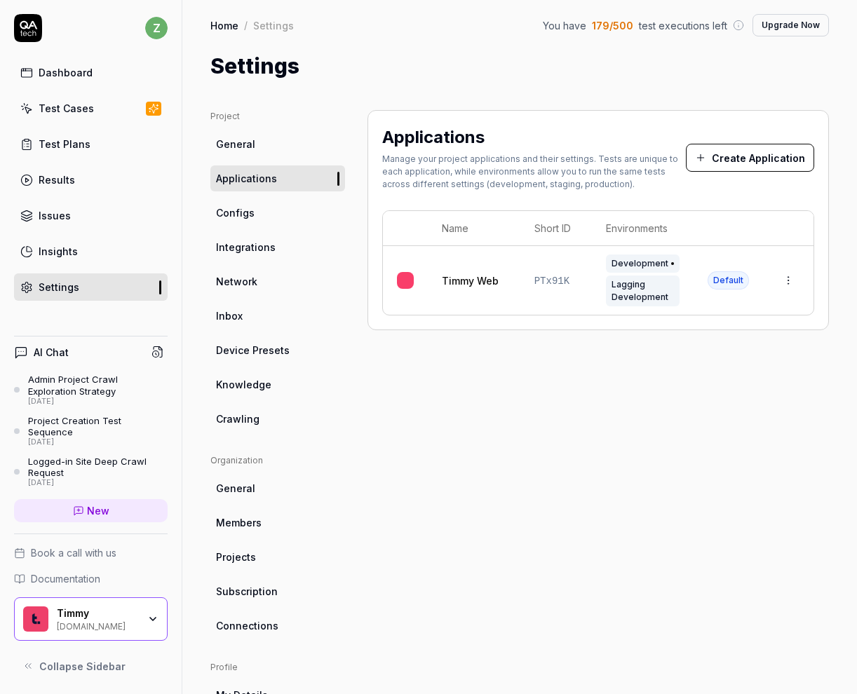
click at [791, 283] on html "z Dashboard Test Cases Test Plans Results Issues Insights Settings AI Chat Admi…" at bounding box center [428, 347] width 857 height 694
click at [425, 517] on html "z Dashboard Test Cases Test Plans Results Issues Insights Settings AI Chat Admi…" at bounding box center [428, 347] width 857 height 694
click at [784, 282] on html "z Dashboard Test Cases Test Plans Results Issues Insights Settings AI Chat Admi…" at bounding box center [428, 347] width 857 height 694
click at [489, 280] on html "z Dashboard Test Cases Test Plans Results Issues Insights Settings AI Chat Admi…" at bounding box center [428, 347] width 857 height 694
drag, startPoint x: 478, startPoint y: 280, endPoint x: 753, endPoint y: 288, distance: 274.9
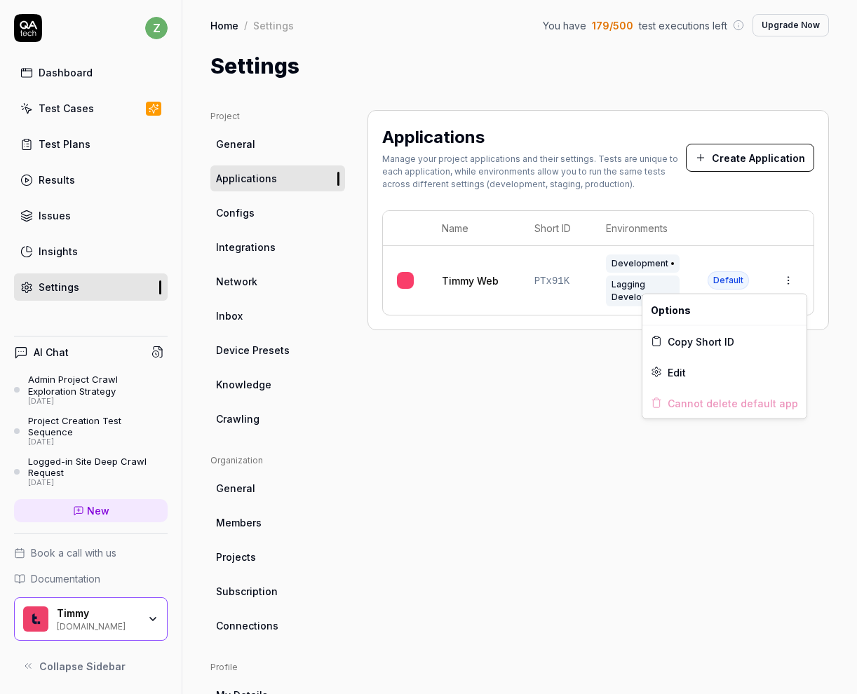
click at [782, 277] on html "z Dashboard Test Cases Test Plans Results Issues Insights Settings AI Chat Admi…" at bounding box center [428, 347] width 857 height 694
click at [679, 371] on span "Edit" at bounding box center [676, 371] width 18 height 15
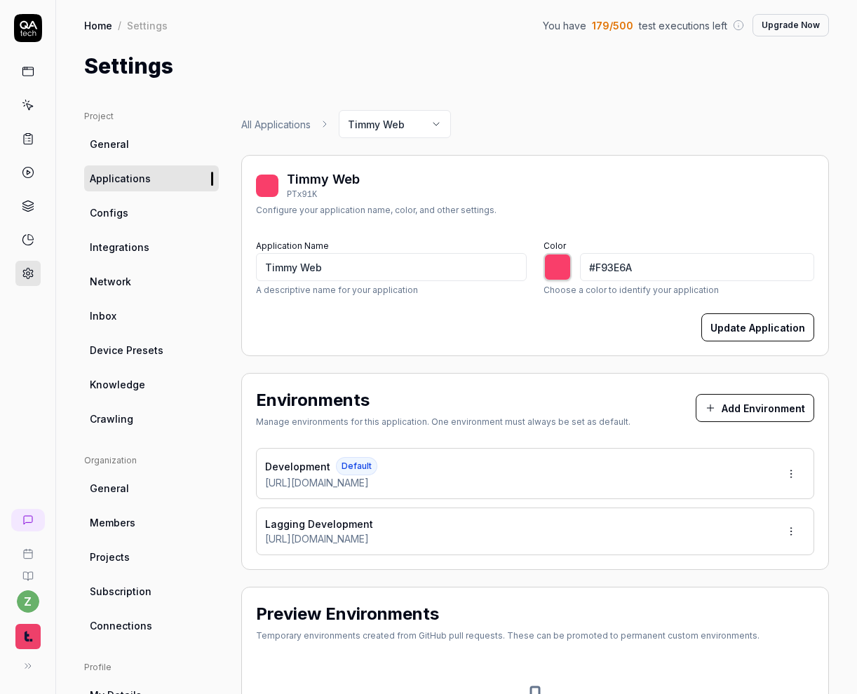
type input "*******"
click at [376, 263] on input "Timmy Web" at bounding box center [391, 267] width 271 height 28
type input "Timmy We"
type input "*******"
type input "Timmy"
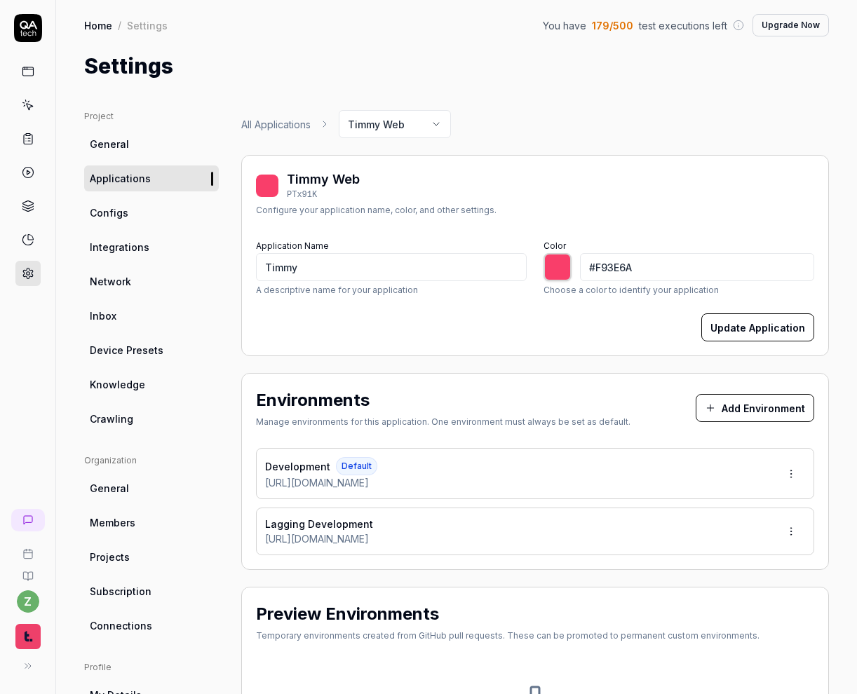
click at [587, 112] on div "All Applications Timmy Web" at bounding box center [534, 124] width 587 height 28
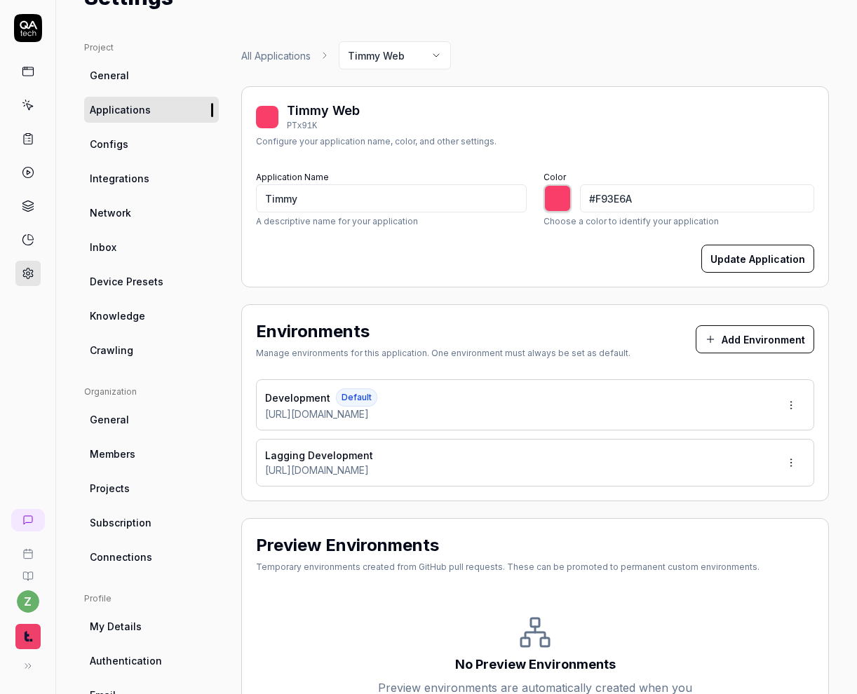
scroll to position [76, 0]
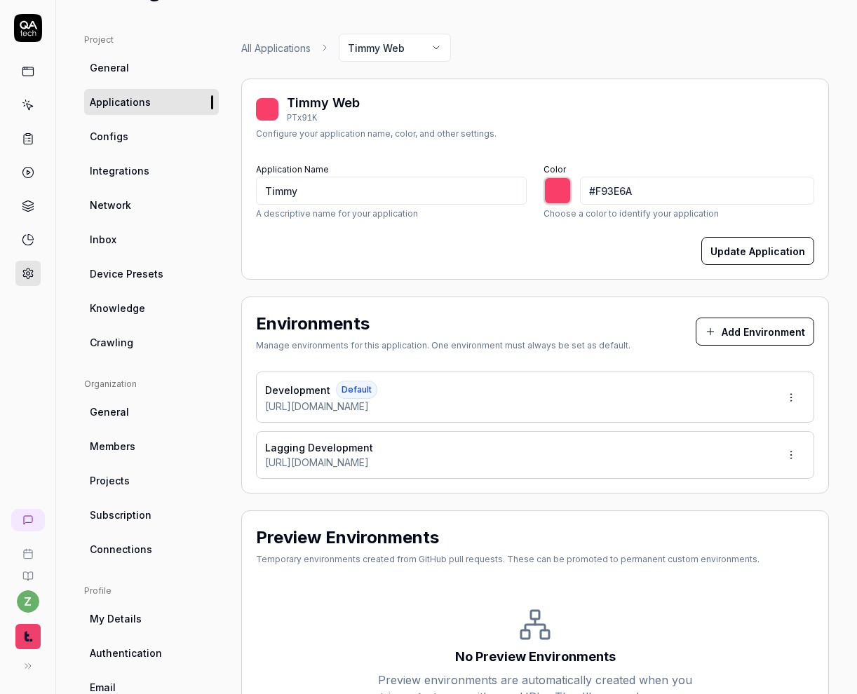
click at [796, 455] on html "z Home / Settings You have 179 / 500 test executions left Upgrade Now Home / Se…" at bounding box center [428, 347] width 857 height 694
click at [729, 588] on div "Delete" at bounding box center [746, 580] width 111 height 31
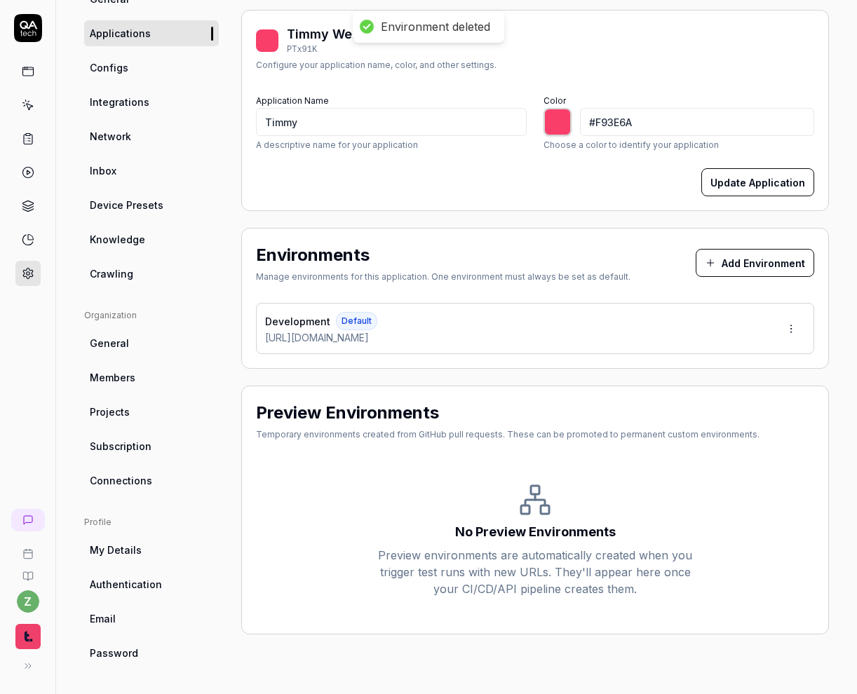
scroll to position [0, 0]
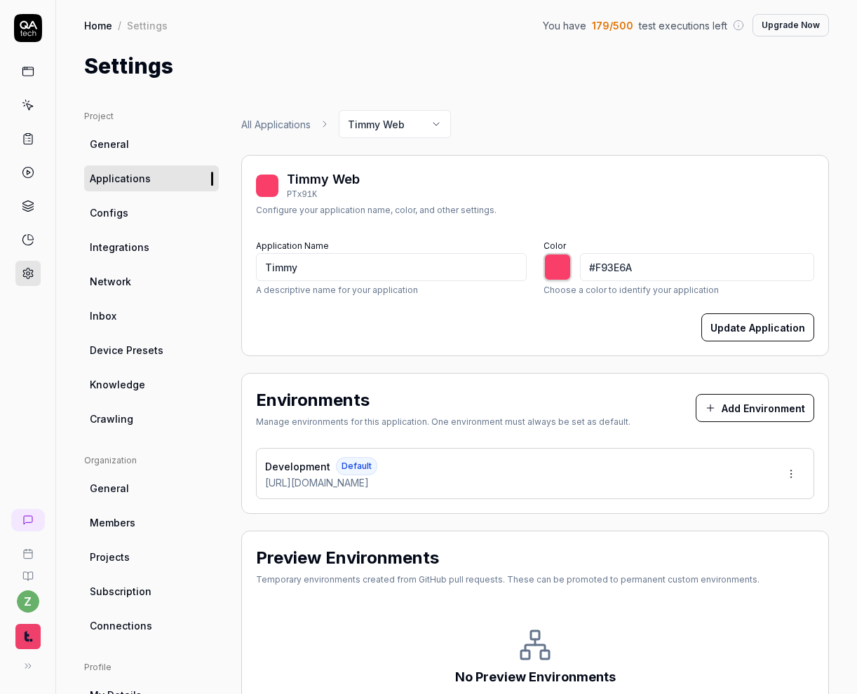
click at [761, 321] on button "Update Application" at bounding box center [757, 327] width 113 height 28
type input "*******"
click at [275, 128] on link "All Applications" at bounding box center [275, 124] width 69 height 15
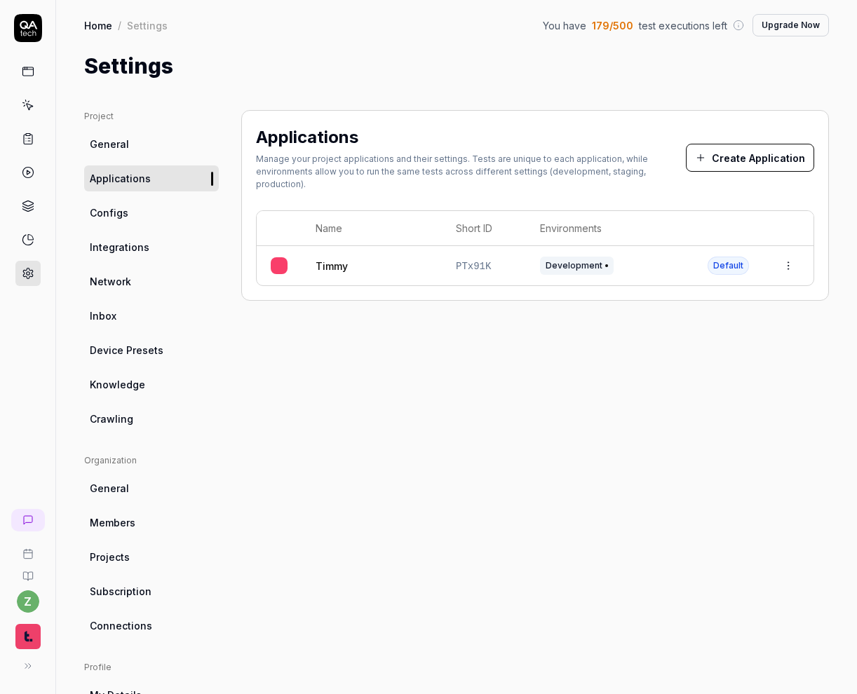
click at [777, 153] on button "Create Application" at bounding box center [750, 158] width 128 height 28
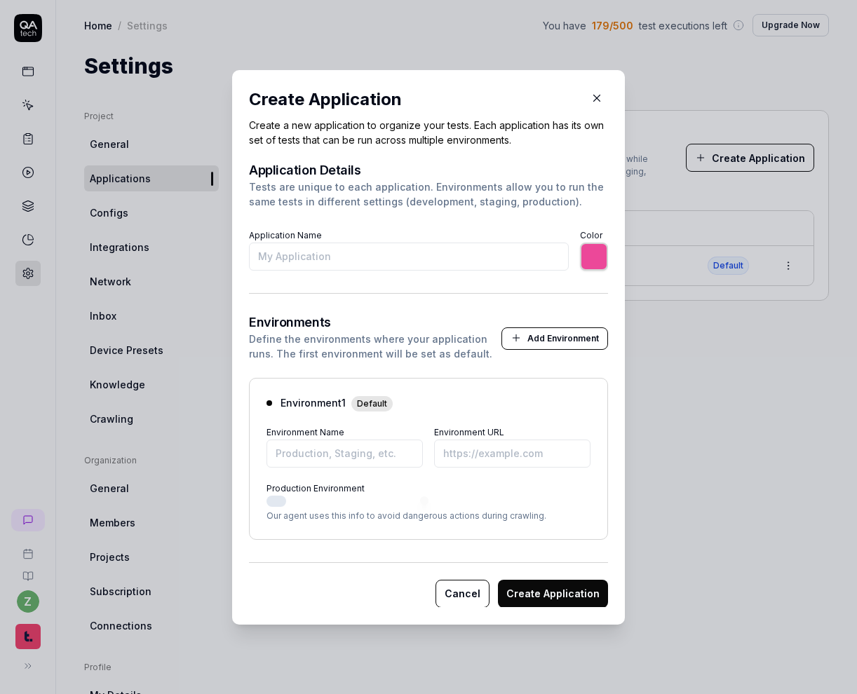
type input "T"
type input "*******"
type input "Timmy [Shepherd]"
click at [480, 444] on input "Environment URL" at bounding box center [512, 453] width 156 height 28
paste input "[URL][DOMAIN_NAME]"
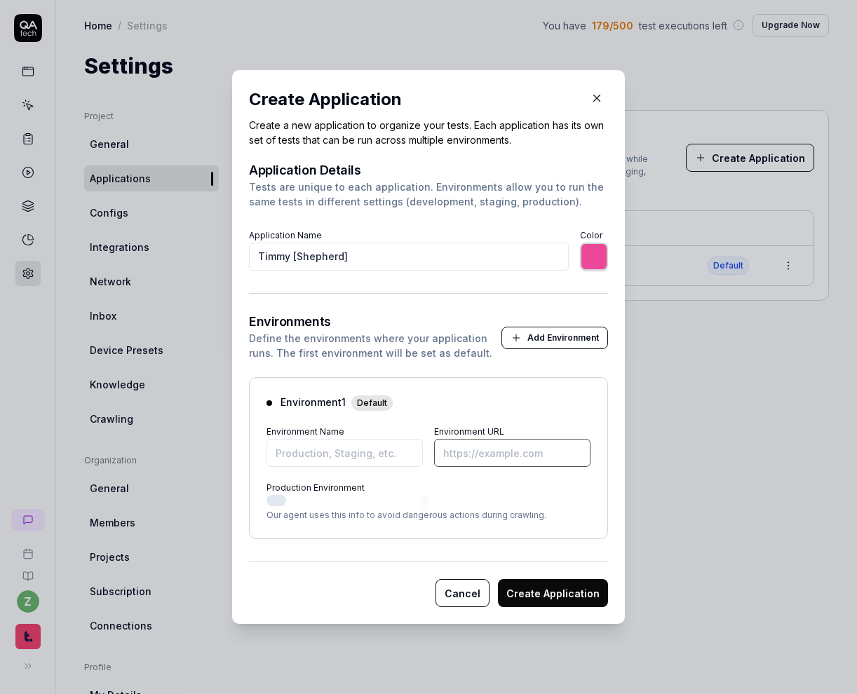
type input "*******"
type input "[URL][DOMAIN_NAME]"
click at [373, 459] on input "Environment Name" at bounding box center [344, 453] width 156 height 28
type input "*******"
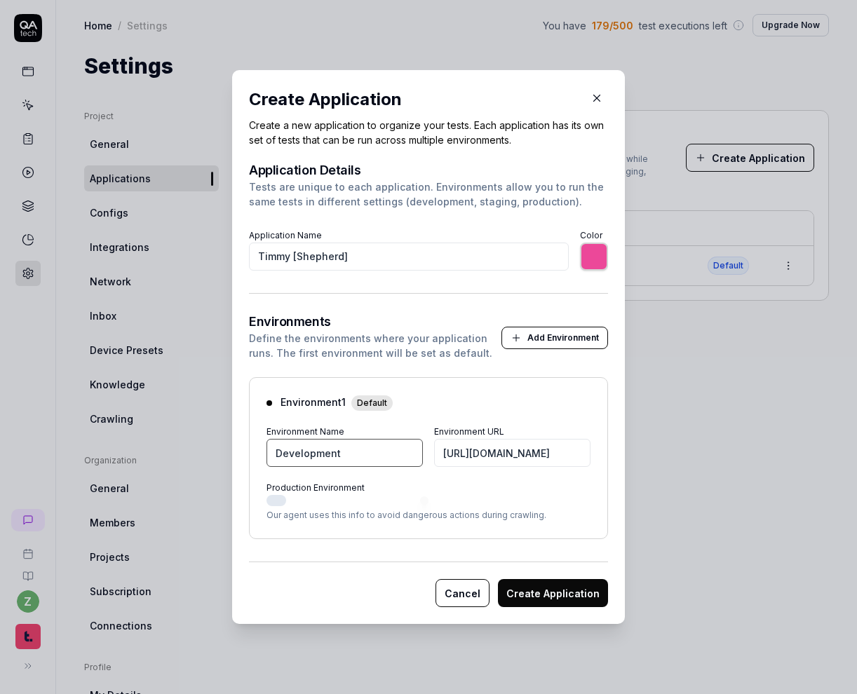
type input "Development"
click at [597, 277] on form "Application Details Tests are unique to each application. Environments allow yo…" at bounding box center [428, 386] width 359 height 444
click at [597, 260] on input "*******" at bounding box center [594, 257] width 28 height 28
type input "*******"
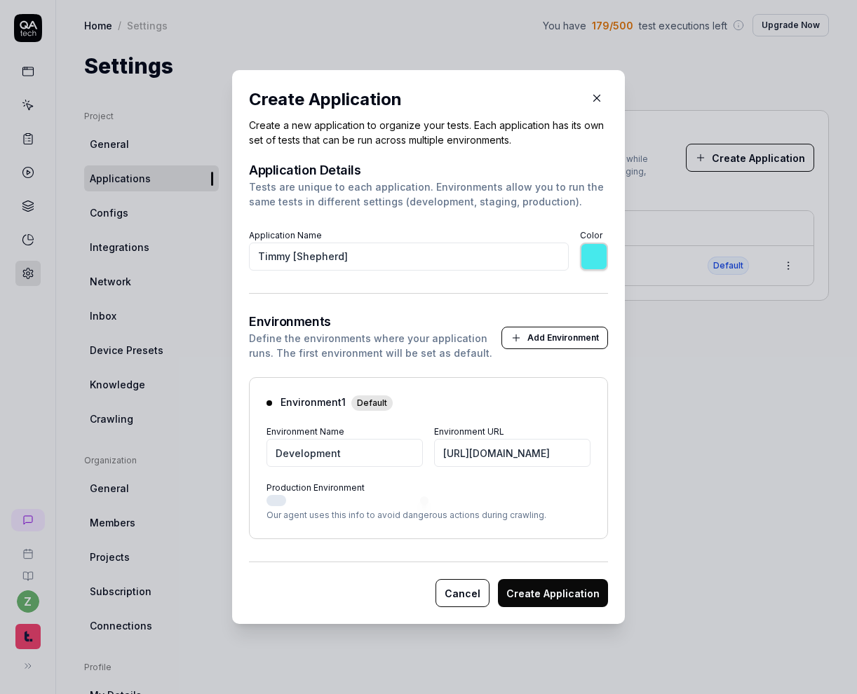
drag, startPoint x: 590, startPoint y: 512, endPoint x: 621, endPoint y: 531, distance: 36.6
click at [621, 531] on div "Create Application Create a new application to organize your tests. Each applic…" at bounding box center [428, 347] width 393 height 554
click at [579, 589] on button "Create Application" at bounding box center [553, 593] width 110 height 28
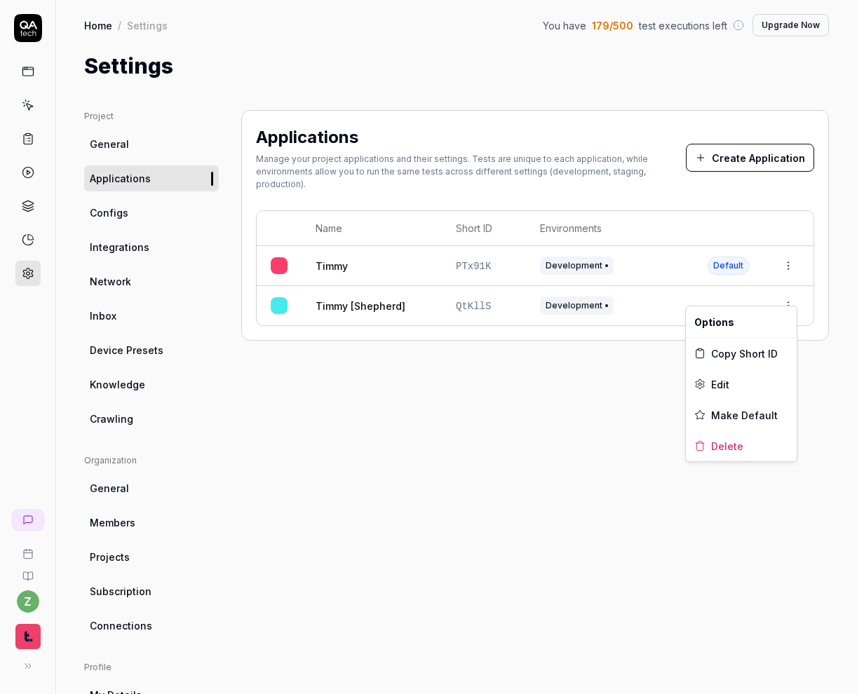
click at [792, 293] on html "z Home / Settings You have 179 / 500 test executions left Upgrade Now Home / Se…" at bounding box center [428, 347] width 857 height 694
click at [678, 381] on div "Applications Manage your project applications and their settings. Tests are uni…" at bounding box center [534, 460] width 587 height 701
click at [119, 149] on span "General" at bounding box center [109, 144] width 39 height 15
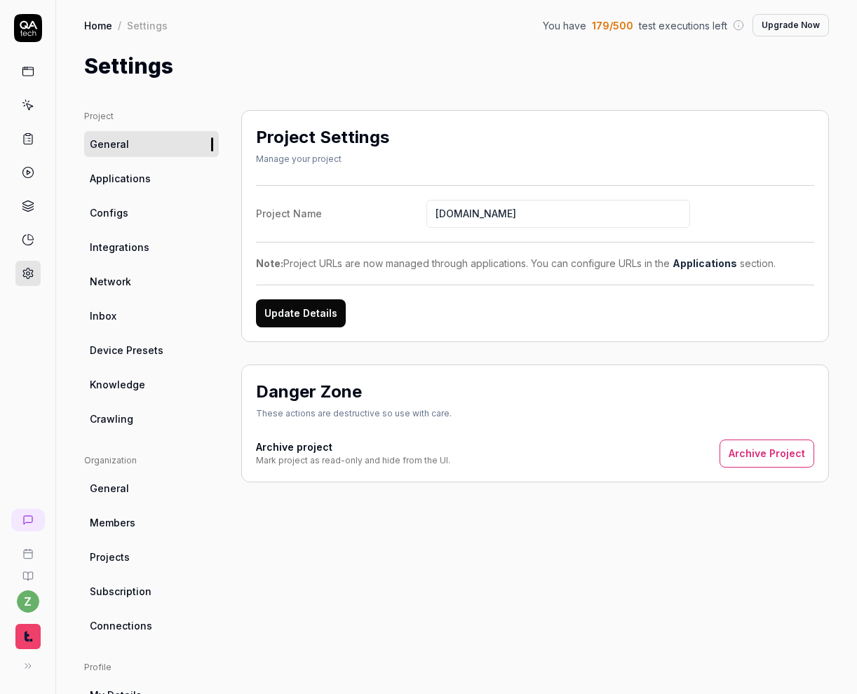
click at [27, 109] on icon at bounding box center [28, 105] width 13 height 13
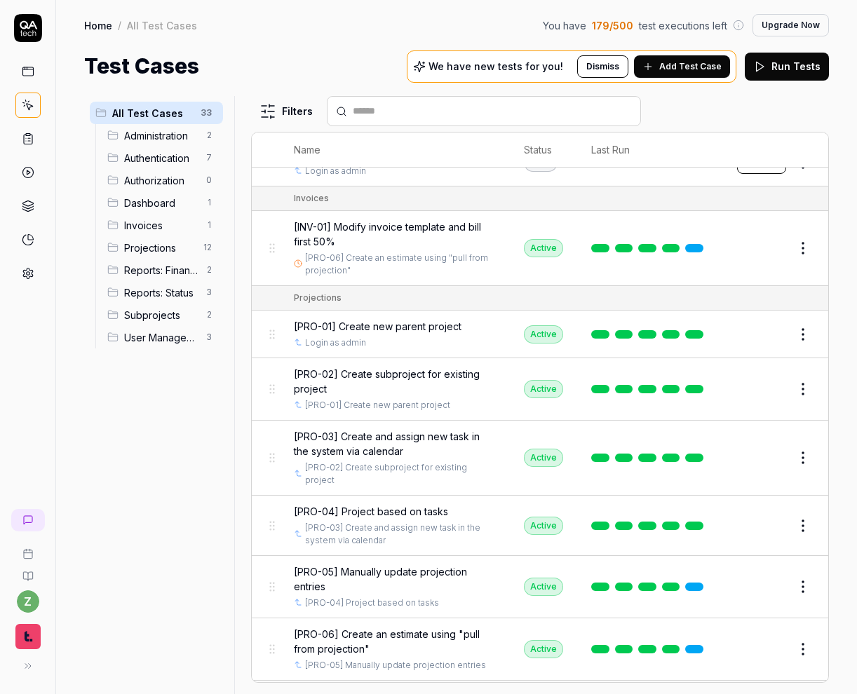
scroll to position [576, 0]
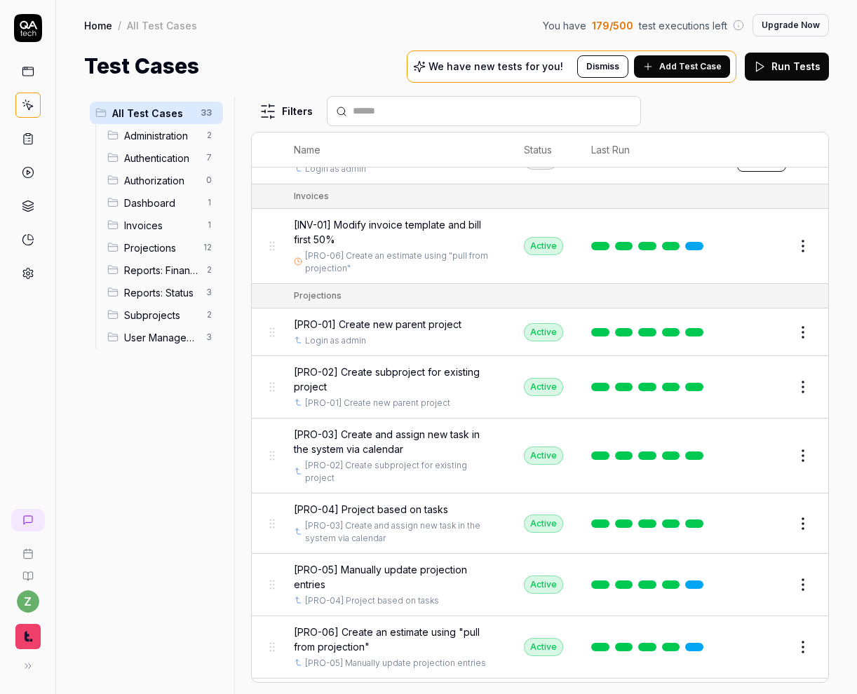
click at [701, 64] on span "Add Test Case" at bounding box center [690, 66] width 62 height 13
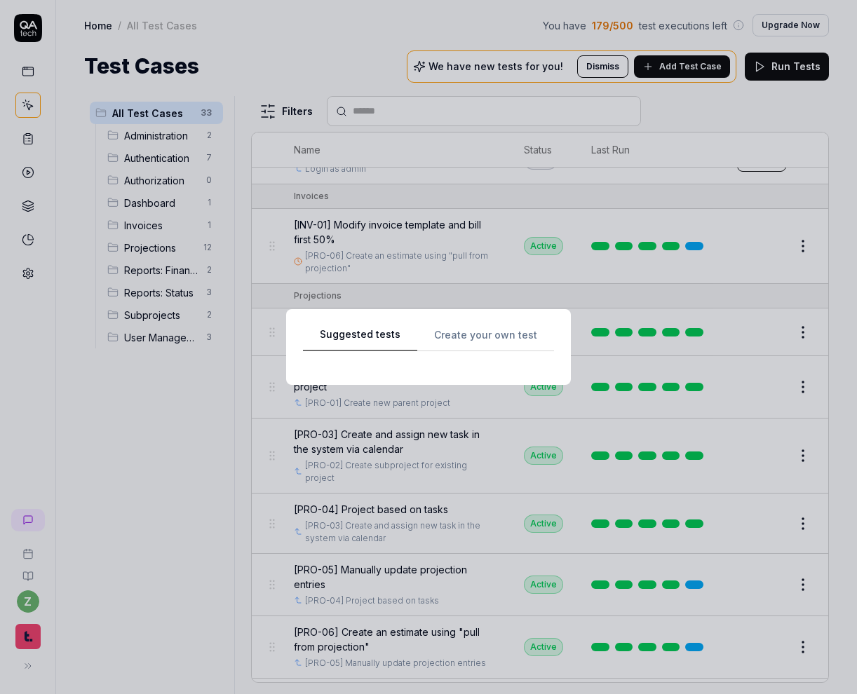
scroll to position [0, 0]
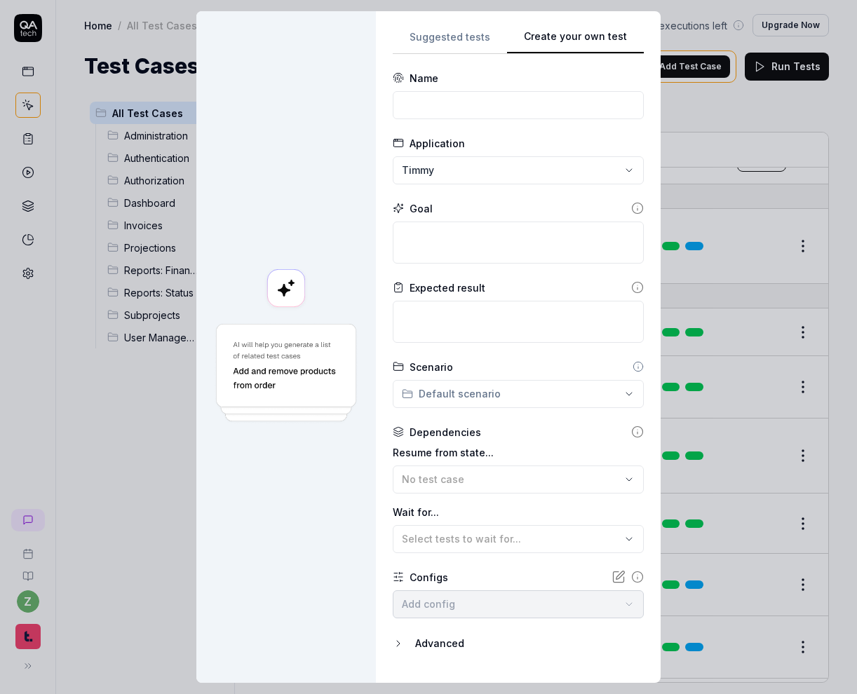
click at [648, 34] on div "Suggested tests Create your own test Name Application Timmy Goal Expected resul…" at bounding box center [518, 347] width 285 height 672
click at [529, 171] on div "**********" at bounding box center [428, 347] width 857 height 694
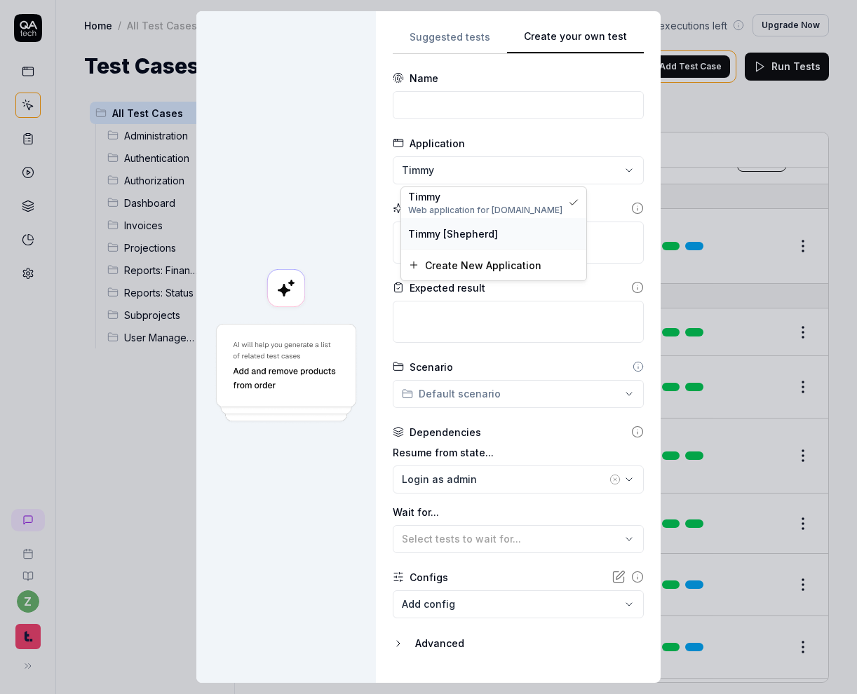
click at [500, 234] on div "Timmy [Shepherd]" at bounding box center [493, 233] width 171 height 15
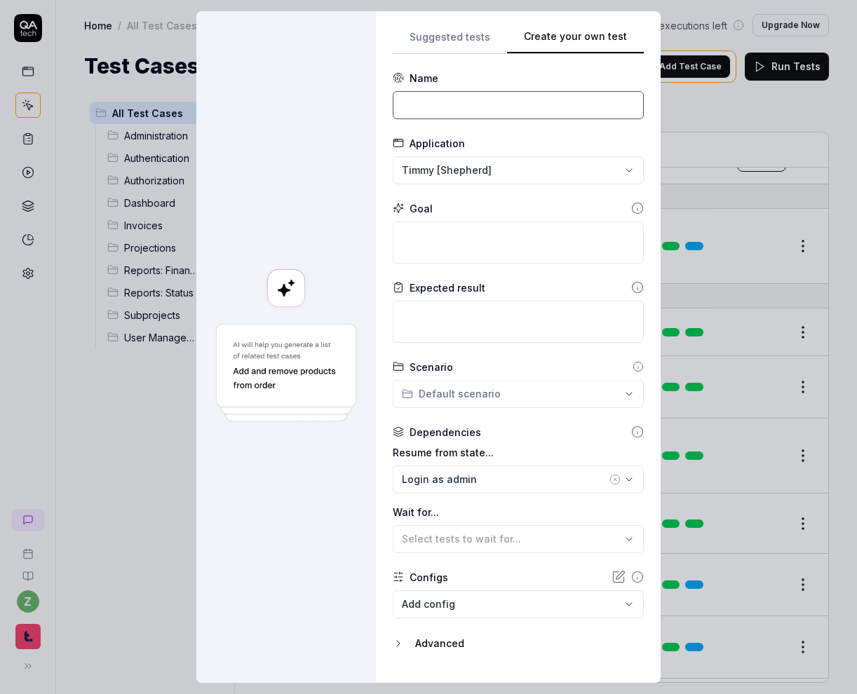
click at [507, 114] on input at bounding box center [518, 105] width 251 height 28
click at [455, 72] on div "Name" at bounding box center [518, 78] width 251 height 15
click at [463, 101] on input at bounding box center [518, 105] width 251 height 28
type input "[SHP-01] Shepherd's custom project inception"
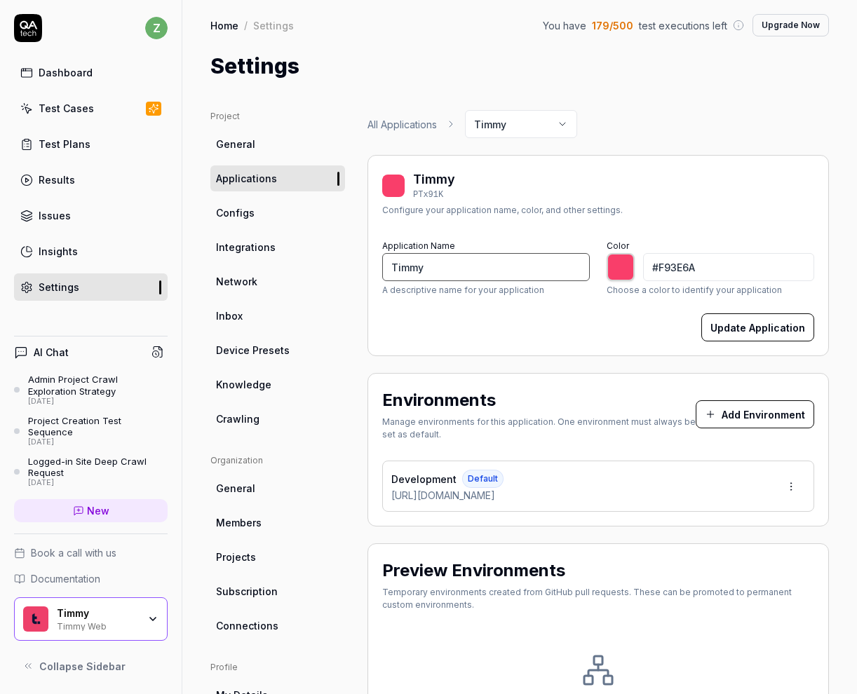
type input "*******"
drag, startPoint x: 449, startPoint y: 265, endPoint x: 351, endPoint y: 264, distance: 98.1
click at [351, 264] on div "Project General Applications Configs Integrations Network Inbox Device Presets …" at bounding box center [519, 460] width 618 height 701
type input "q"
type input "*******"
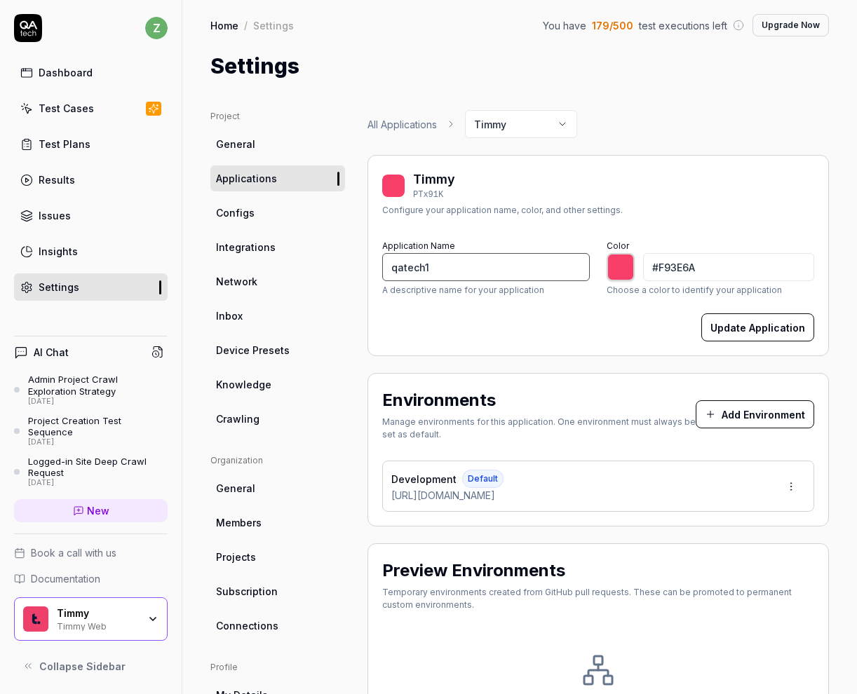
type input "qatech1"
click at [456, 335] on div "Update Application" at bounding box center [598, 327] width 432 height 28
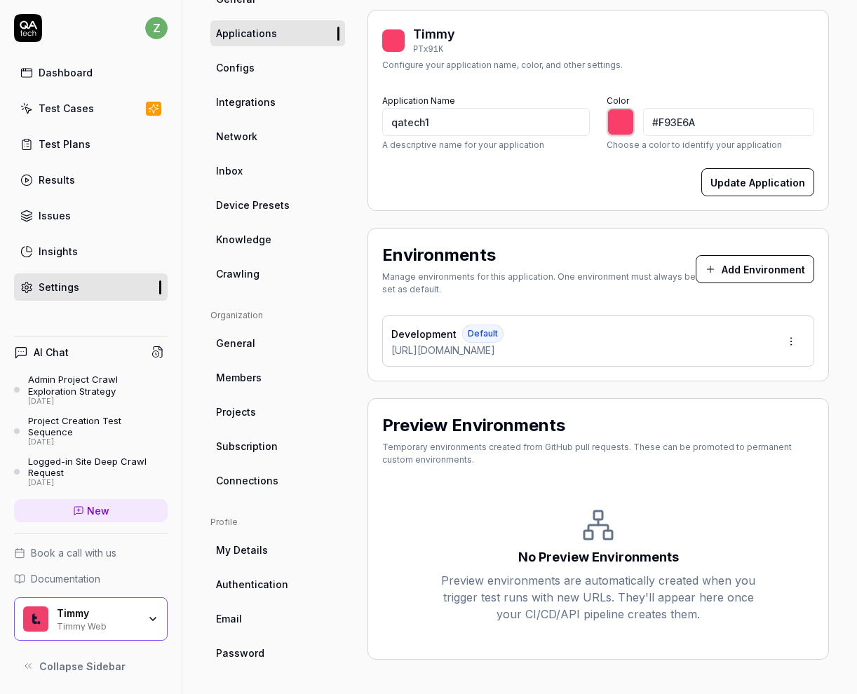
click at [779, 184] on button "Update Application" at bounding box center [757, 182] width 113 height 28
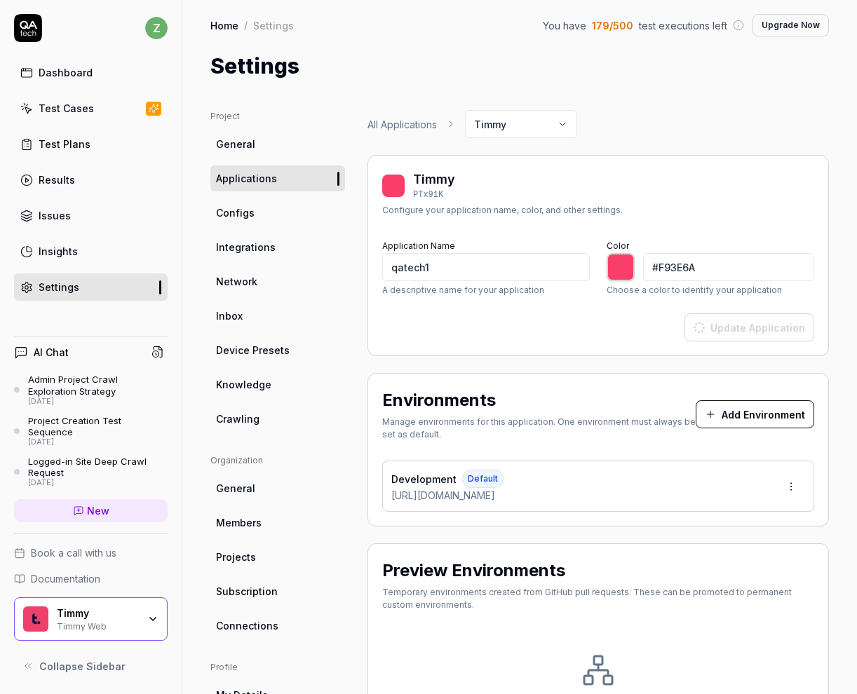
type input "*******"
click at [417, 124] on link "All Applications" at bounding box center [401, 124] width 69 height 15
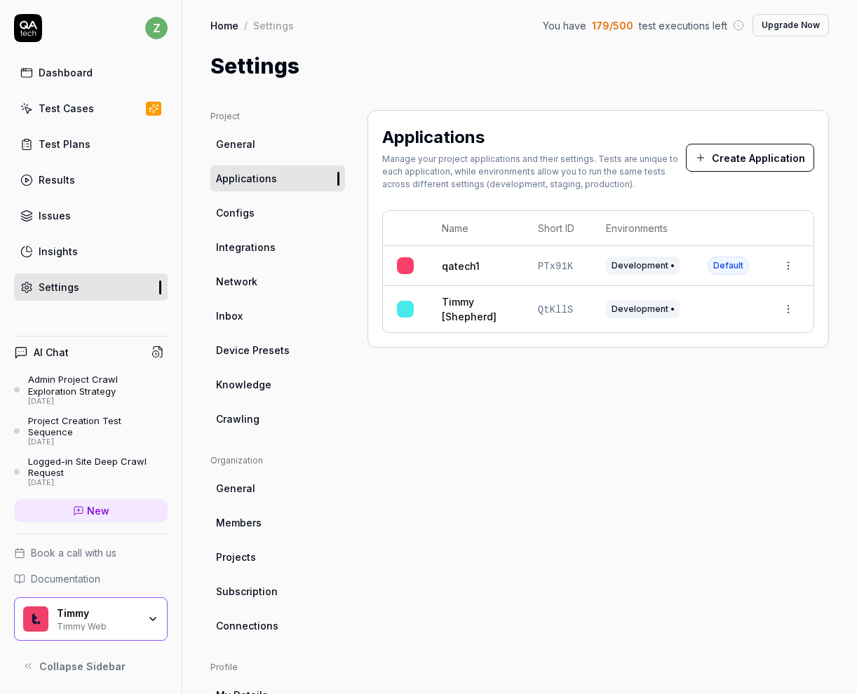
click at [785, 312] on html "z Dashboard Test Cases Test Plans Results Issues Insights Settings AI Chat Admi…" at bounding box center [428, 347] width 857 height 694
click at [721, 397] on span "Edit" at bounding box center [720, 400] width 18 height 15
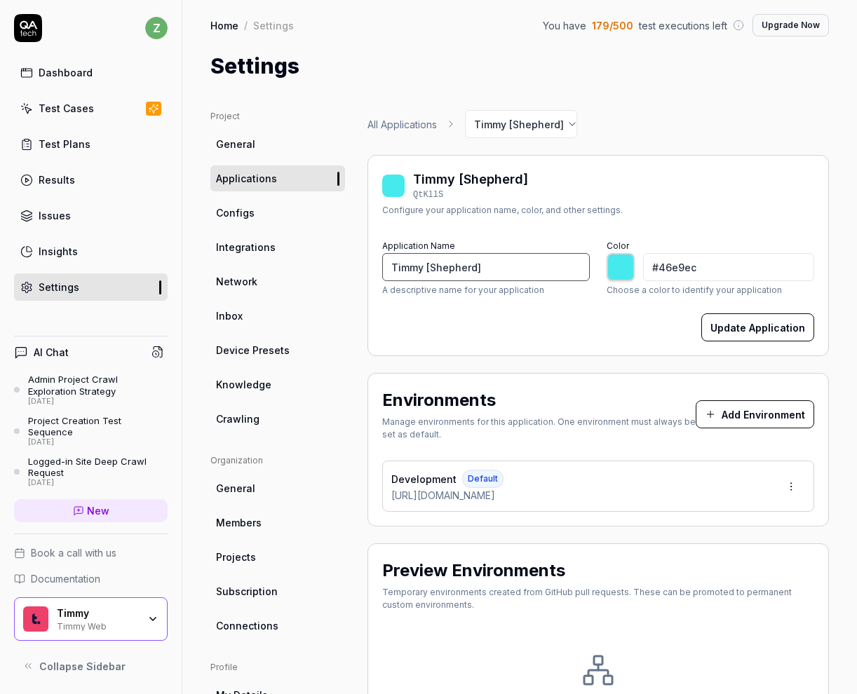
drag, startPoint x: 422, startPoint y: 270, endPoint x: 335, endPoint y: 270, distance: 86.9
click at [335, 270] on div "Project General Applications Configs Integrations Network Inbox Device Presets …" at bounding box center [519, 460] width 618 height 701
type input "qatech3 [Shepherd]"
click at [507, 311] on form "Application Name qatech3 [Shepherd] A descriptive name for your application Col…" at bounding box center [598, 288] width 432 height 105
click at [761, 322] on button "Update Application" at bounding box center [757, 327] width 113 height 28
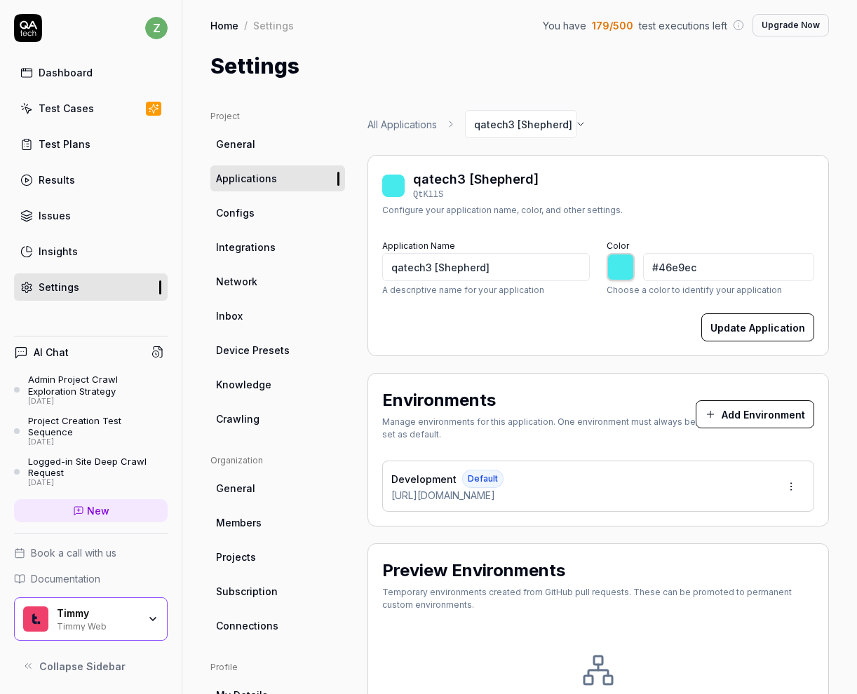
click at [265, 171] on span "Applications" at bounding box center [246, 178] width 61 height 15
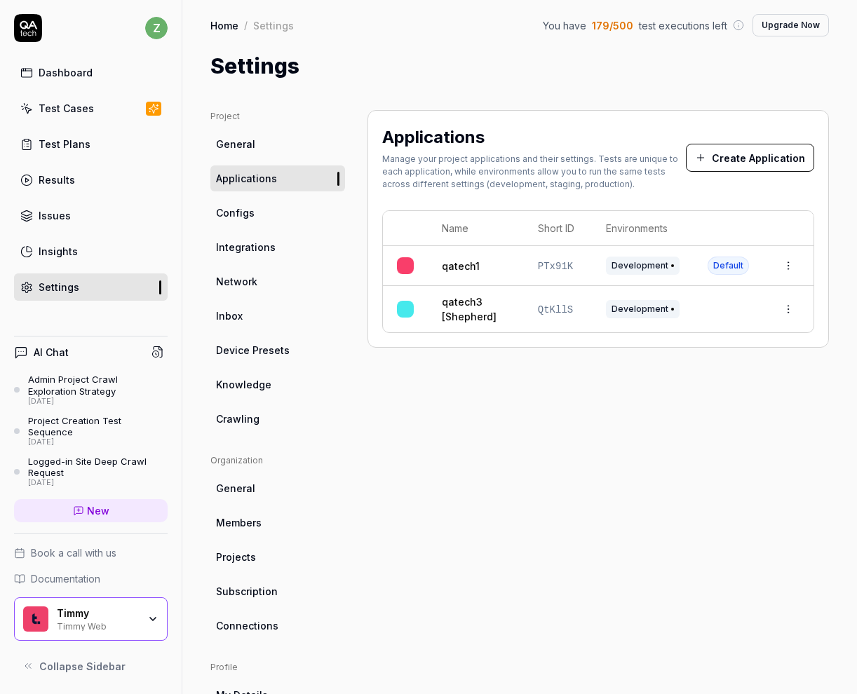
click at [86, 147] on div "Test Plans" at bounding box center [65, 144] width 52 height 15
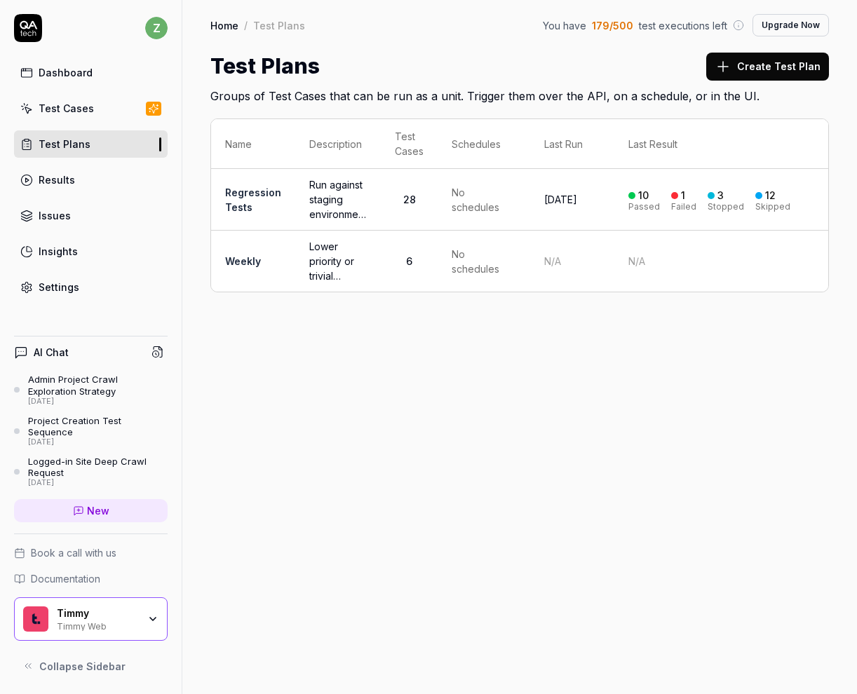
click at [326, 186] on span "Run against staging environment (new builds)" at bounding box center [337, 199] width 57 height 44
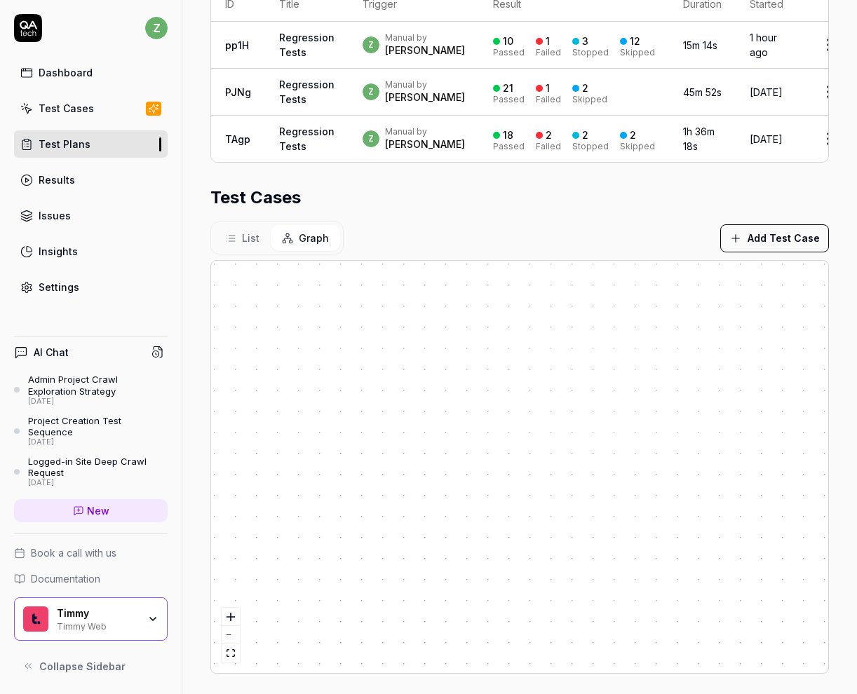
scroll to position [399, 0]
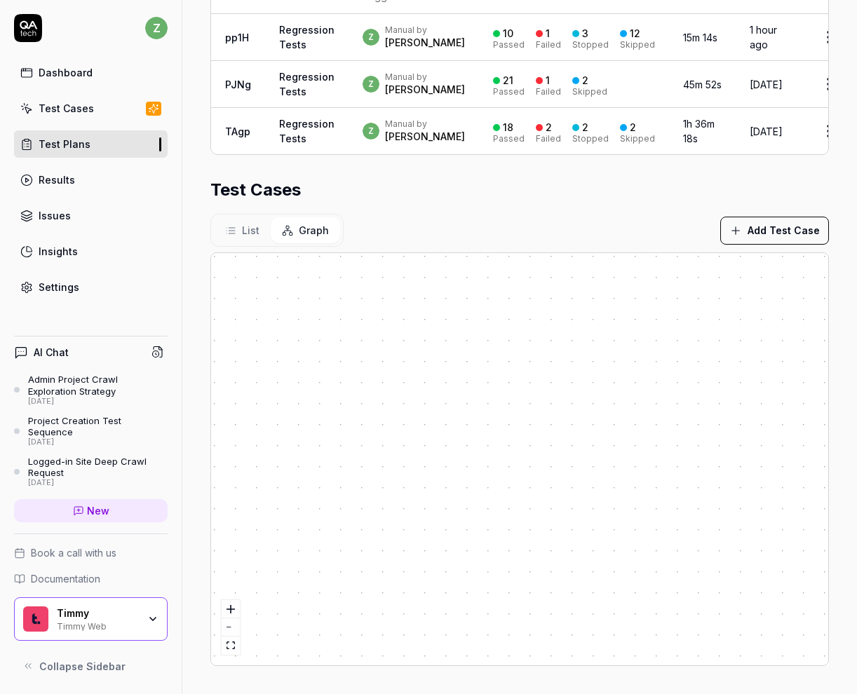
click at [80, 67] on div "Dashboard" at bounding box center [66, 72] width 54 height 15
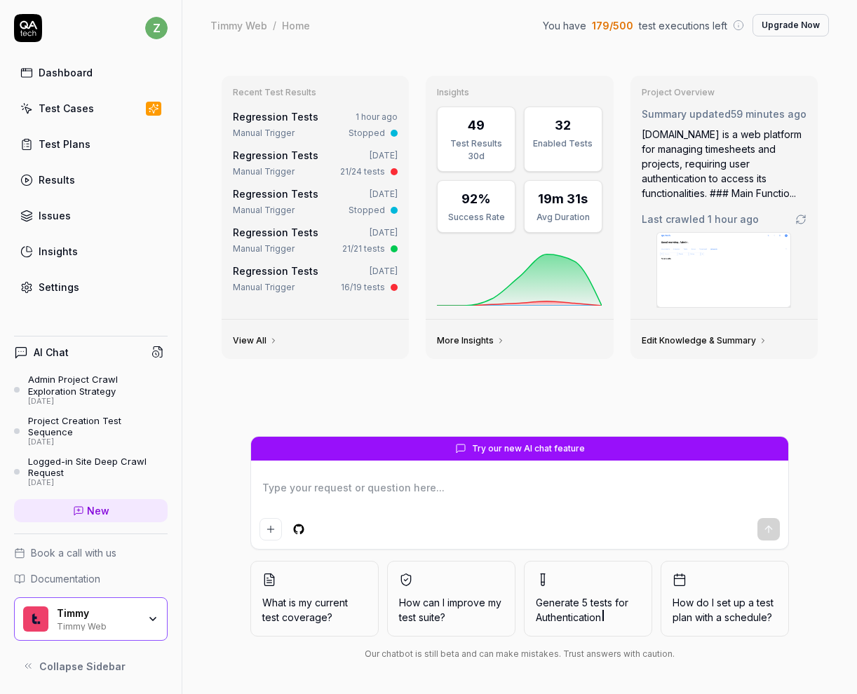
click at [84, 115] on div "Test Cases" at bounding box center [66, 108] width 55 height 15
click at [88, 132] on link "Test Plans" at bounding box center [91, 143] width 154 height 27
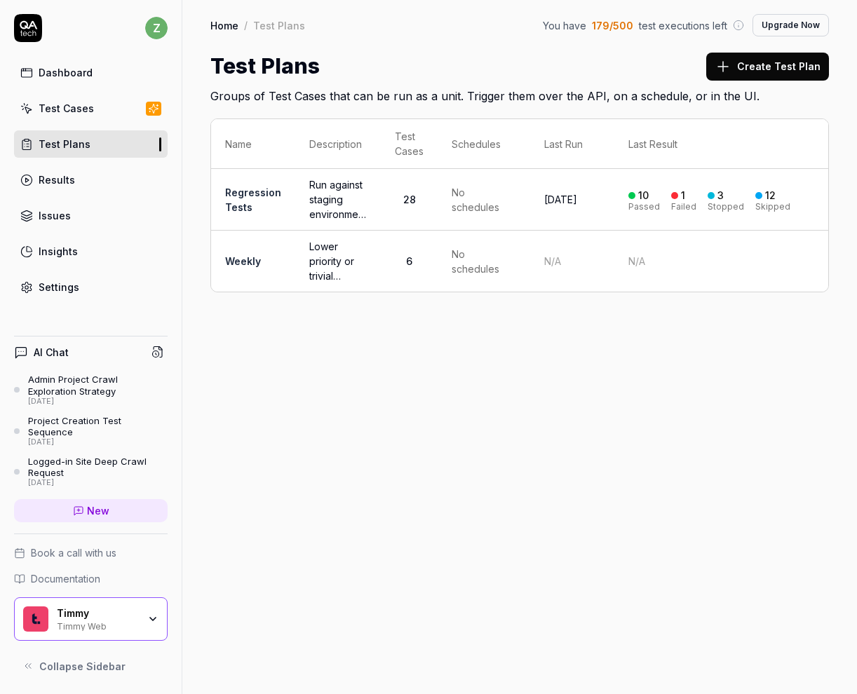
click at [104, 105] on link "Test Cases" at bounding box center [91, 108] width 154 height 27
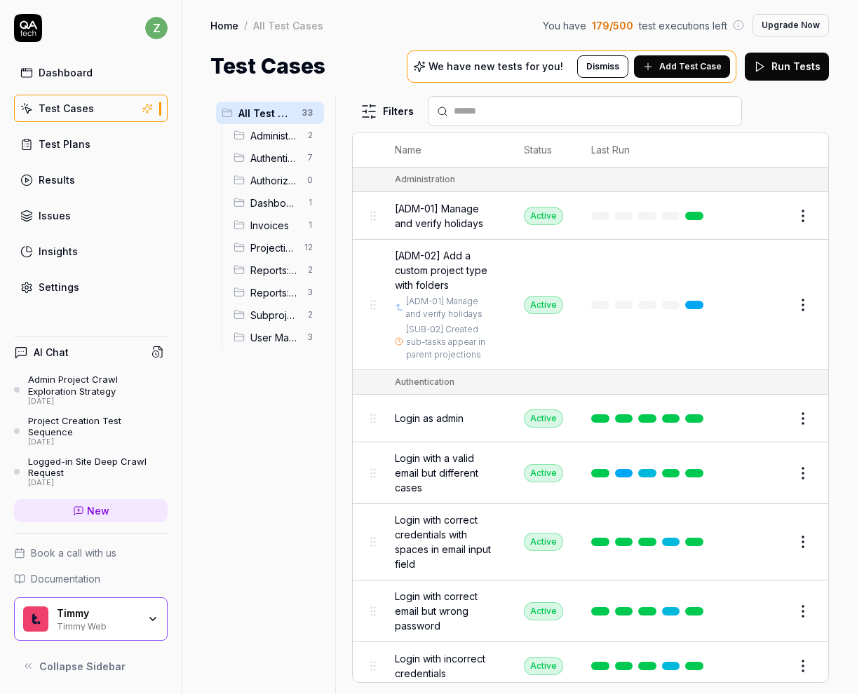
click at [445, 212] on span "[ADM-01] Manage and verify holidays" at bounding box center [445, 215] width 101 height 29
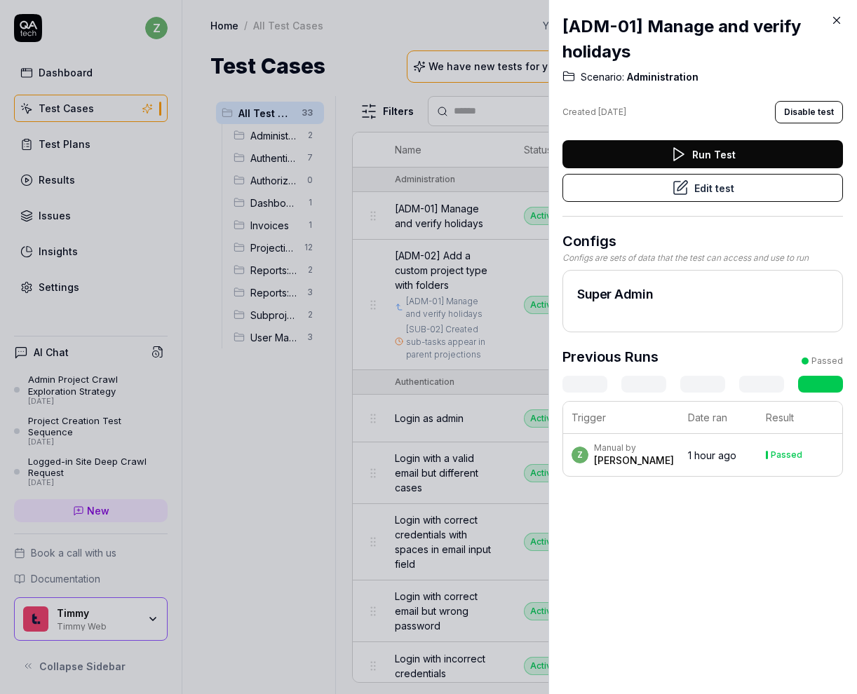
click at [683, 191] on icon at bounding box center [680, 187] width 17 height 17
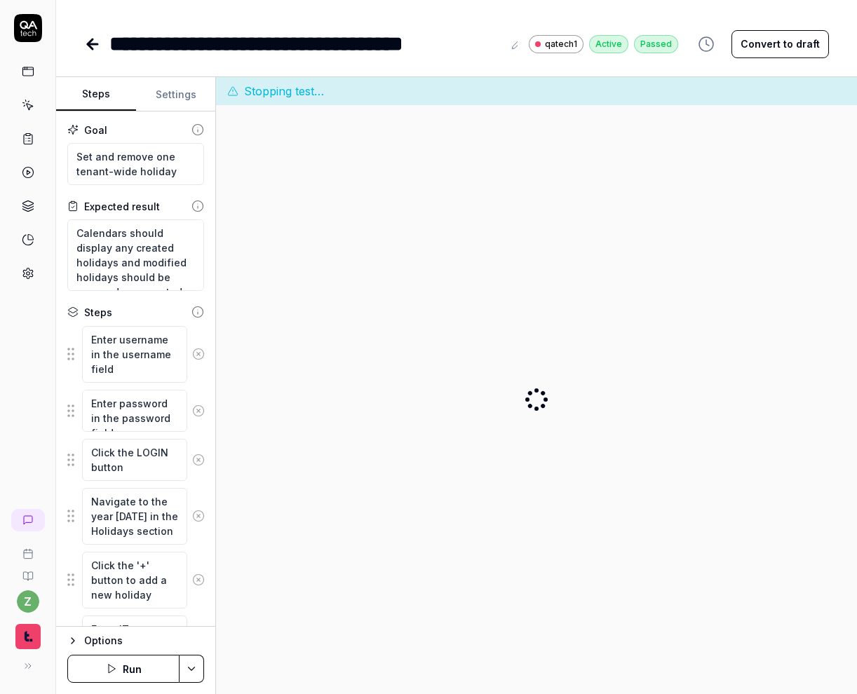
click at [172, 107] on button "Settings" at bounding box center [176, 95] width 80 height 34
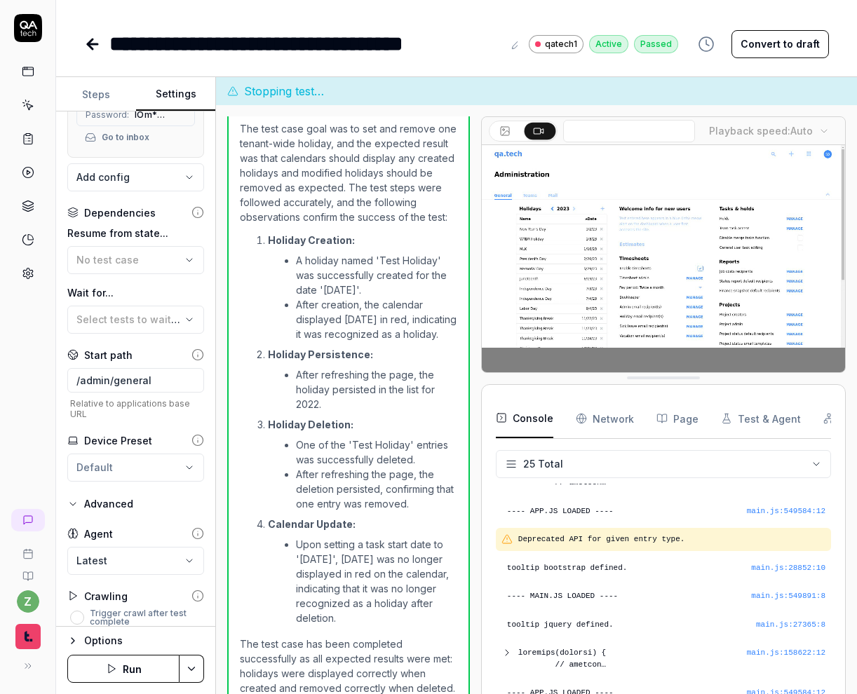
scroll to position [594, 0]
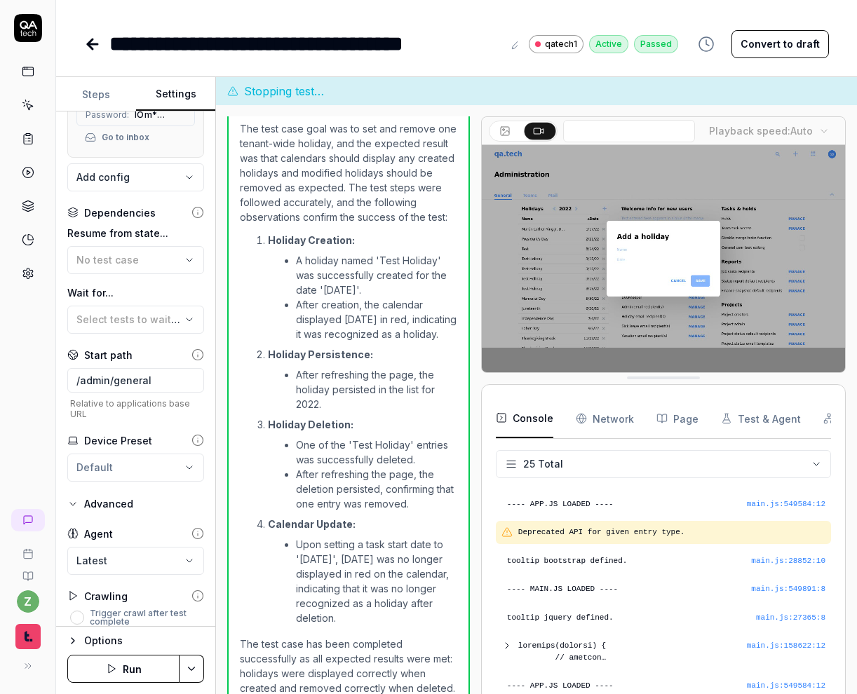
click at [198, 434] on icon at bounding box center [197, 440] width 13 height 13
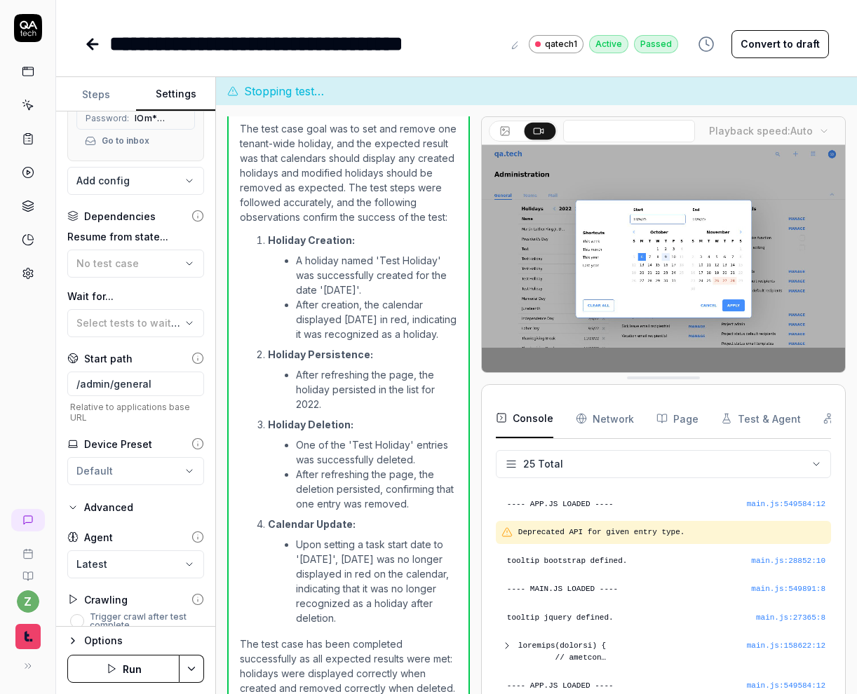
scroll to position [250, 0]
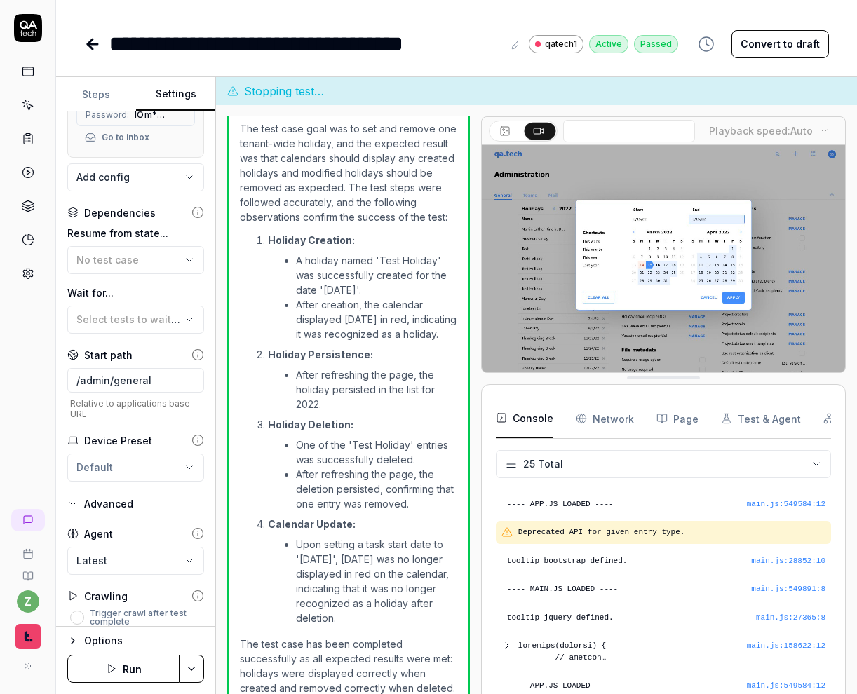
click at [93, 102] on button "Steps" at bounding box center [96, 95] width 80 height 34
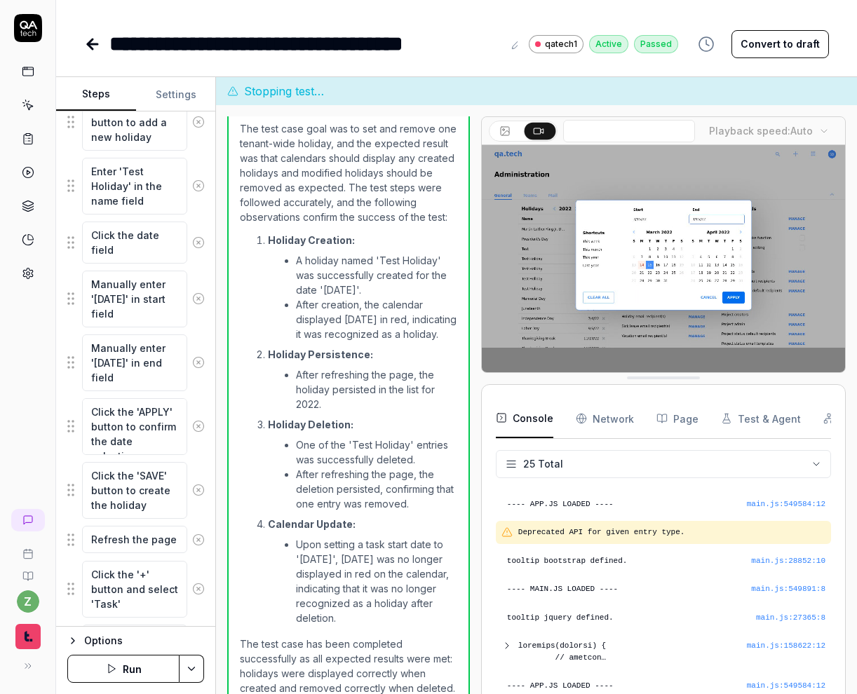
scroll to position [876, 0]
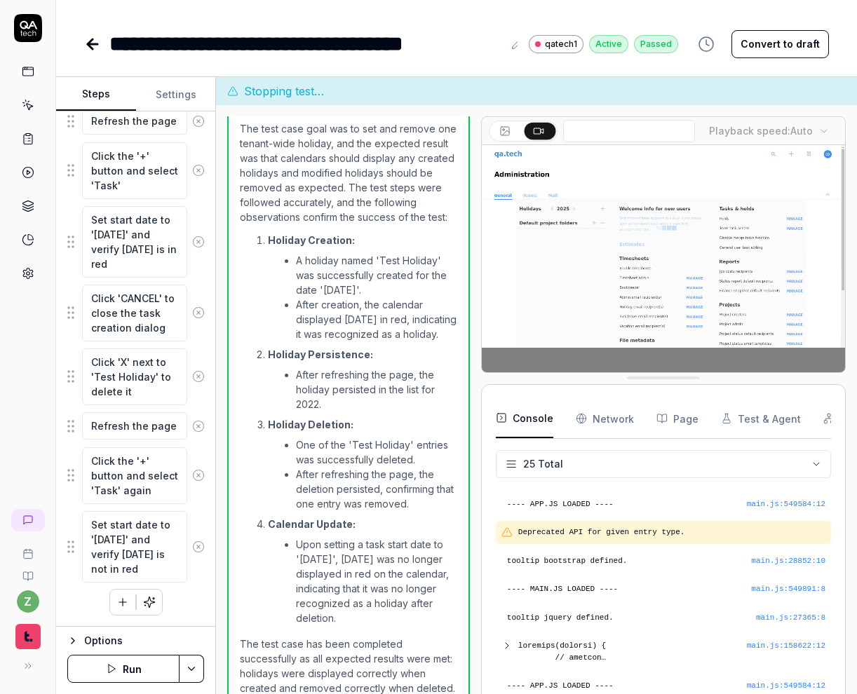
type textarea "*"
click at [175, 97] on button "Settings" at bounding box center [176, 95] width 80 height 34
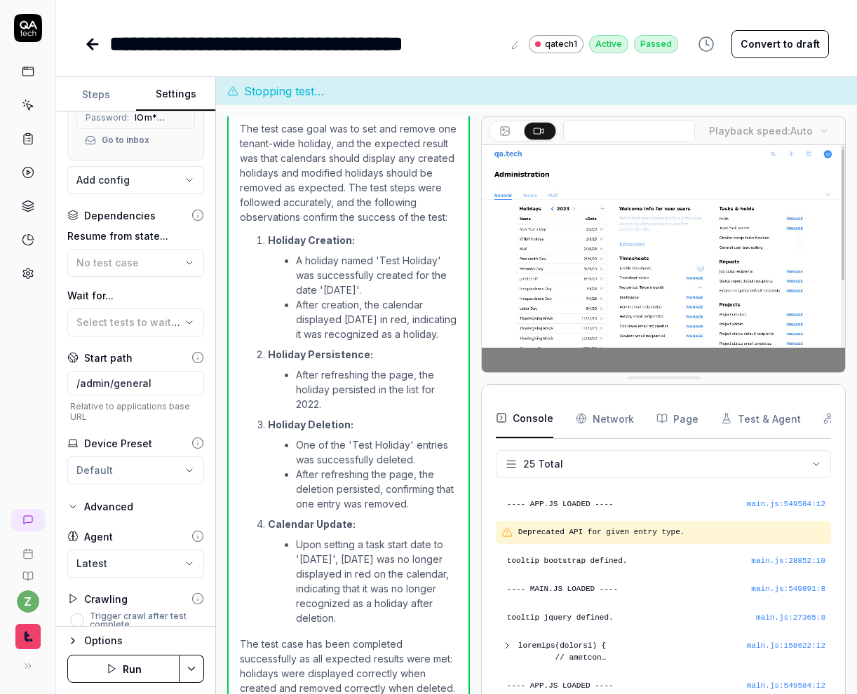
scroll to position [250, 0]
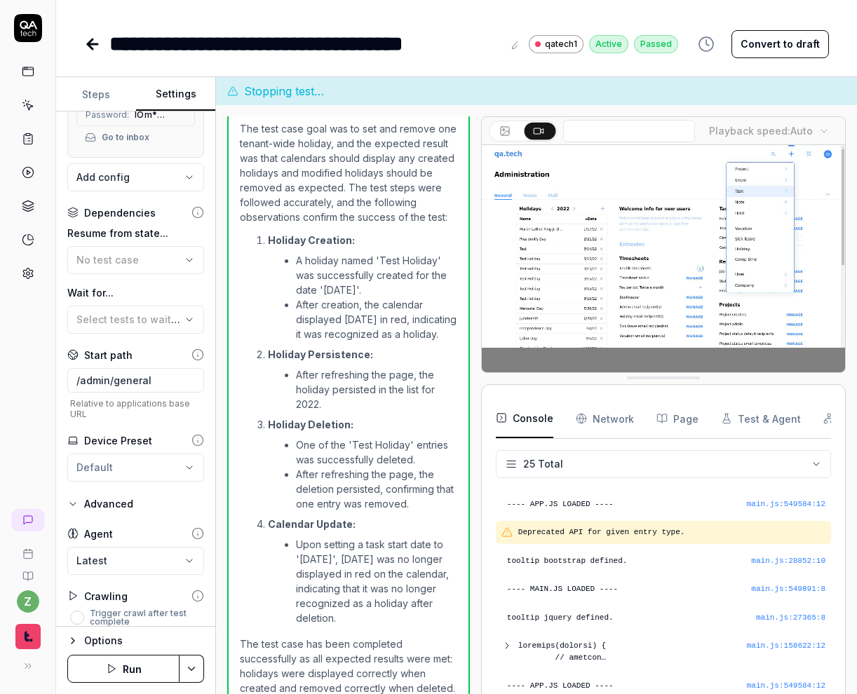
click at [121, 496] on div "Advanced" at bounding box center [108, 504] width 49 height 17
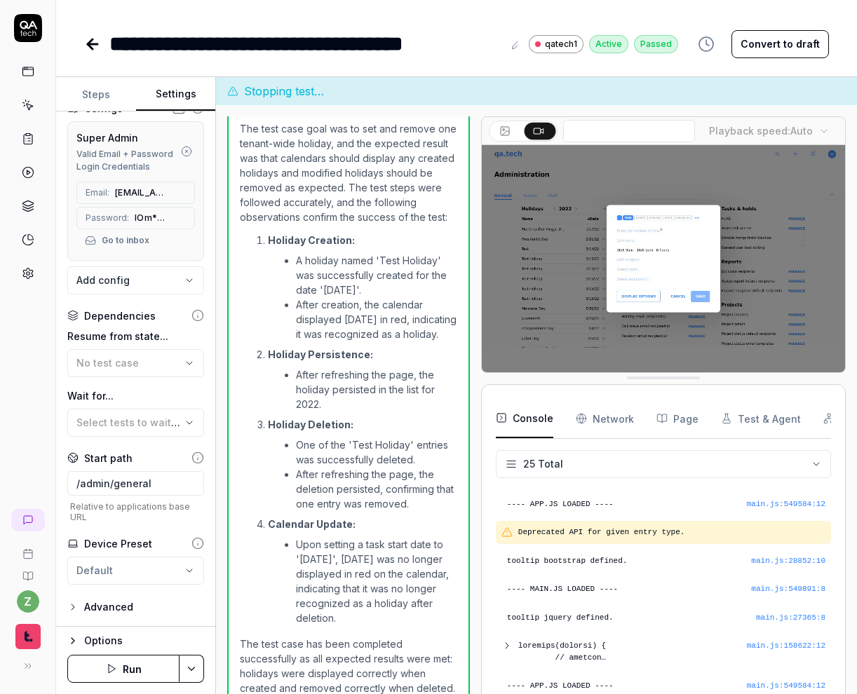
scroll to position [136, 0]
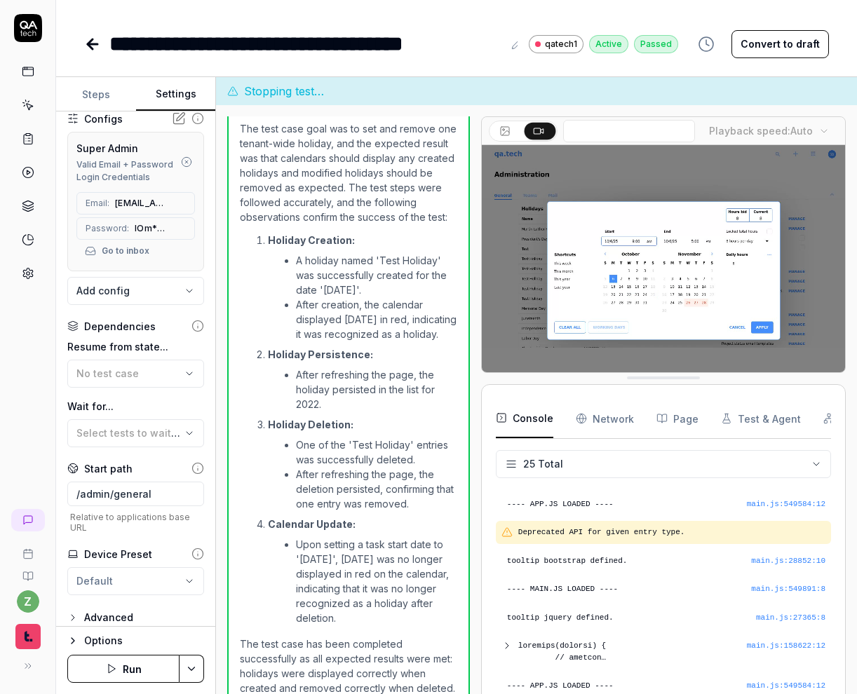
click at [118, 609] on div "Advanced" at bounding box center [108, 617] width 49 height 17
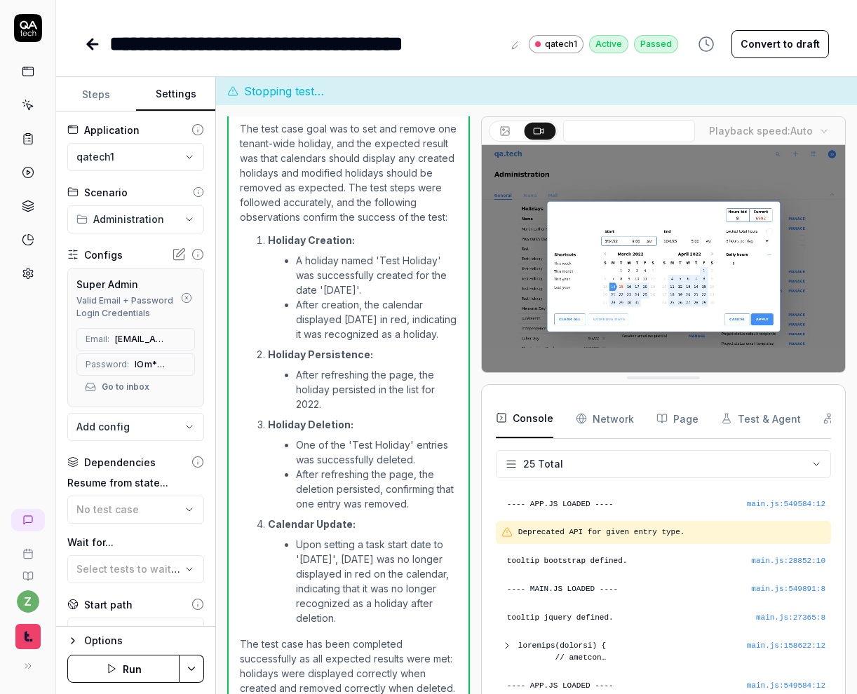
click at [201, 130] on icon at bounding box center [197, 129] width 13 height 13
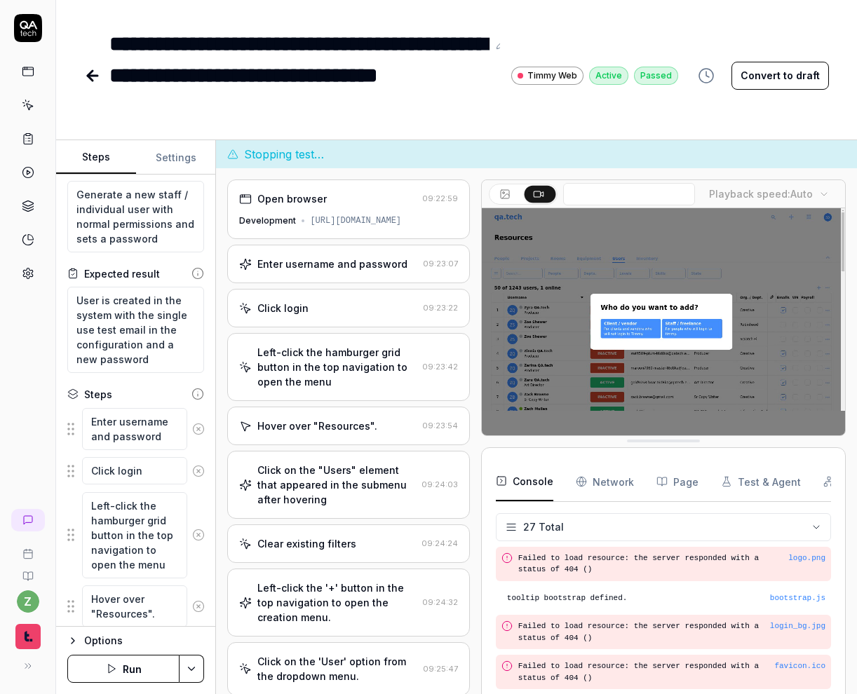
scroll to position [807, 0]
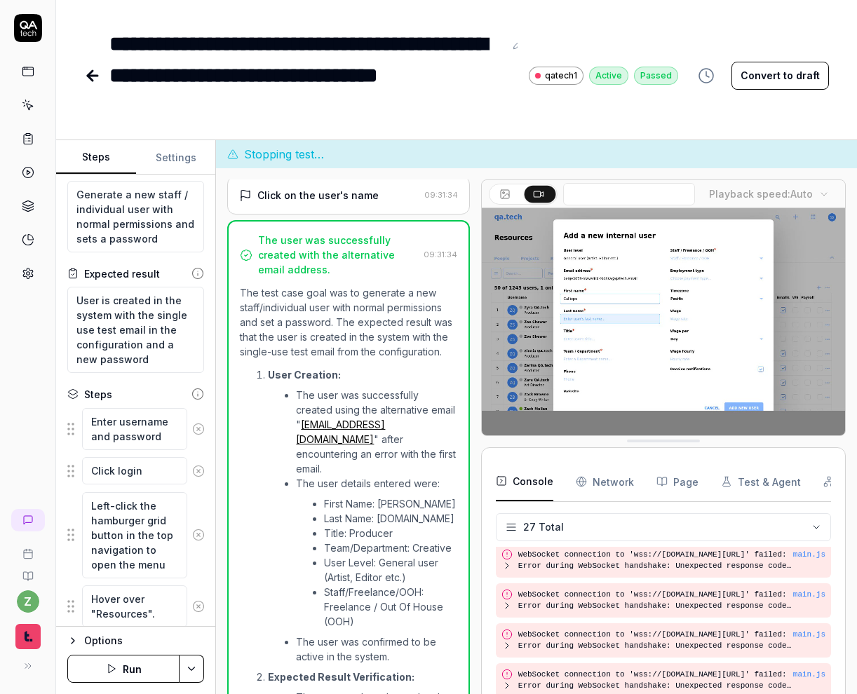
type textarea "*"
click at [25, 278] on icon at bounding box center [28, 273] width 13 height 13
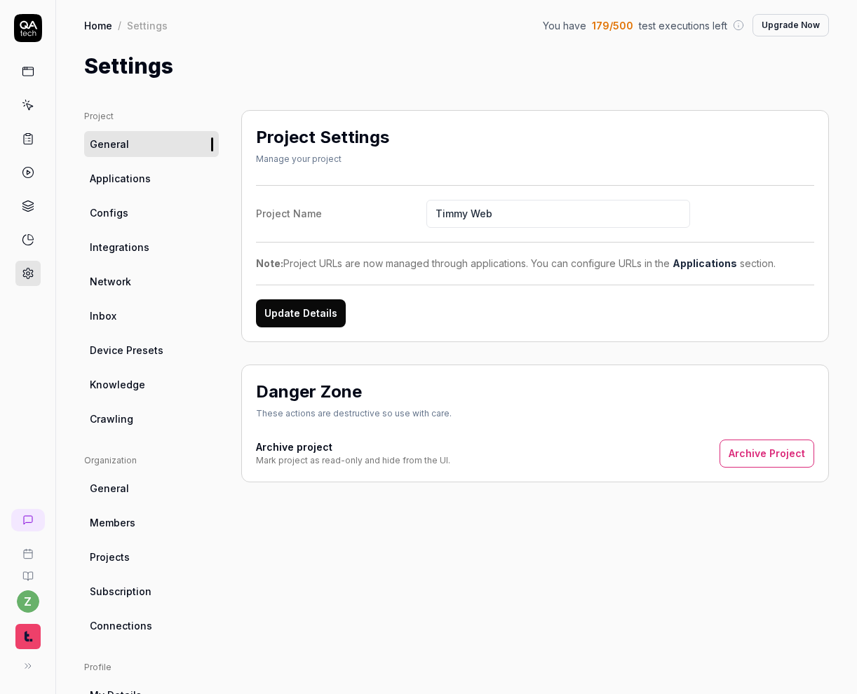
click at [168, 216] on link "Configs" at bounding box center [151, 213] width 135 height 26
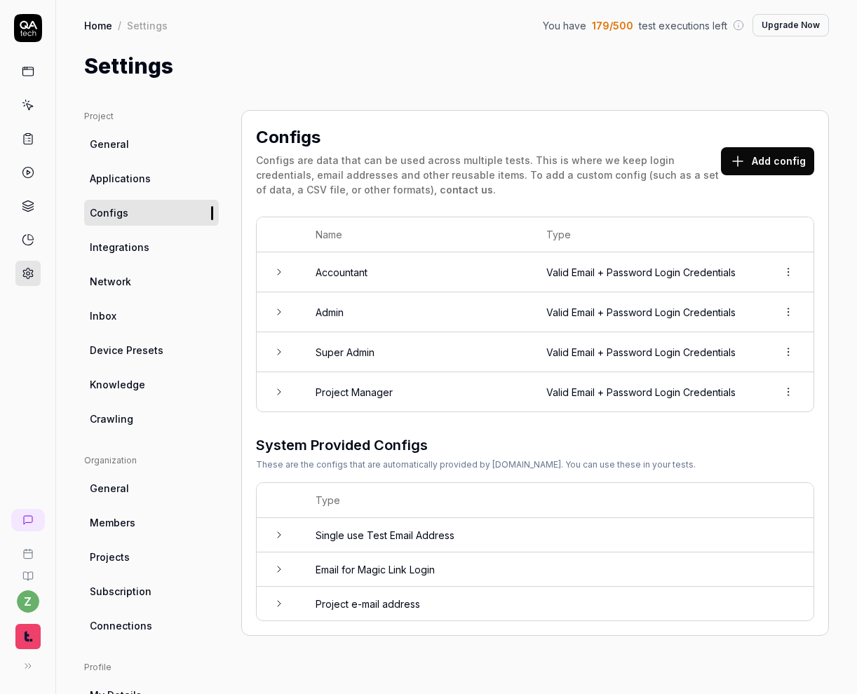
click at [367, 299] on td "Admin" at bounding box center [416, 312] width 231 height 40
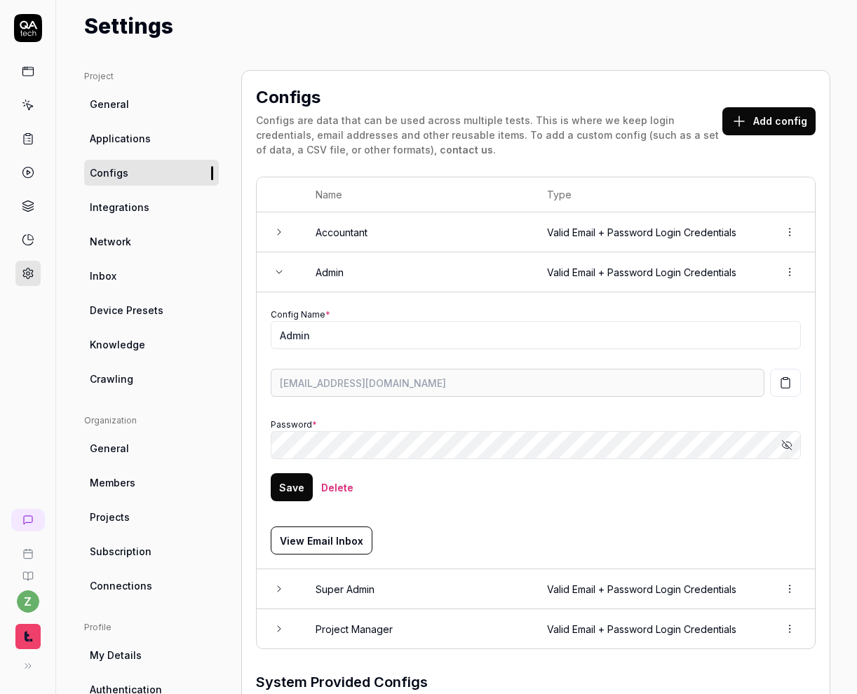
scroll to position [65, 0]
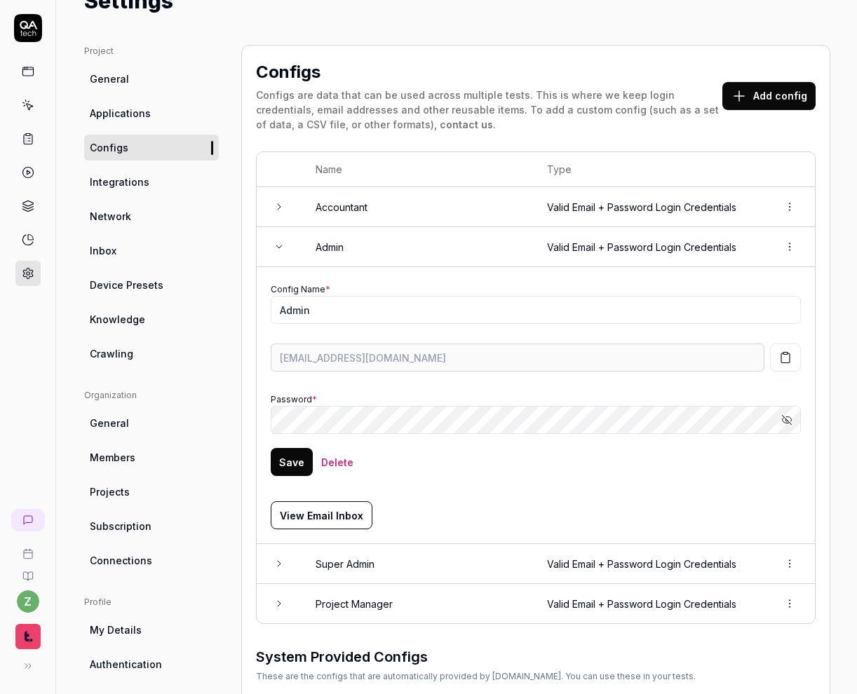
click at [784, 364] on button "button" at bounding box center [785, 357] width 31 height 28
click at [784, 95] on button "Add config" at bounding box center [768, 96] width 93 height 28
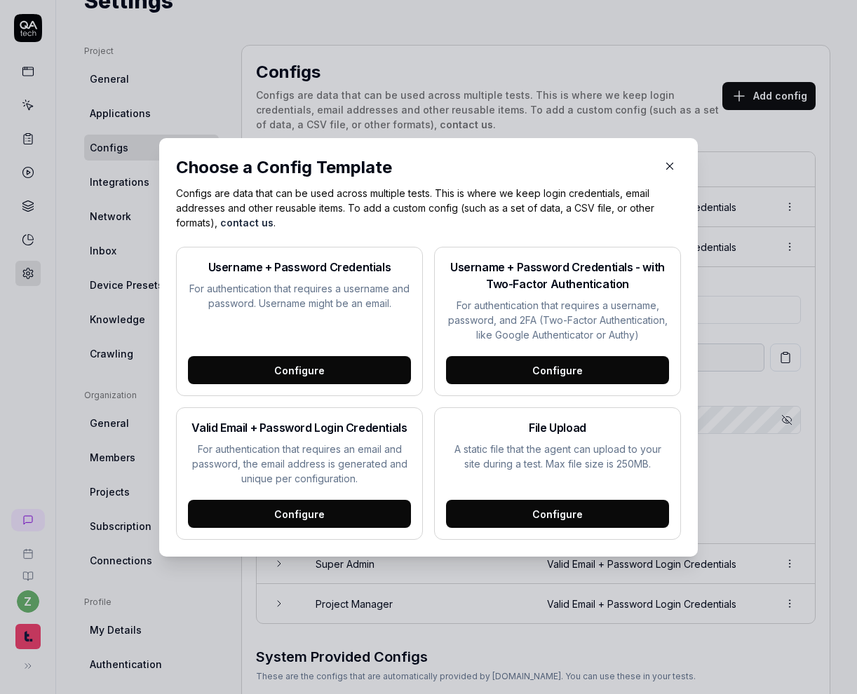
click at [369, 519] on div "Configure" at bounding box center [299, 514] width 223 height 28
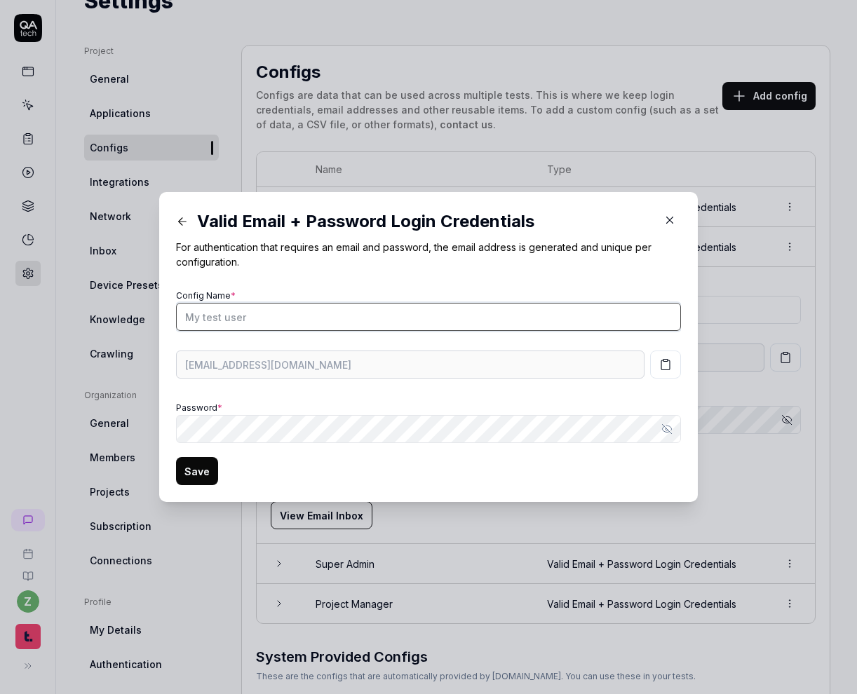
click at [418, 316] on input "Config Name *" at bounding box center [428, 317] width 505 height 28
type input "[Shepherd] Admin"
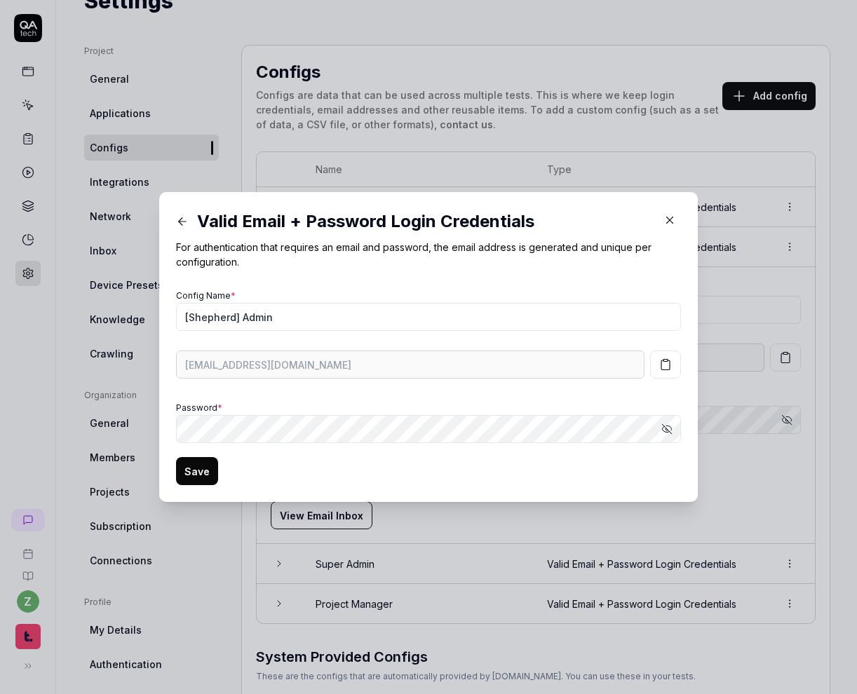
click at [669, 367] on icon "button" at bounding box center [665, 365] width 8 height 10
click at [670, 432] on icon "button" at bounding box center [666, 428] width 9 height 9
click at [669, 435] on button "Hide password" at bounding box center [667, 429] width 28 height 28
click at [205, 472] on button "Save" at bounding box center [197, 471] width 42 height 28
click at [197, 466] on button "Save" at bounding box center [197, 471] width 42 height 28
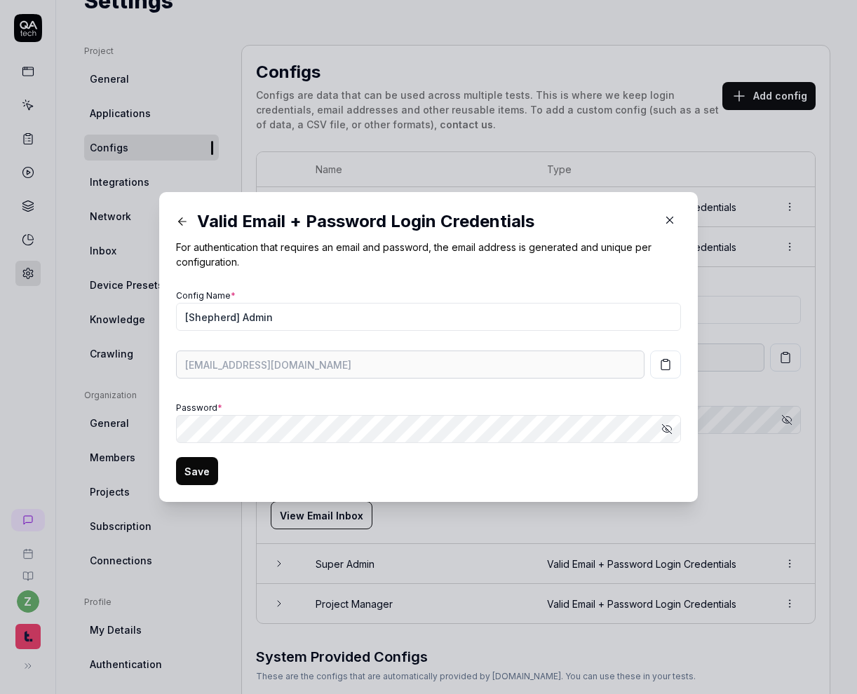
click at [669, 219] on icon "button" at bounding box center [669, 220] width 13 height 13
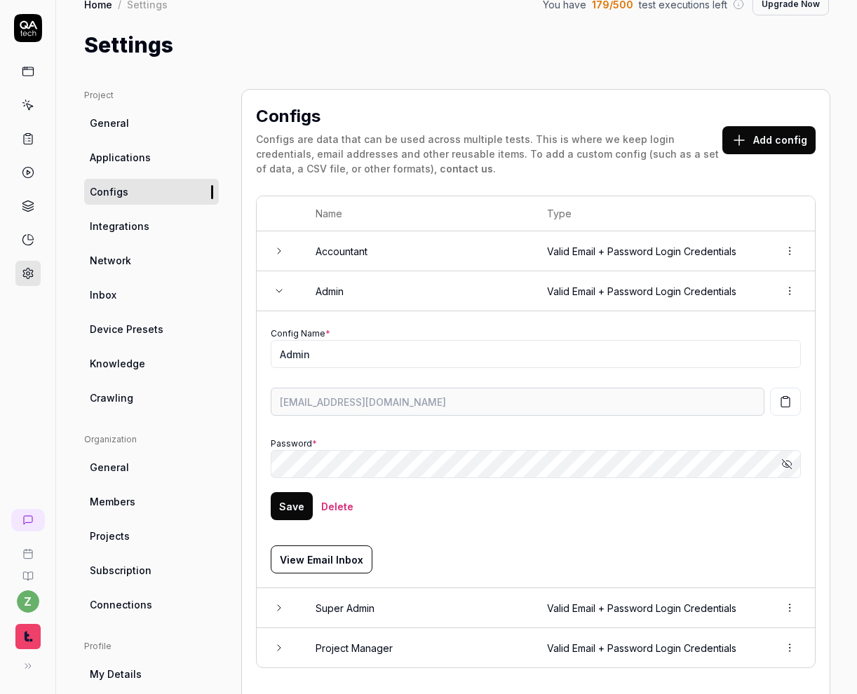
scroll to position [0, 0]
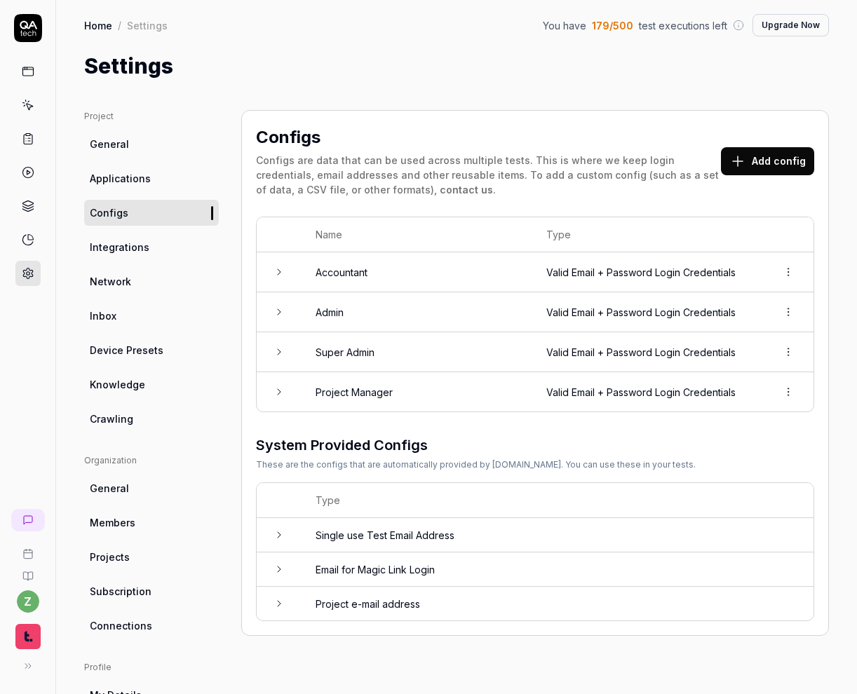
click at [793, 313] on html "z Home / Settings You have 179 / 500 test executions left Upgrade Now Home / Se…" at bounding box center [428, 347] width 857 height 694
click at [399, 310] on html "z Home / Settings You have 179 / 500 test executions left Upgrade Now Home / Se…" at bounding box center [428, 347] width 857 height 694
click at [413, 310] on td "Admin" at bounding box center [416, 312] width 231 height 40
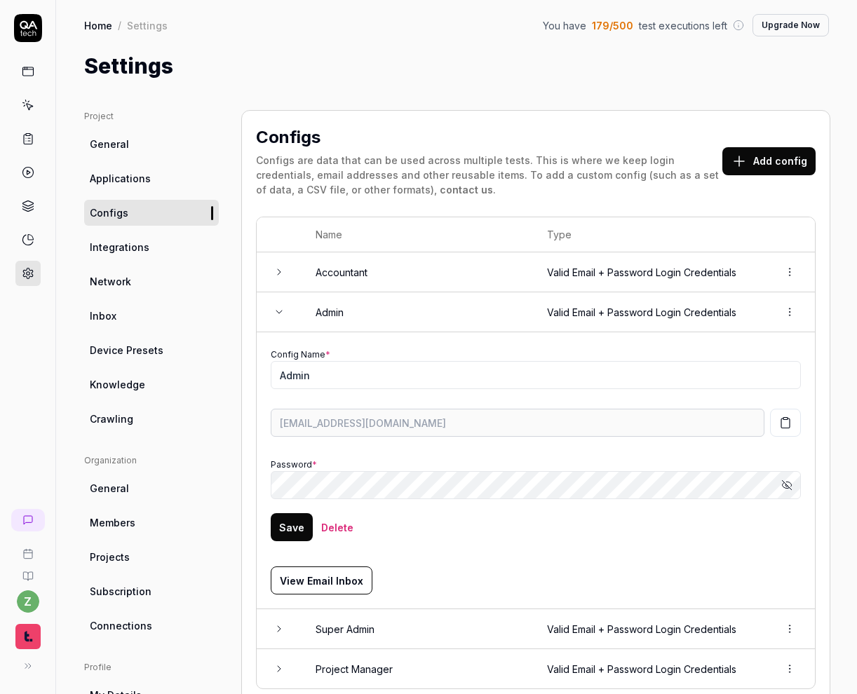
click at [786, 486] on icon "button" at bounding box center [786, 484] width 11 height 11
click at [662, 512] on form "Config Name * Admin overseer8978-technological-t6d8ka@qatech.email Password * H…" at bounding box center [536, 450] width 530 height 209
click at [791, 489] on button "Hide password" at bounding box center [786, 485] width 28 height 28
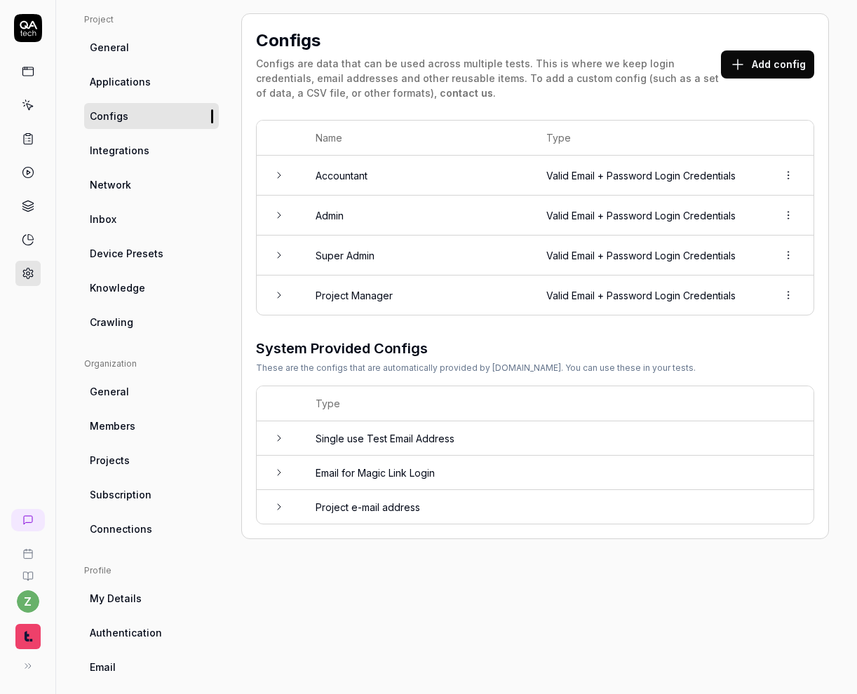
scroll to position [97, 0]
click at [657, 214] on td "Valid Email + Password Login Credentials" at bounding box center [647, 215] width 231 height 40
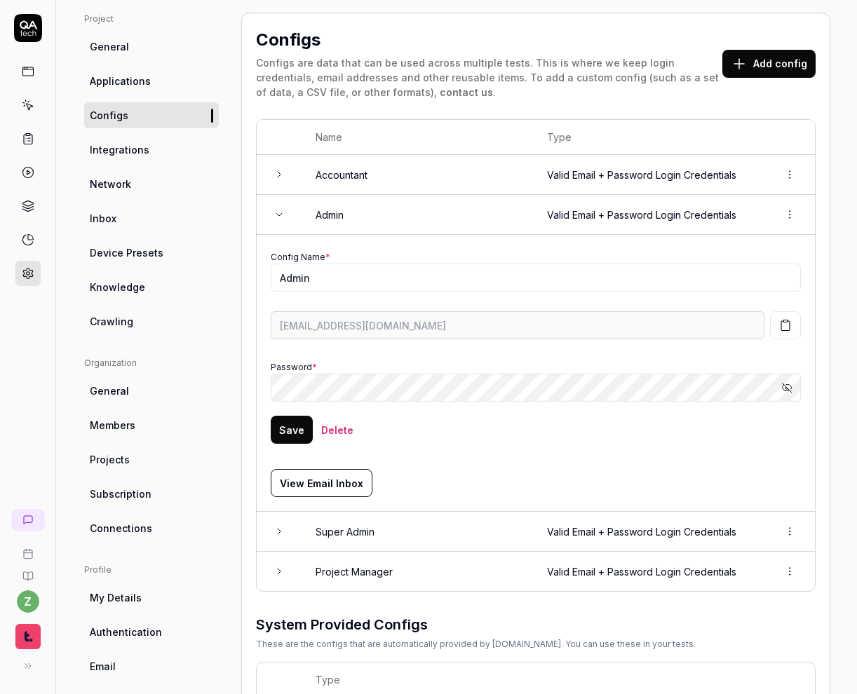
click at [657, 214] on td "Valid Email + Password Login Credentials" at bounding box center [648, 215] width 231 height 40
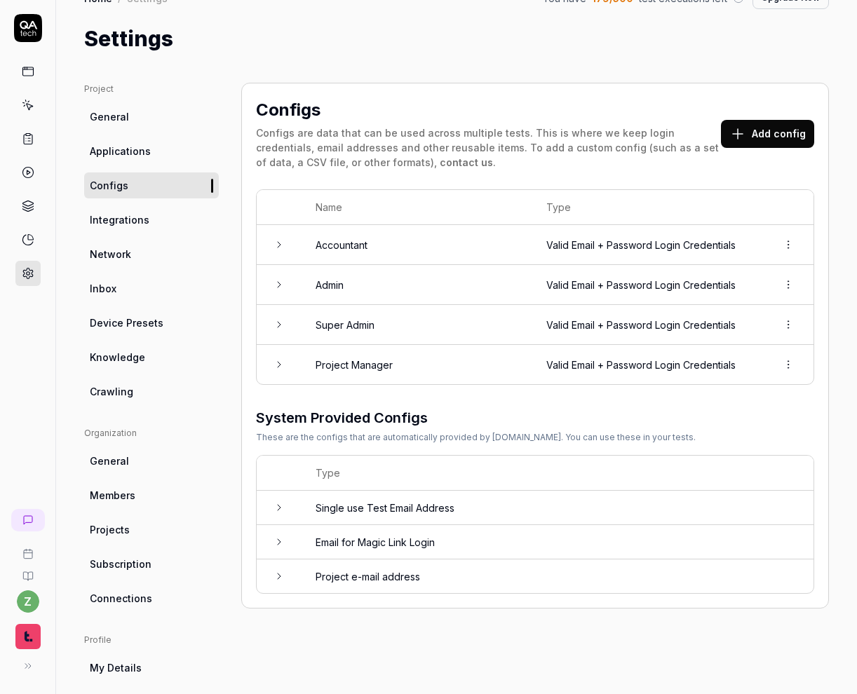
scroll to position [0, 0]
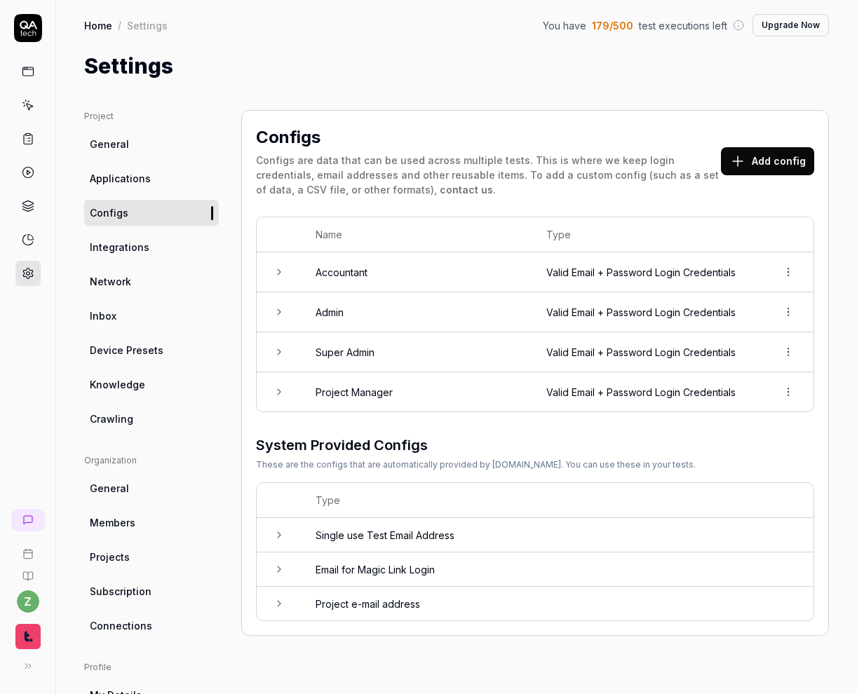
click at [537, 263] on td "Valid Email + Password Login Credentials" at bounding box center [647, 272] width 231 height 40
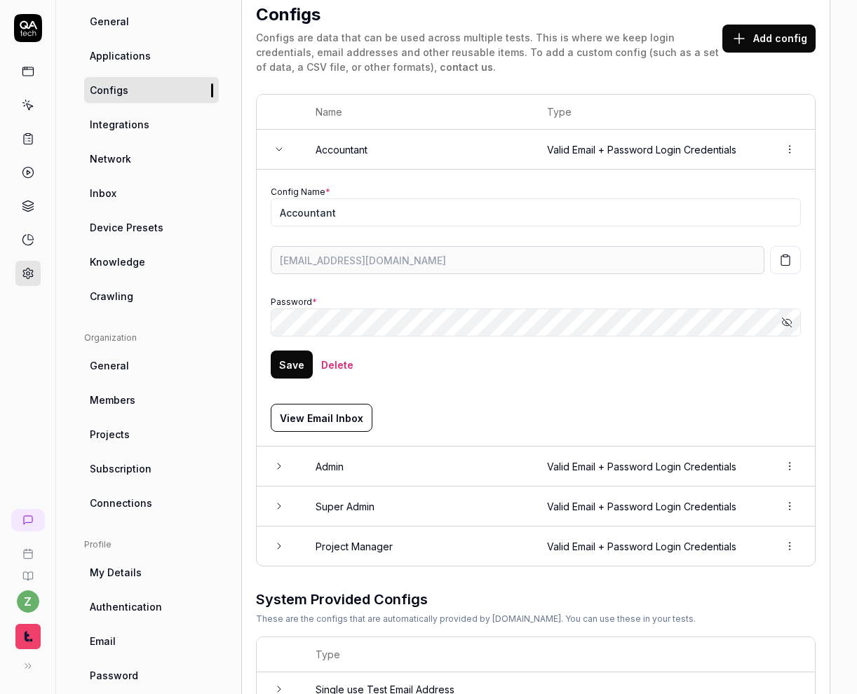
click at [454, 448] on td "Admin" at bounding box center [416, 467] width 231 height 40
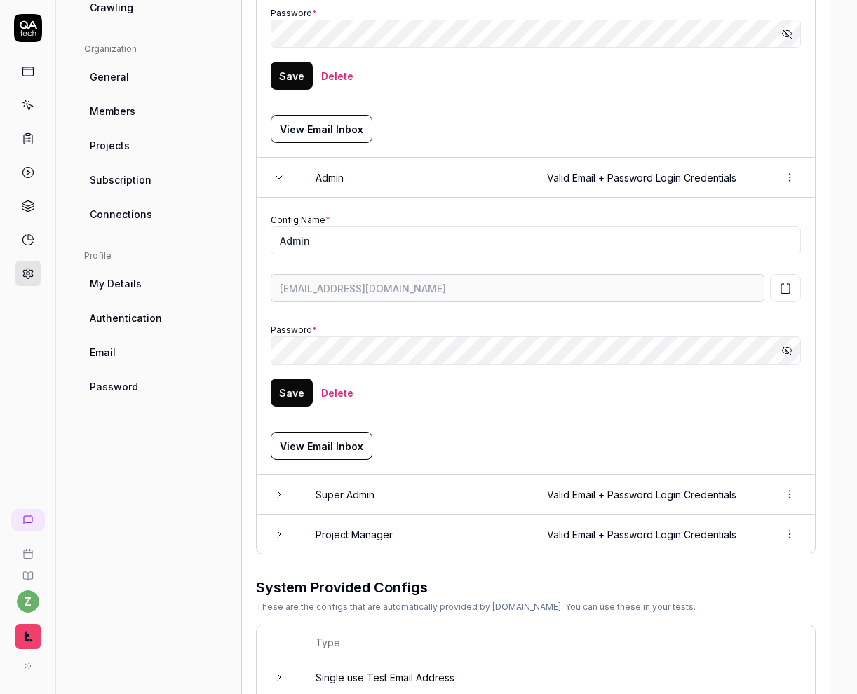
click at [447, 475] on td "Super Admin" at bounding box center [416, 495] width 231 height 40
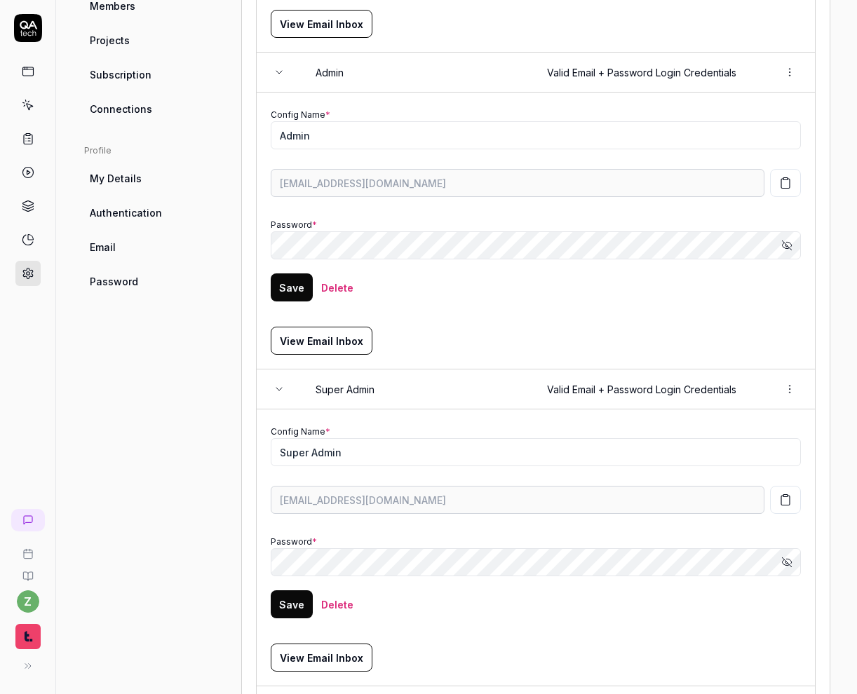
scroll to position [662, 0]
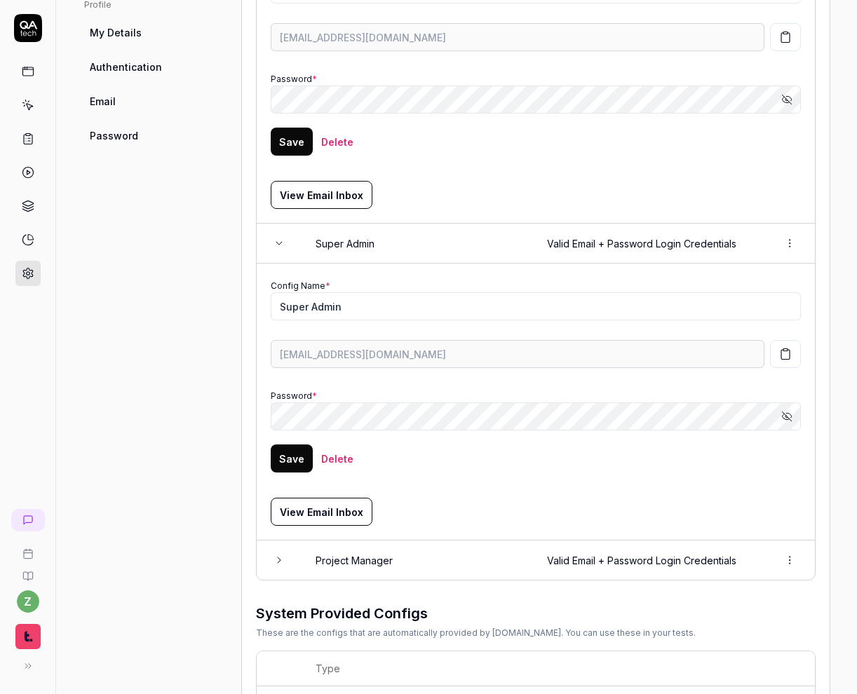
click at [429, 553] on td "Project Manager" at bounding box center [416, 559] width 231 height 39
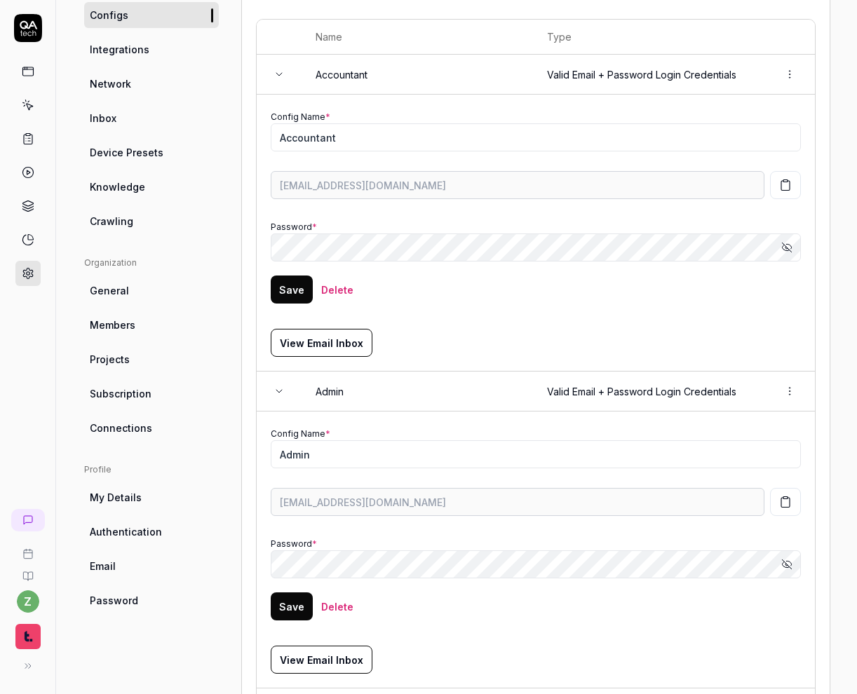
scroll to position [0, 0]
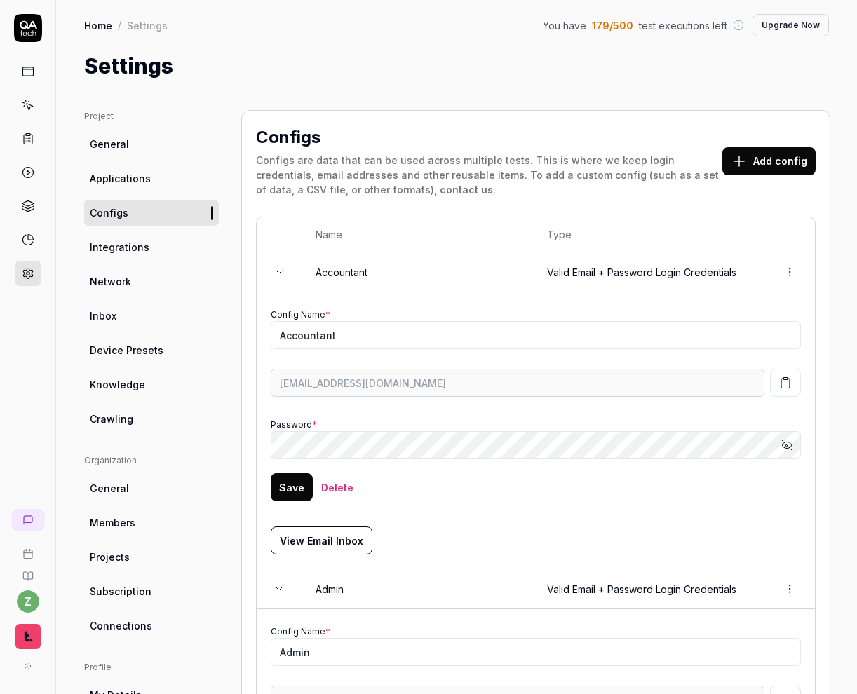
click at [172, 207] on link "Configs" at bounding box center [151, 213] width 135 height 26
click at [161, 179] on link "Applications" at bounding box center [151, 178] width 135 height 26
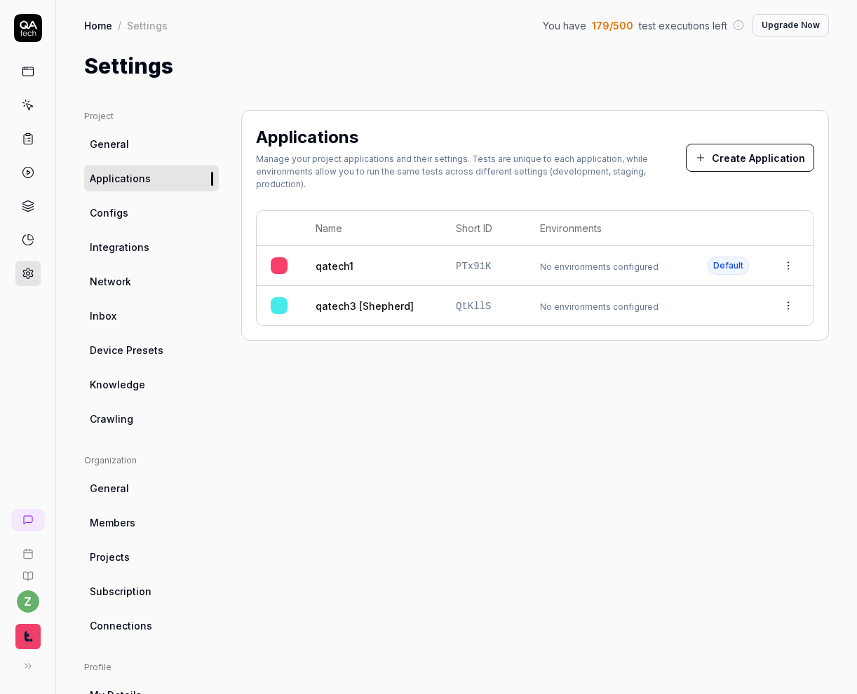
click at [161, 205] on link "Configs" at bounding box center [151, 213] width 135 height 26
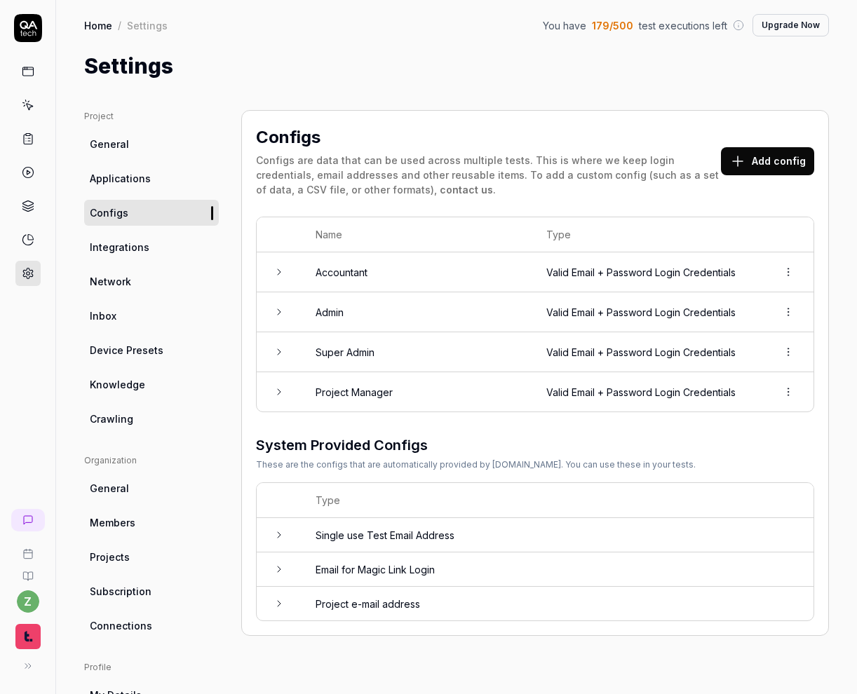
click at [751, 163] on button "Add config" at bounding box center [767, 161] width 93 height 28
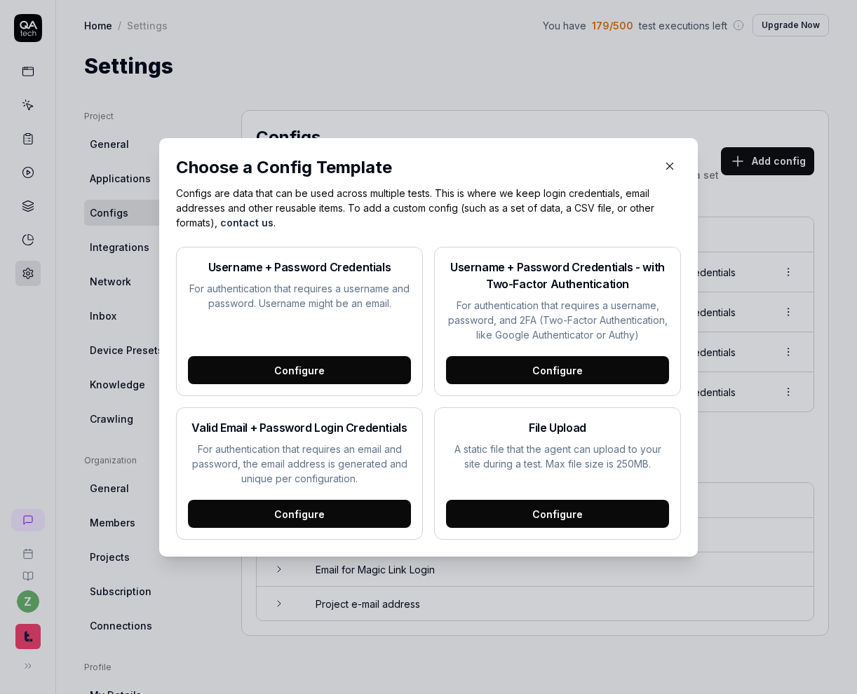
click at [343, 515] on div "Configure" at bounding box center [299, 514] width 223 height 28
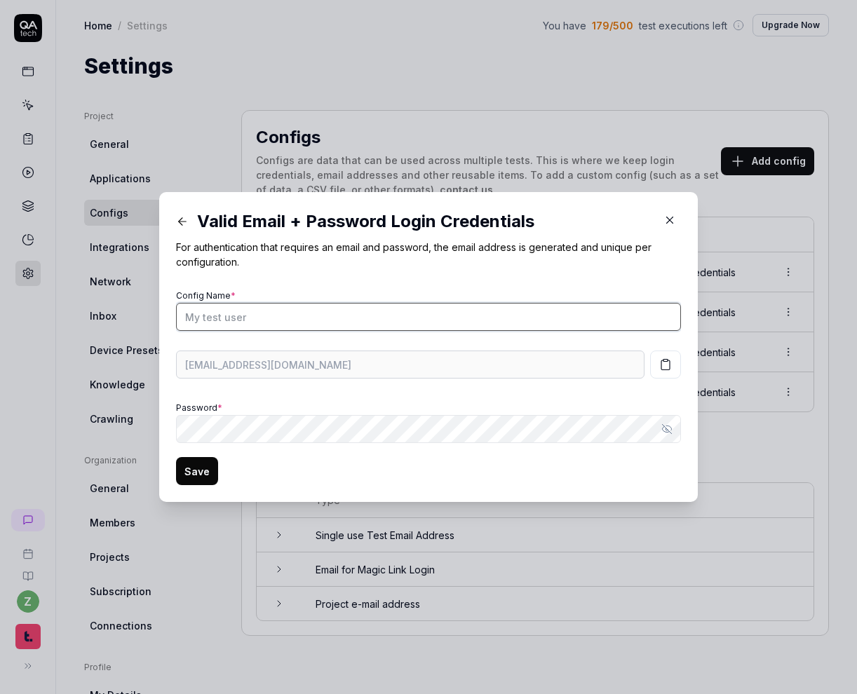
click at [443, 321] on input "Config Name *" at bounding box center [428, 317] width 505 height 28
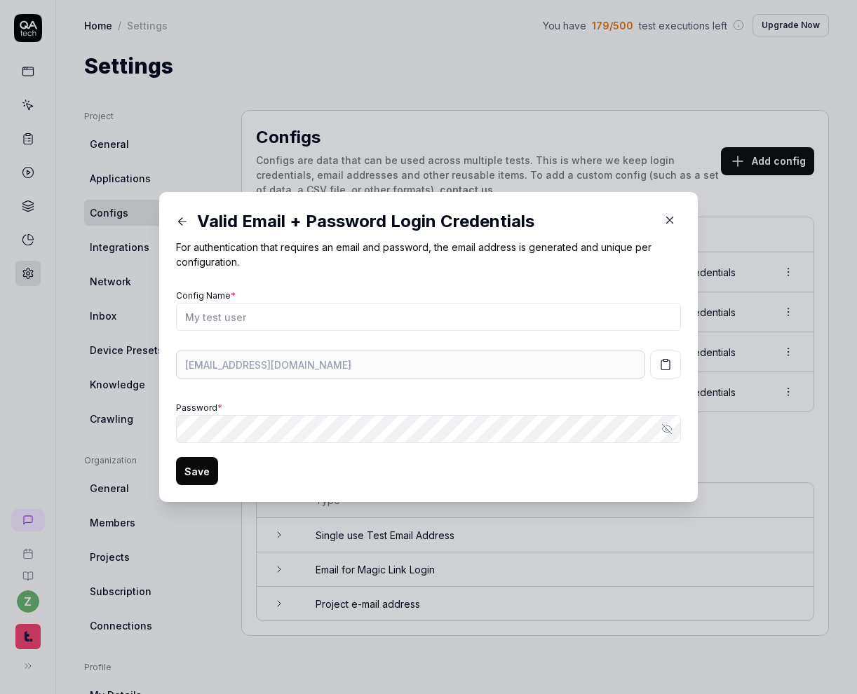
click at [484, 408] on div "Password * Show password" at bounding box center [428, 420] width 505 height 45
click at [665, 430] on icon "button" at bounding box center [666, 429] width 2 height 2
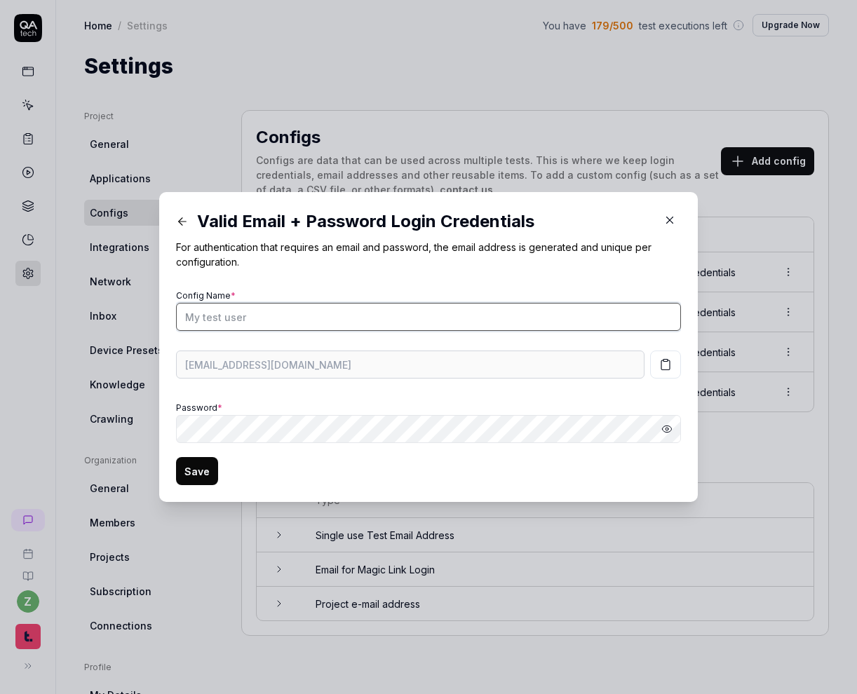
click at [554, 315] on input "Config Name *" at bounding box center [428, 317] width 505 height 28
type input "[Shepherd] Admin"
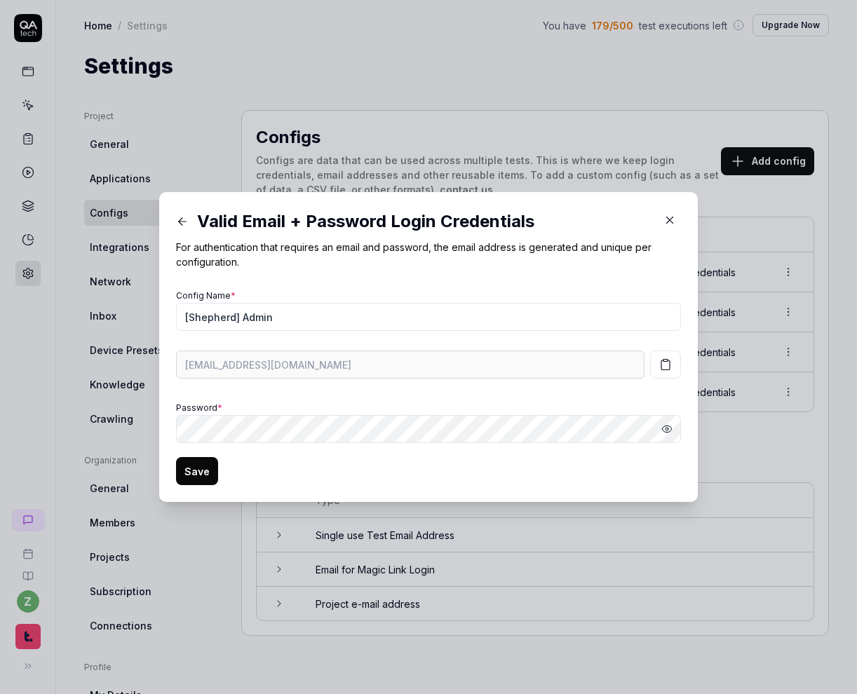
click at [203, 468] on button "Save" at bounding box center [197, 471] width 42 height 28
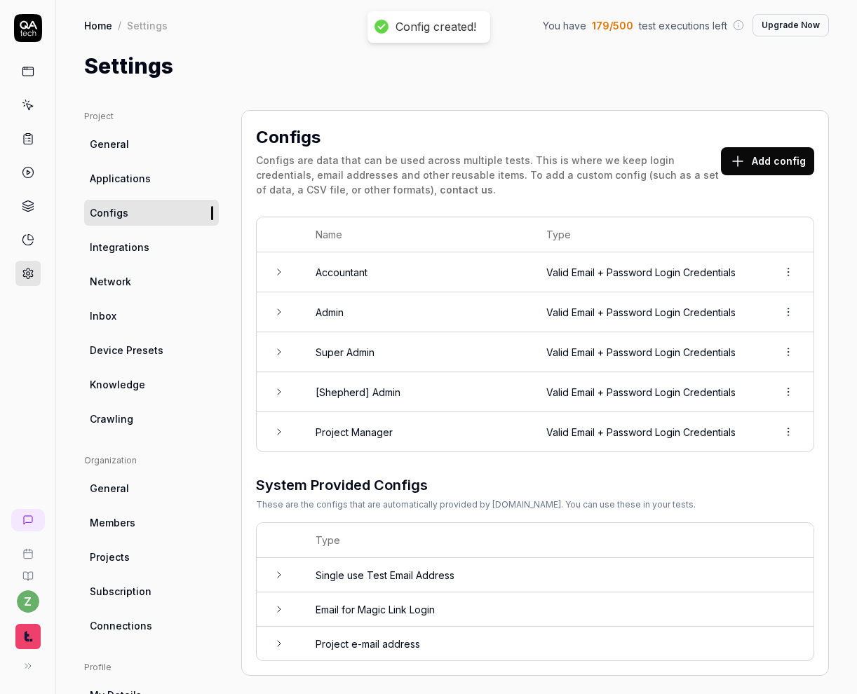
click at [464, 386] on td "[Shepherd] Admin" at bounding box center [416, 392] width 231 height 40
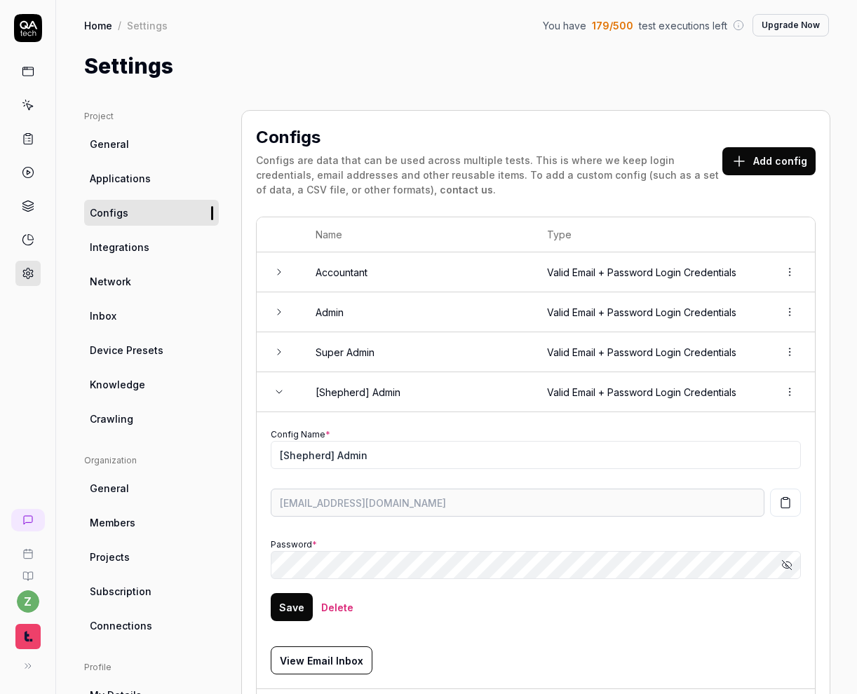
click at [408, 404] on td "[Shepherd] Admin" at bounding box center [416, 392] width 231 height 40
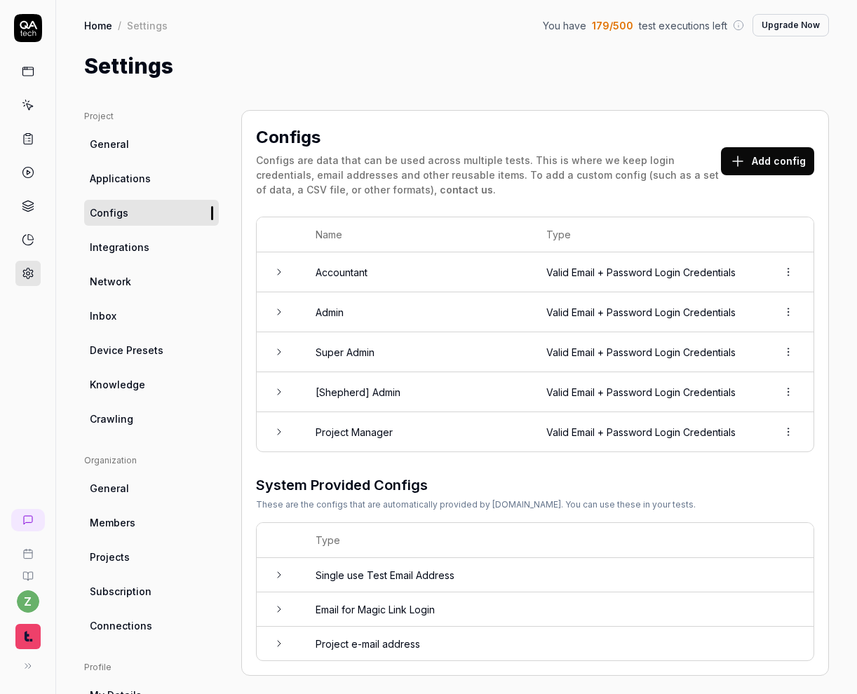
click at [421, 402] on td "[Shepherd] Admin" at bounding box center [416, 392] width 231 height 40
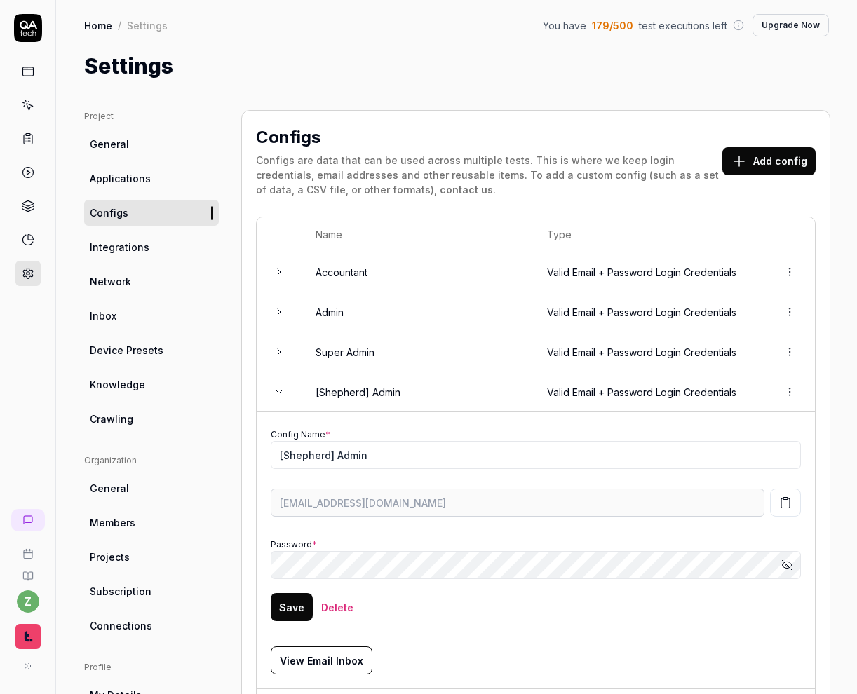
click at [790, 493] on button "button" at bounding box center [785, 503] width 31 height 28
